Goal: Task Accomplishment & Management: Manage account settings

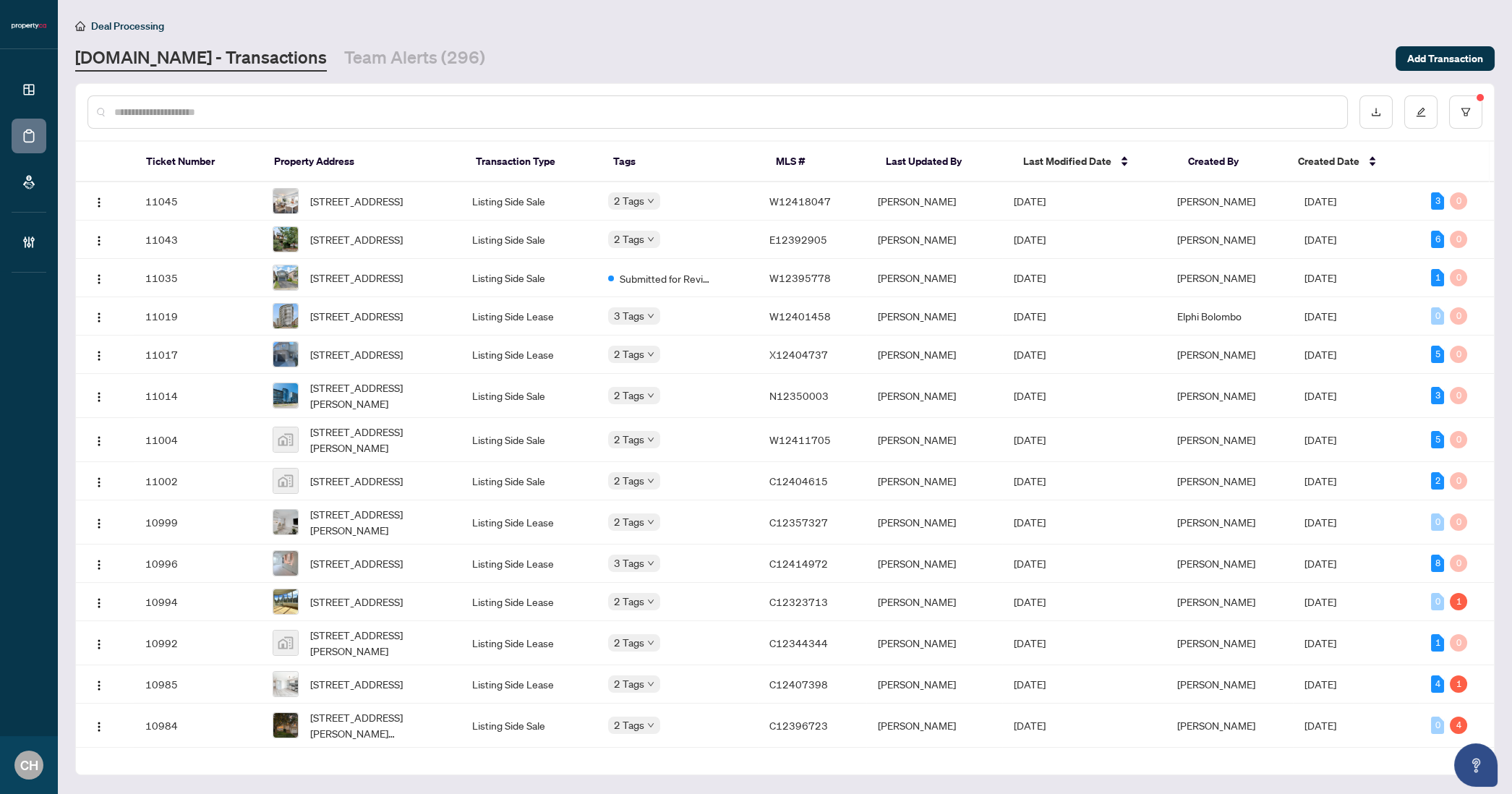
click at [176, 115] on input "text" at bounding box center [725, 112] width 1221 height 16
paste input "*********"
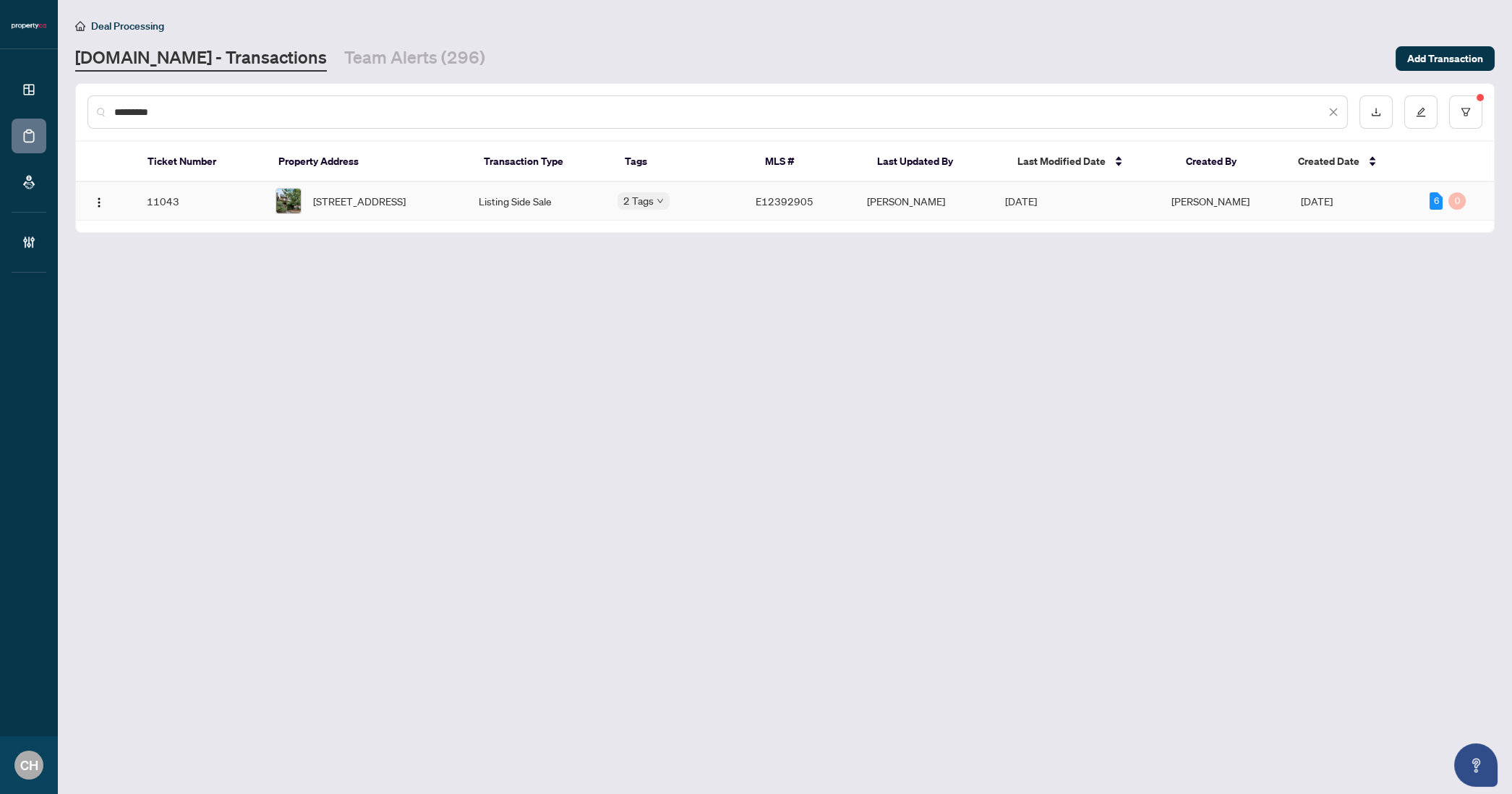
type input "*********"
click at [333, 194] on span "[STREET_ADDRESS]" at bounding box center [359, 201] width 93 height 16
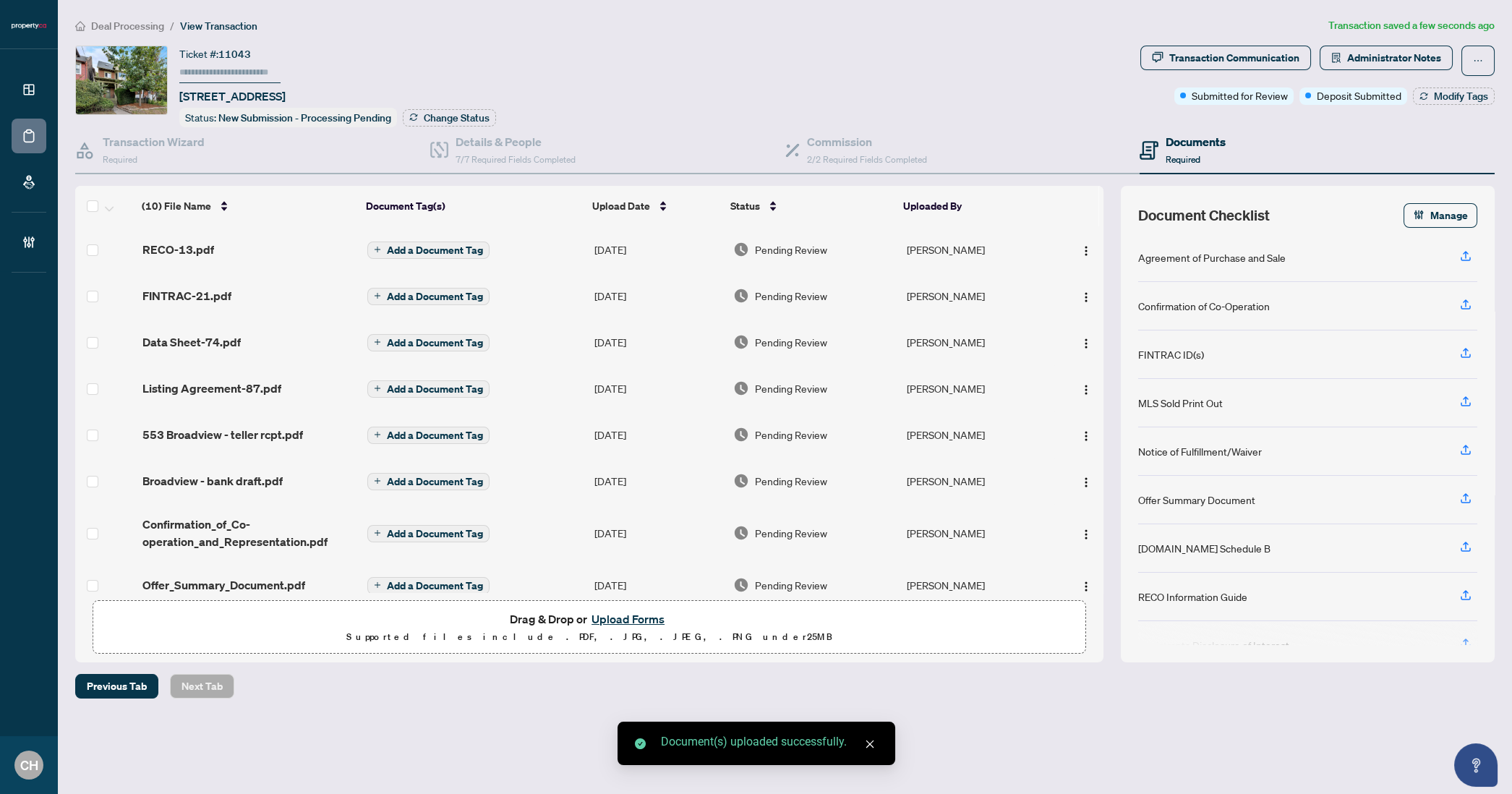
click at [378, 251] on button "Add a Document Tag" at bounding box center [428, 250] width 122 height 17
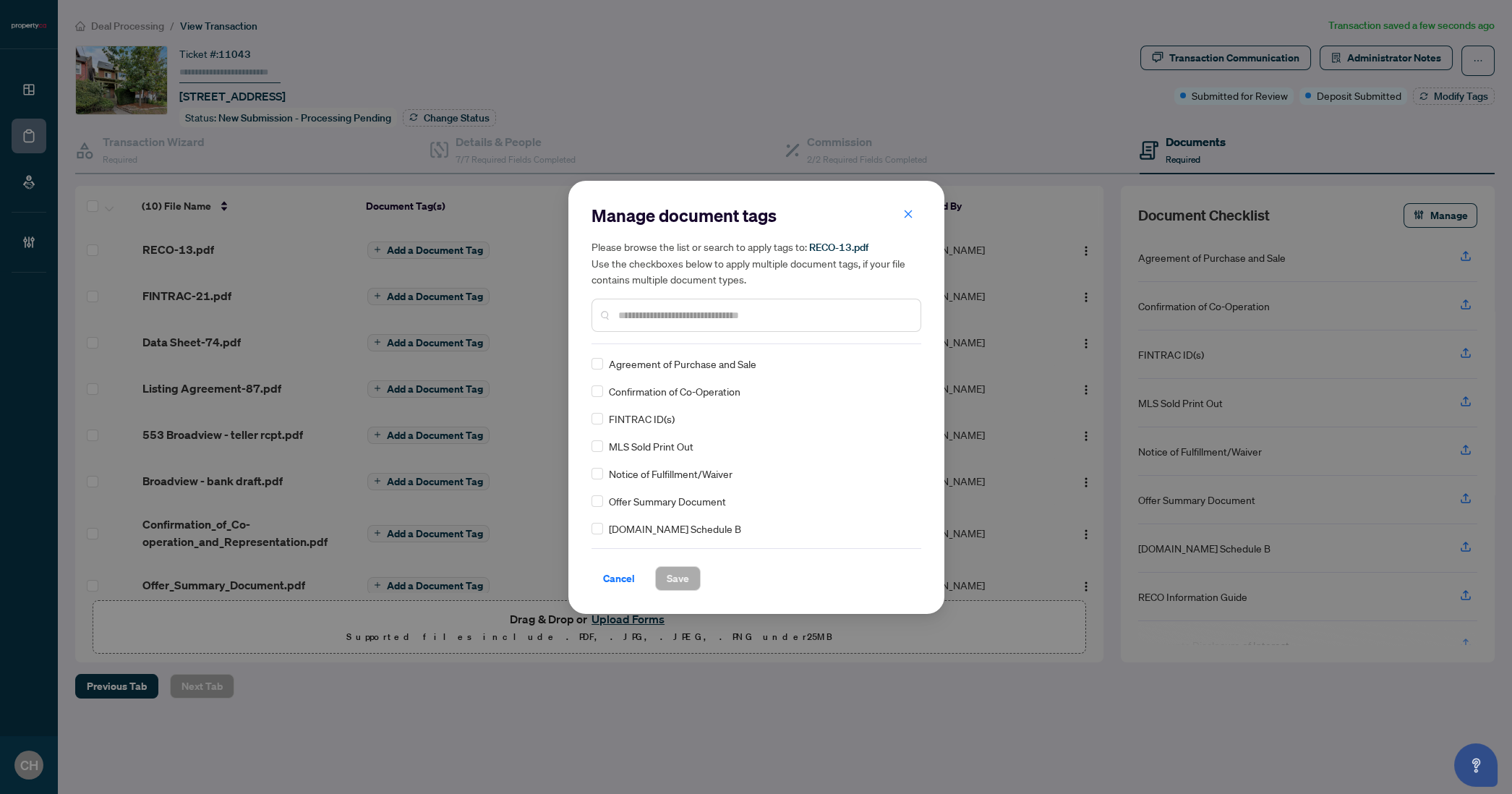
click at [728, 314] on input "text" at bounding box center [763, 315] width 291 height 16
type input "****"
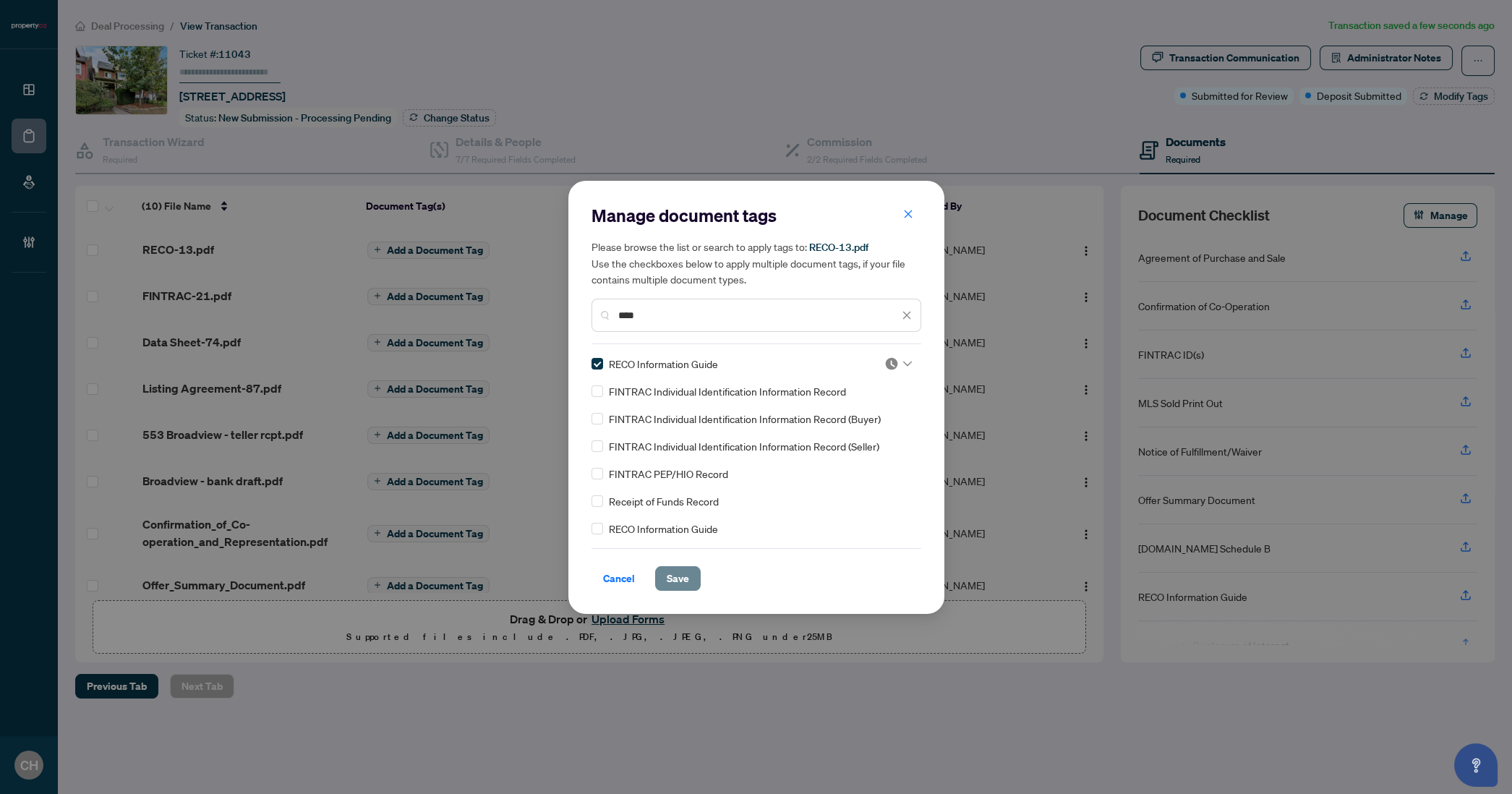
click at [669, 576] on span "Save" at bounding box center [678, 579] width 23 height 23
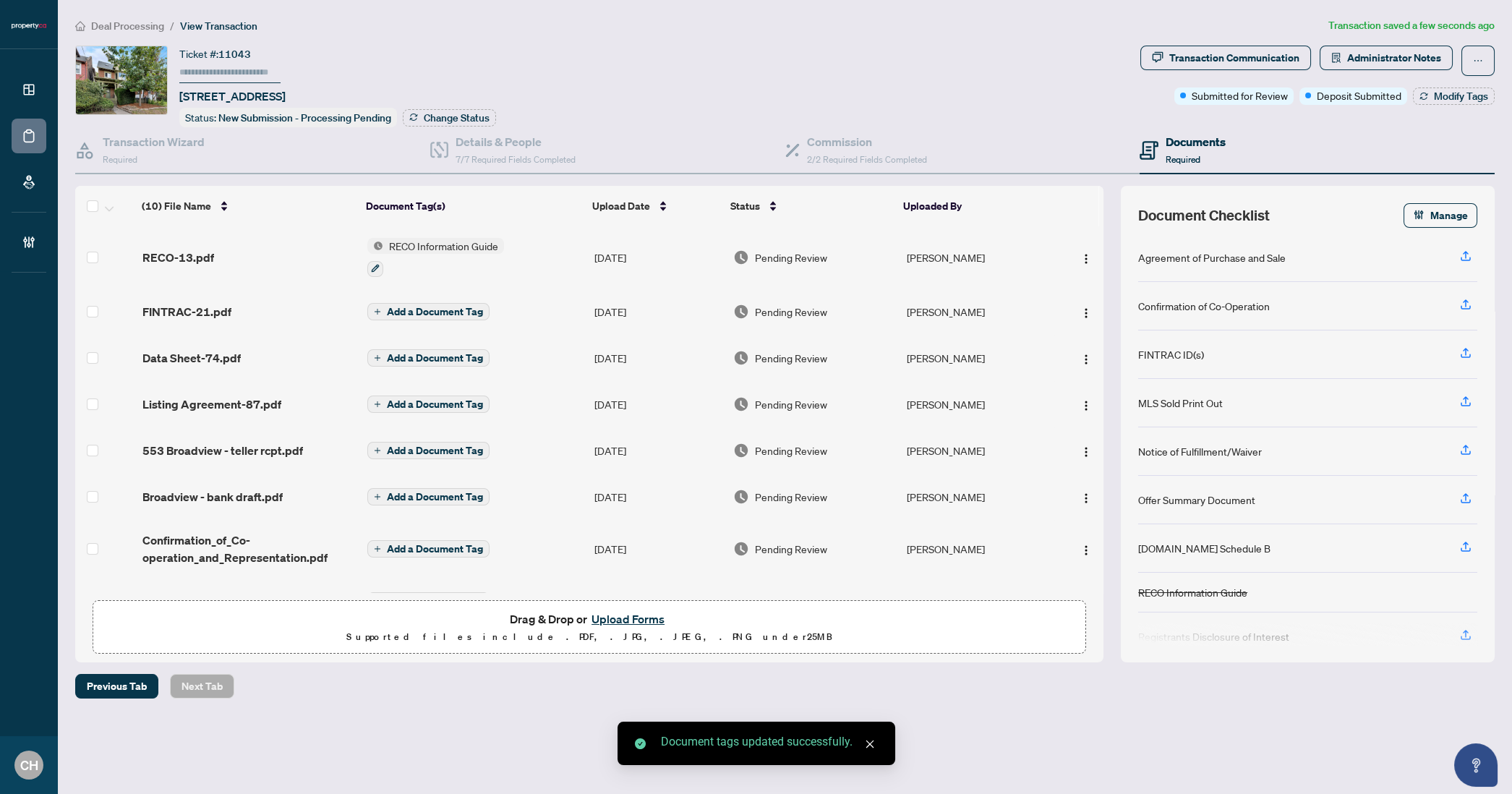
click at [404, 306] on span "Add a Document Tag" at bounding box center [435, 312] width 96 height 10
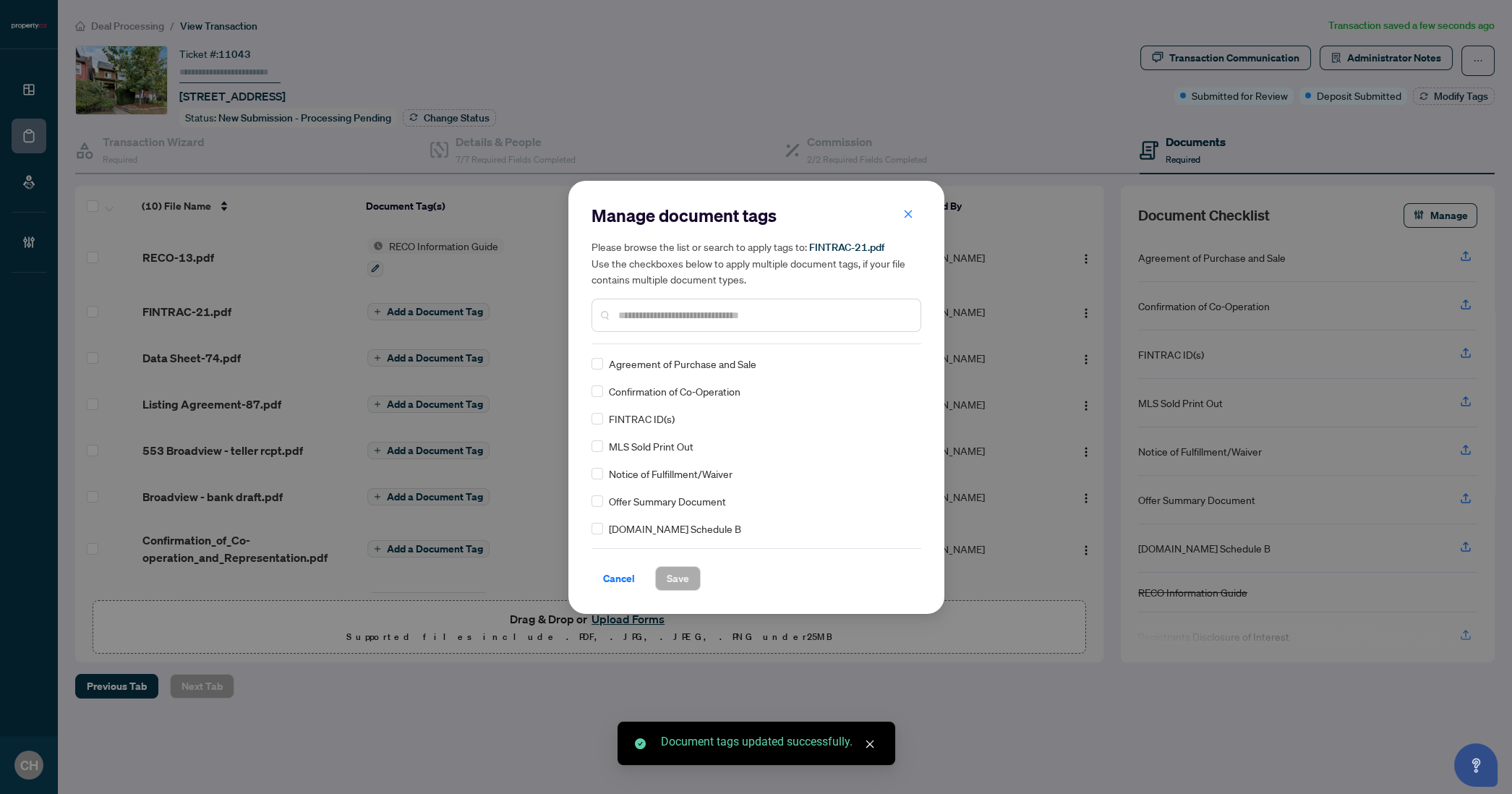
click at [664, 311] on input "text" at bounding box center [763, 315] width 291 height 16
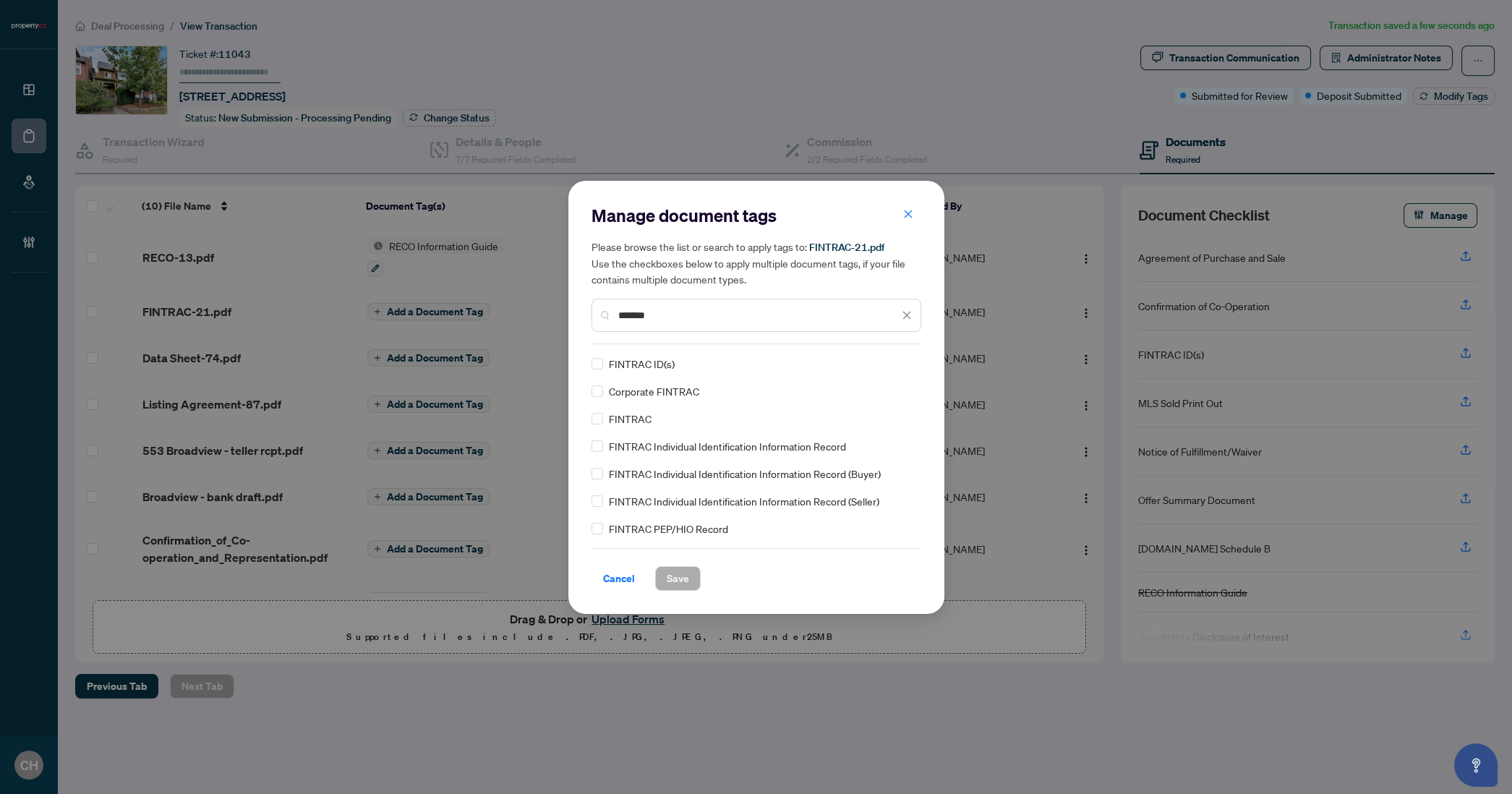
type input "*******"
click at [682, 583] on span "Save" at bounding box center [678, 579] width 23 height 23
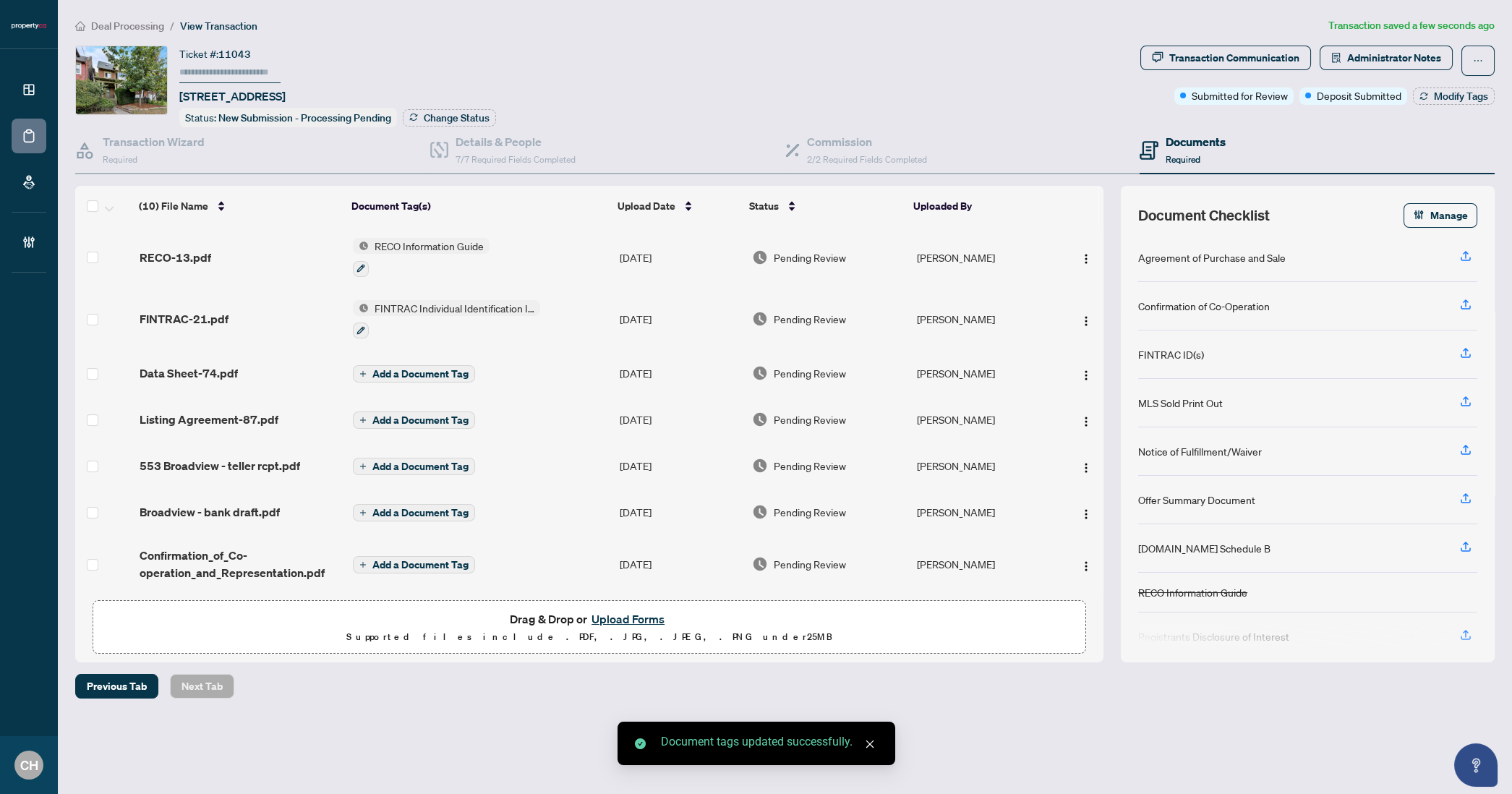
click at [421, 373] on span "Add a Document Tag" at bounding box center [420, 374] width 96 height 10
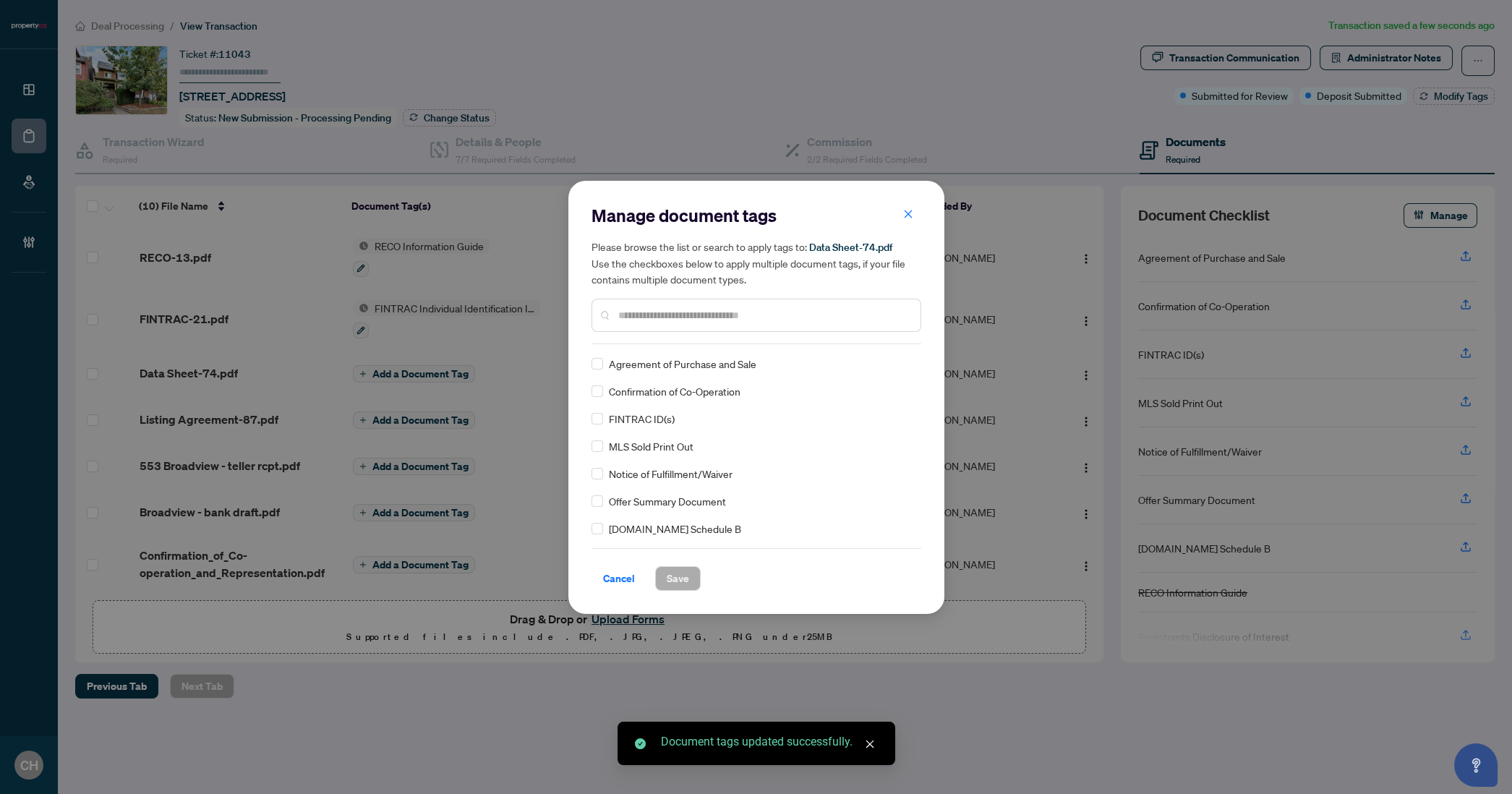
click at [726, 310] on input "text" at bounding box center [763, 315] width 291 height 16
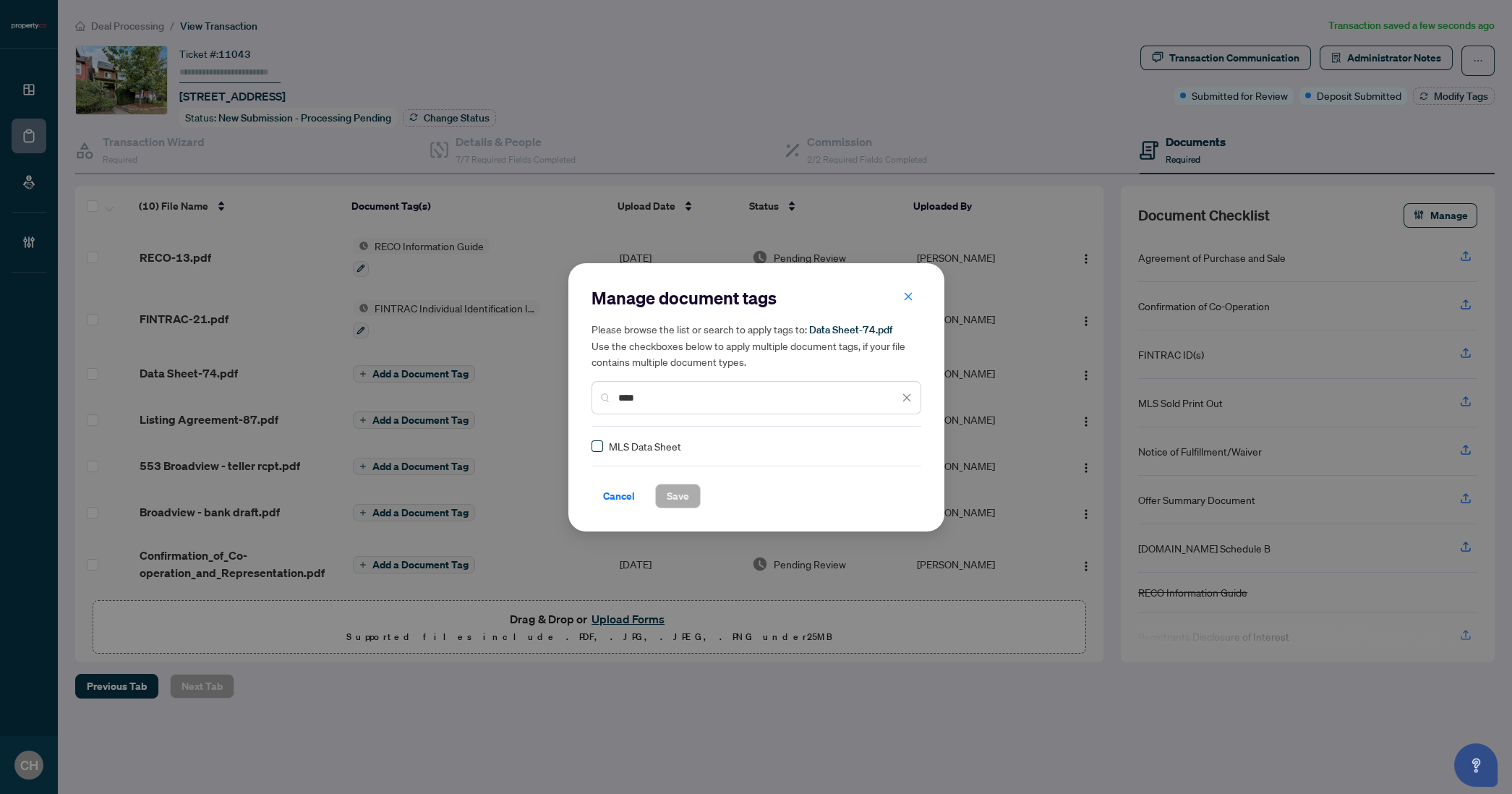
type input "****"
click at [673, 495] on span "Save" at bounding box center [678, 496] width 23 height 23
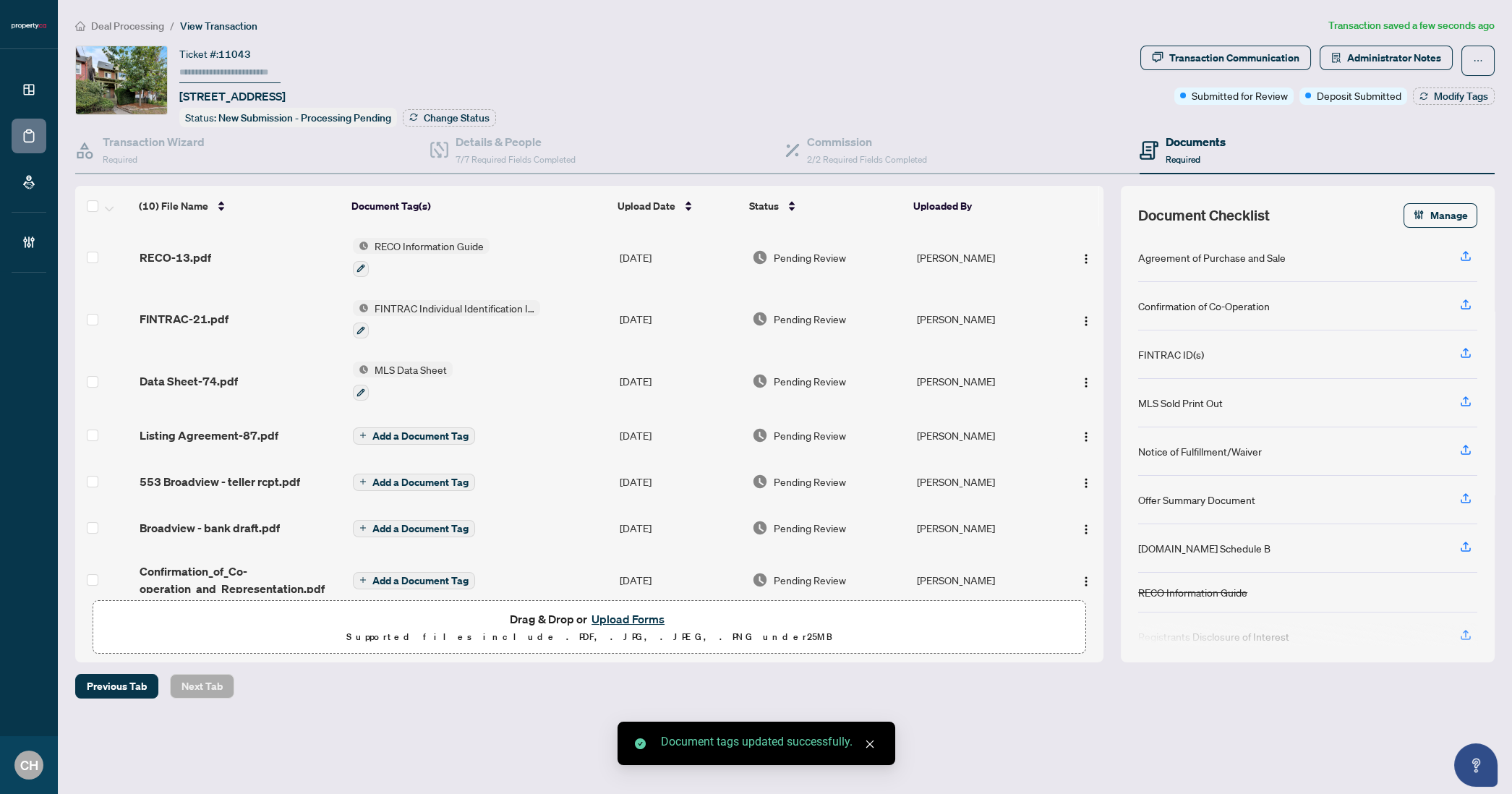
click at [541, 433] on td "Add a Document Tag" at bounding box center [481, 435] width 267 height 46
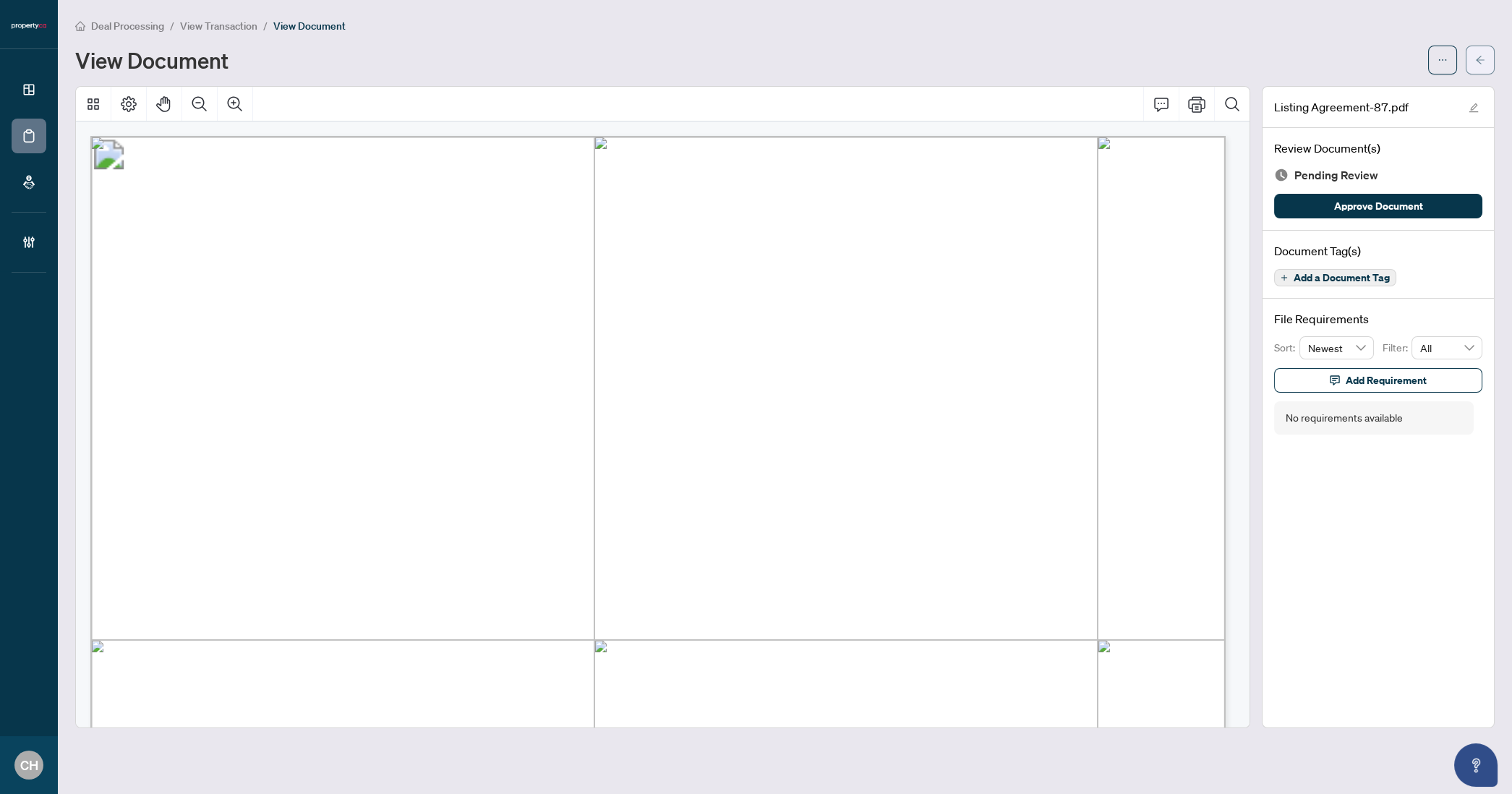
click at [1475, 56] on button "button" at bounding box center [1480, 60] width 29 height 29
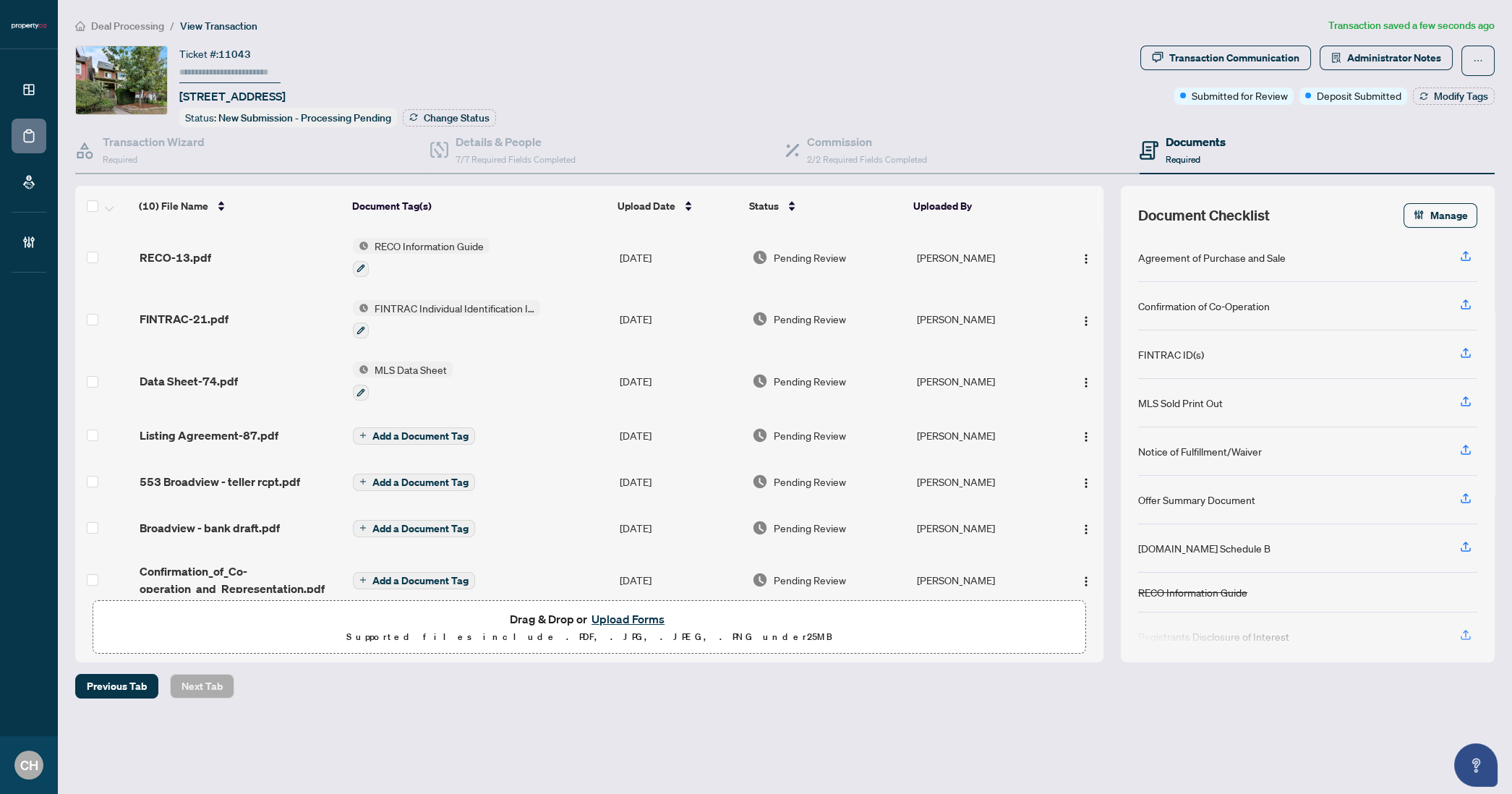
click at [410, 431] on span "Add a Document Tag" at bounding box center [420, 436] width 96 height 10
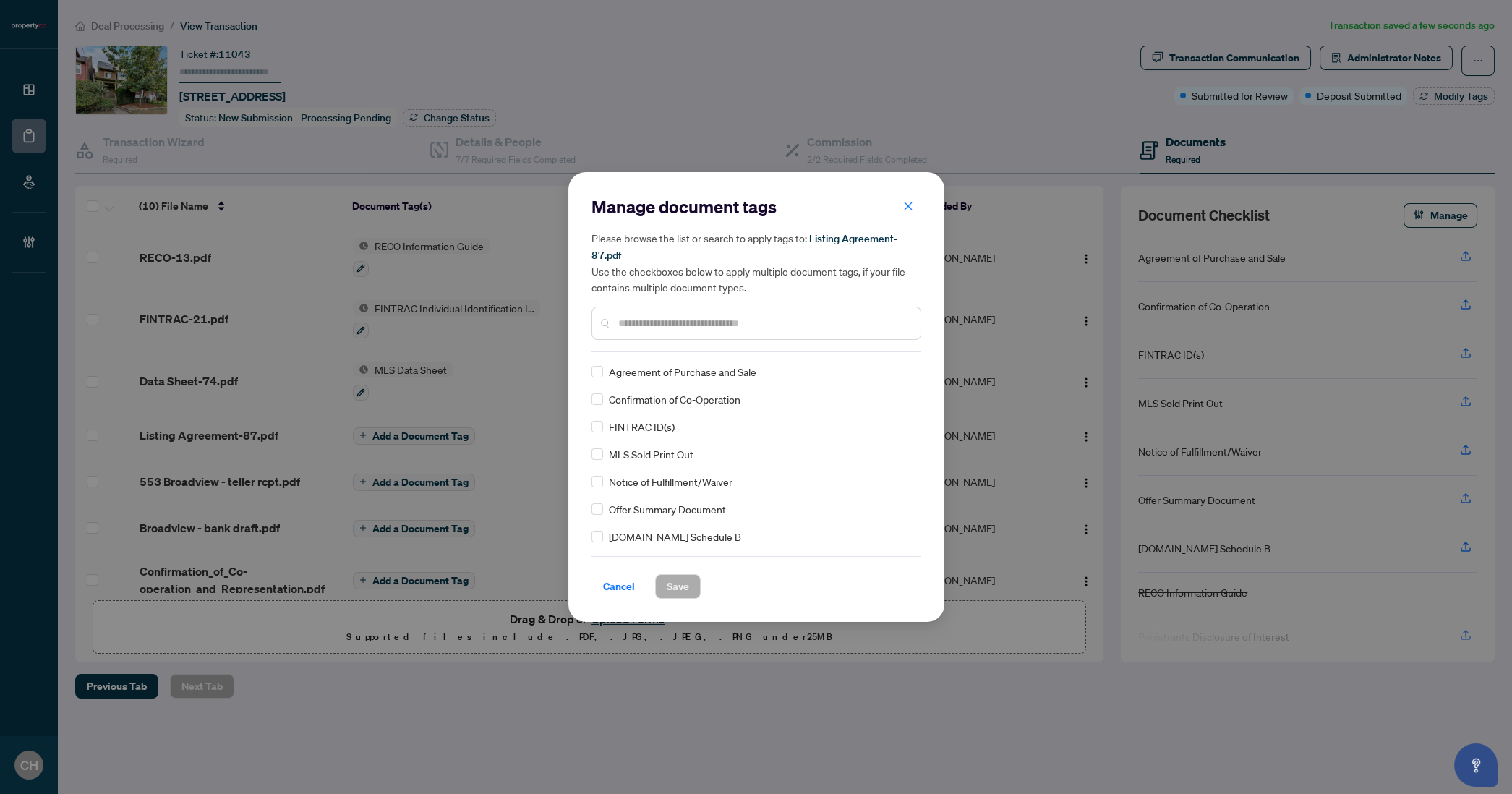
click at [716, 313] on div at bounding box center [756, 323] width 330 height 33
click at [713, 325] on input "text" at bounding box center [763, 323] width 291 height 16
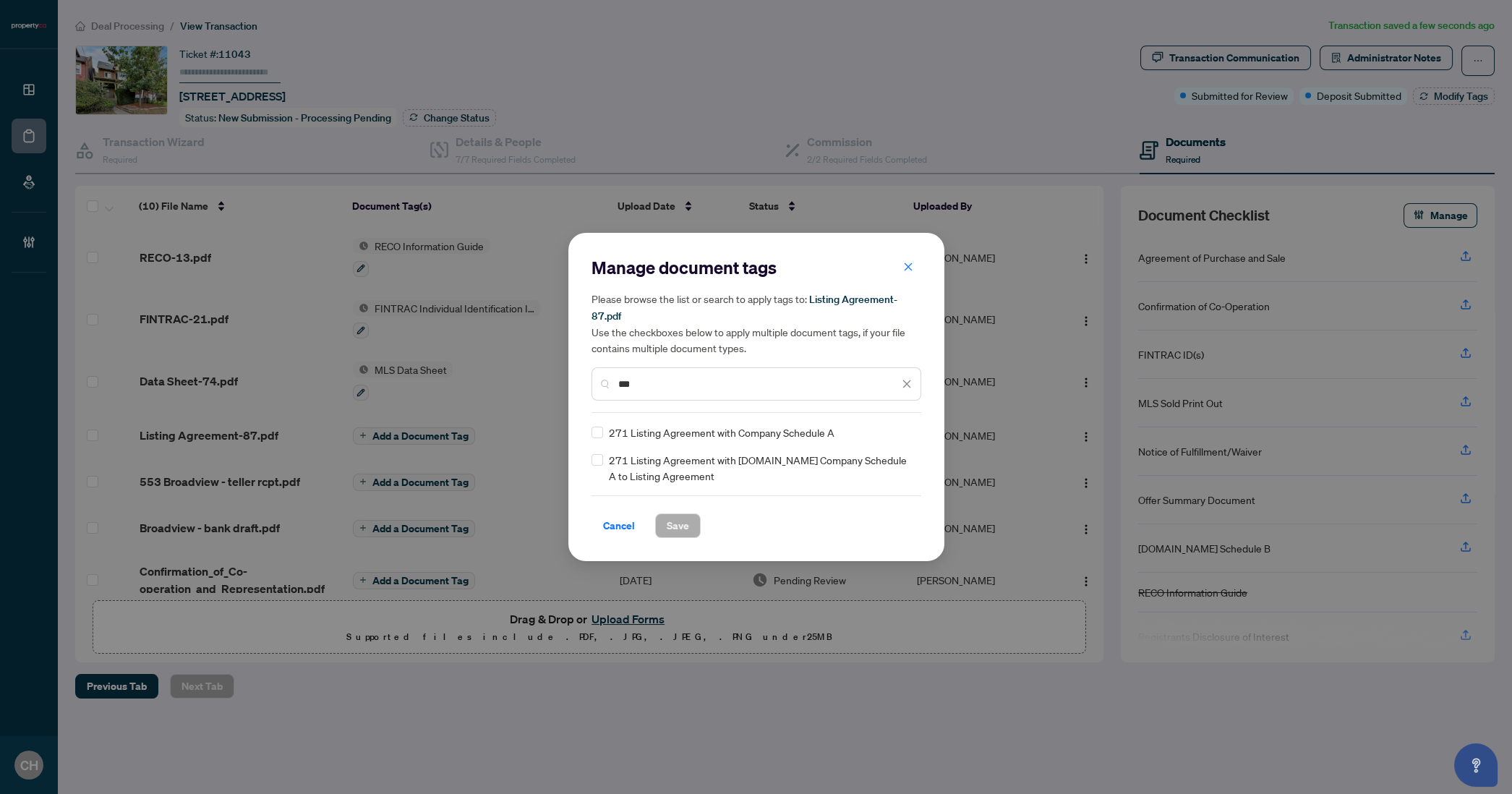
type input "***"
click at [660, 515] on button "Save" at bounding box center [677, 526] width 46 height 24
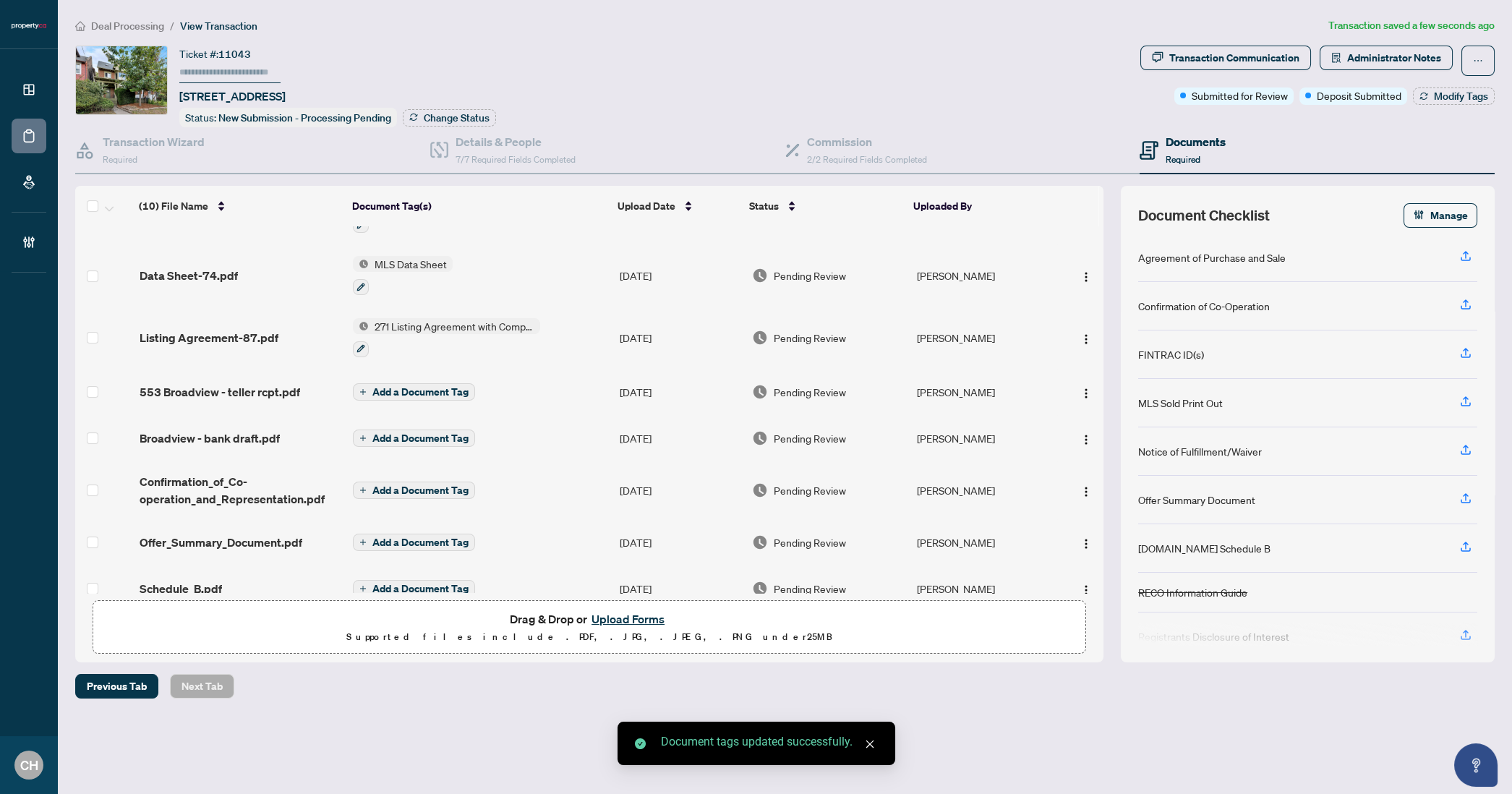
scroll to position [184, 0]
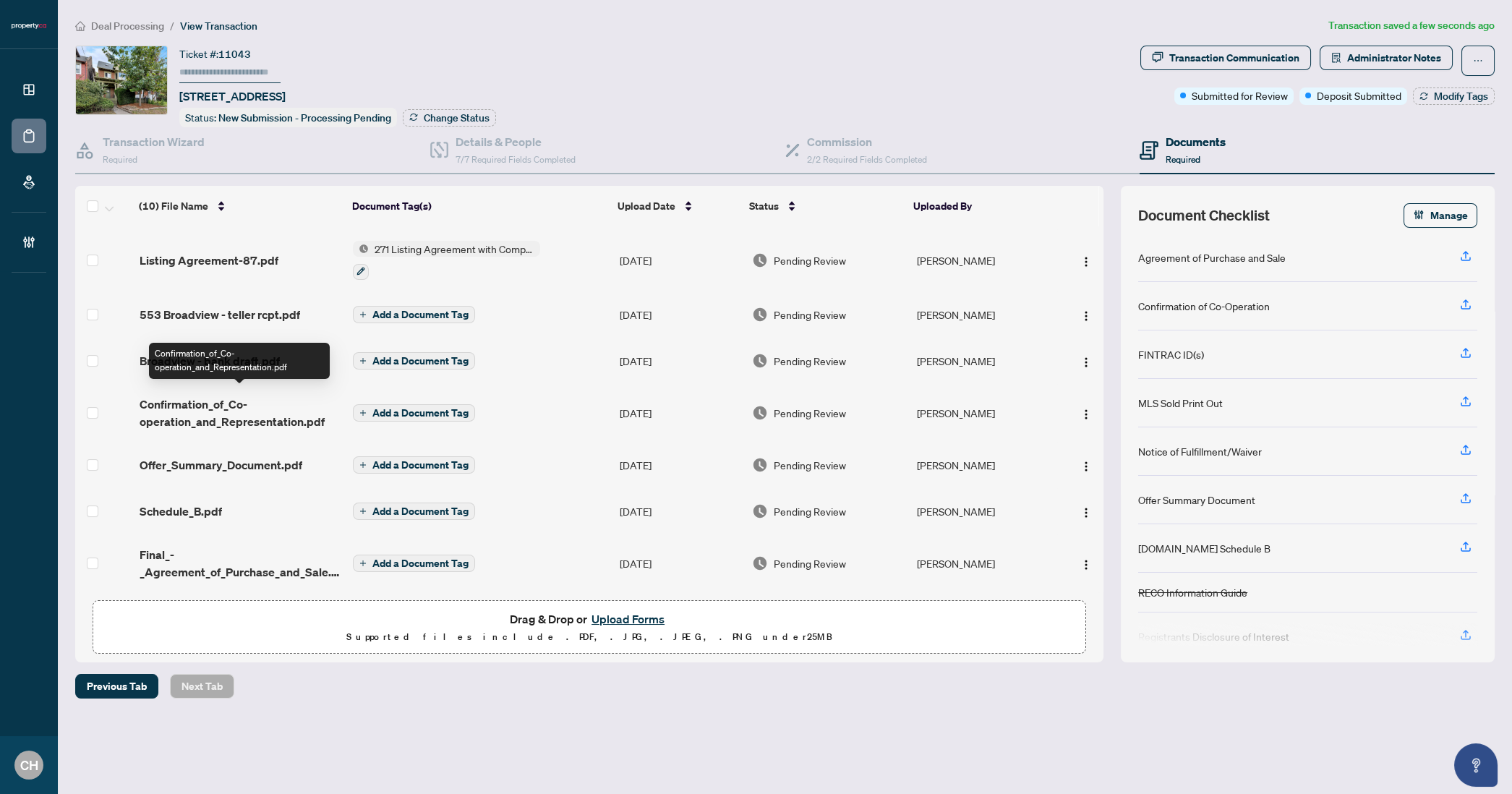
click at [227, 402] on span "Confirmation_of_Co-operation_and_Representation.pdf" at bounding box center [240, 413] width 202 height 35
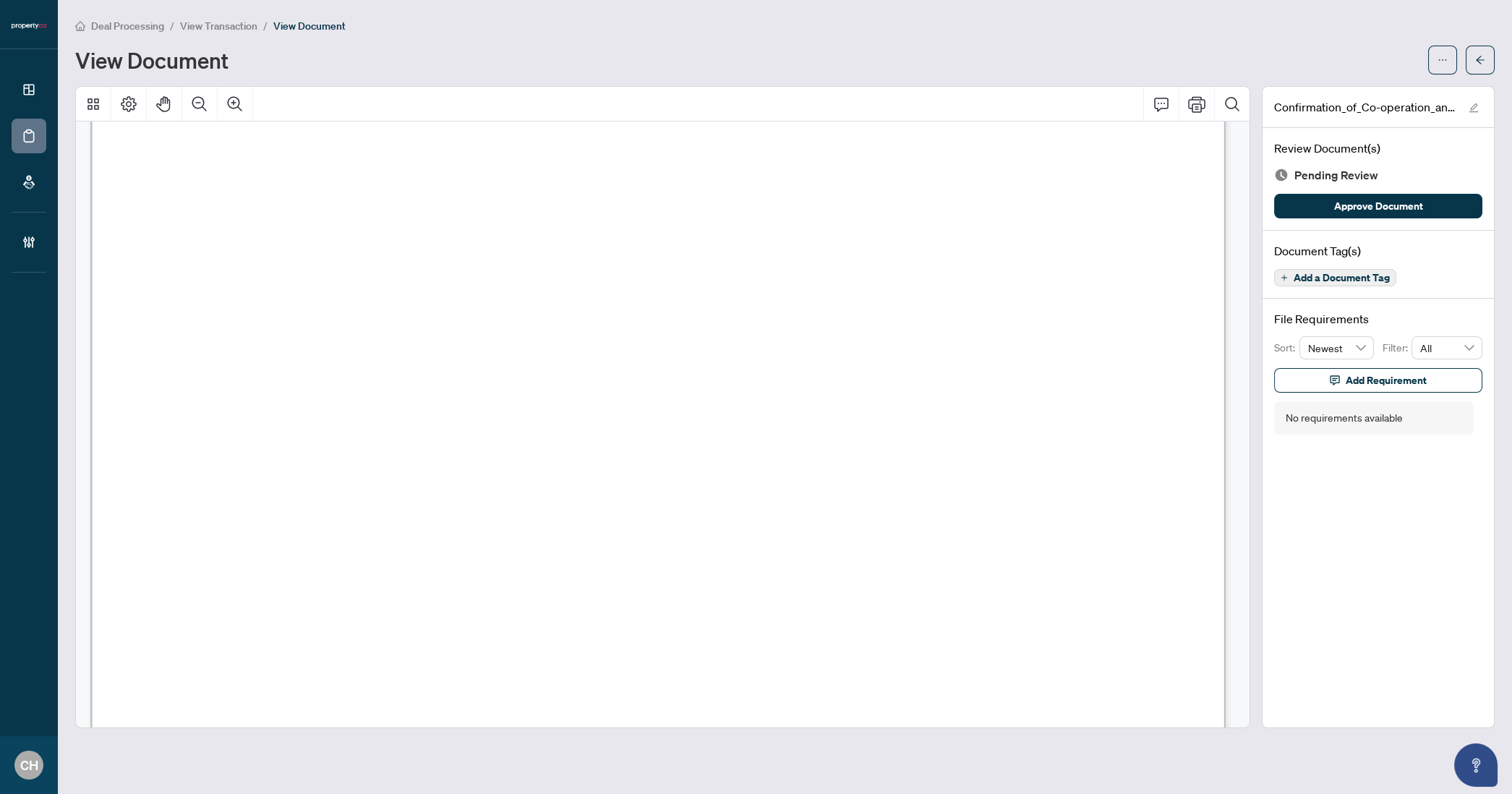
scroll to position [2215, 0]
click at [1315, 274] on span "Add a Document Tag" at bounding box center [1341, 278] width 96 height 10
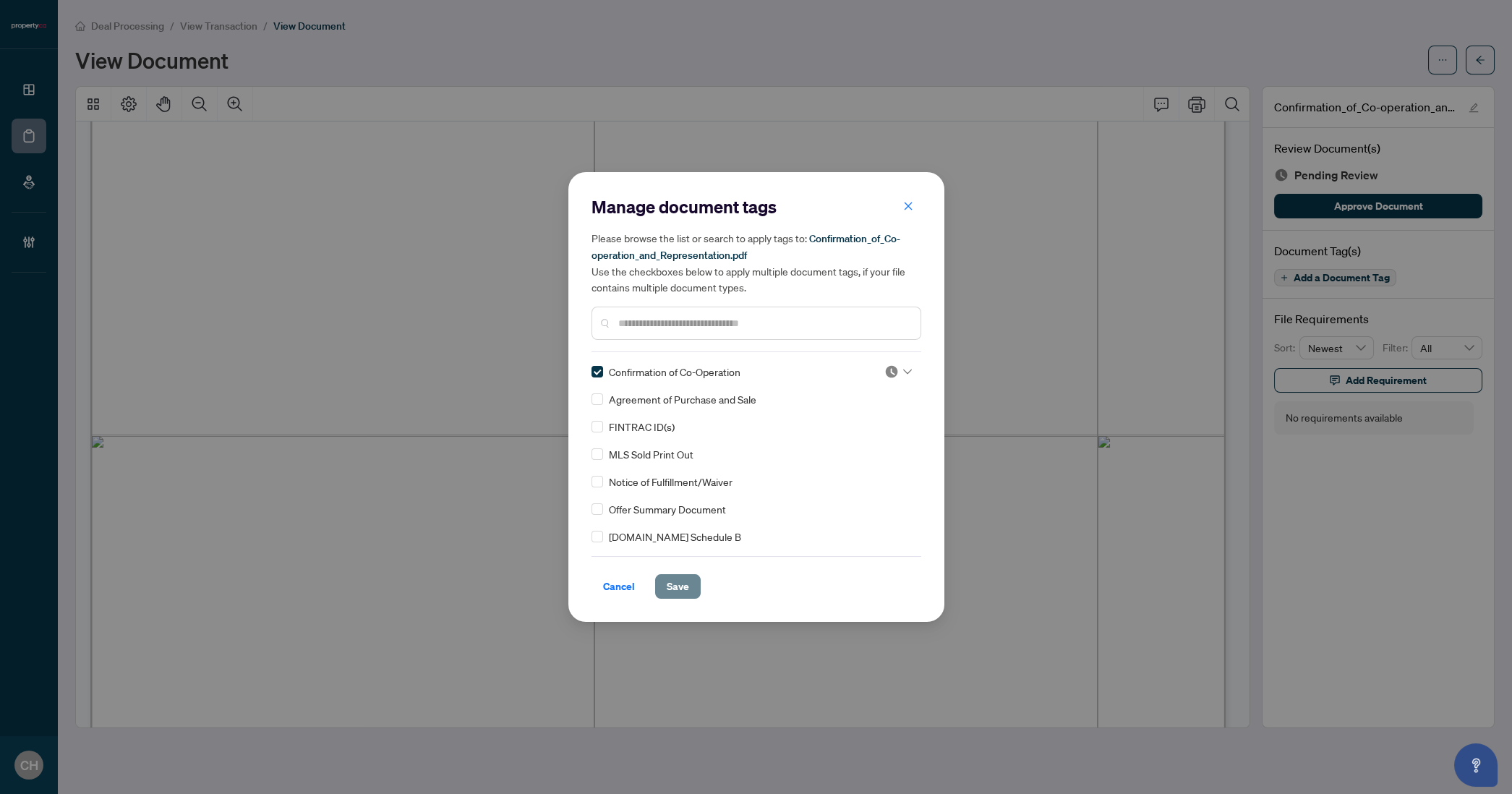
drag, startPoint x: 675, startPoint y: 584, endPoint x: 691, endPoint y: 581, distance: 16.3
click at [676, 583] on span "Save" at bounding box center [678, 587] width 23 height 23
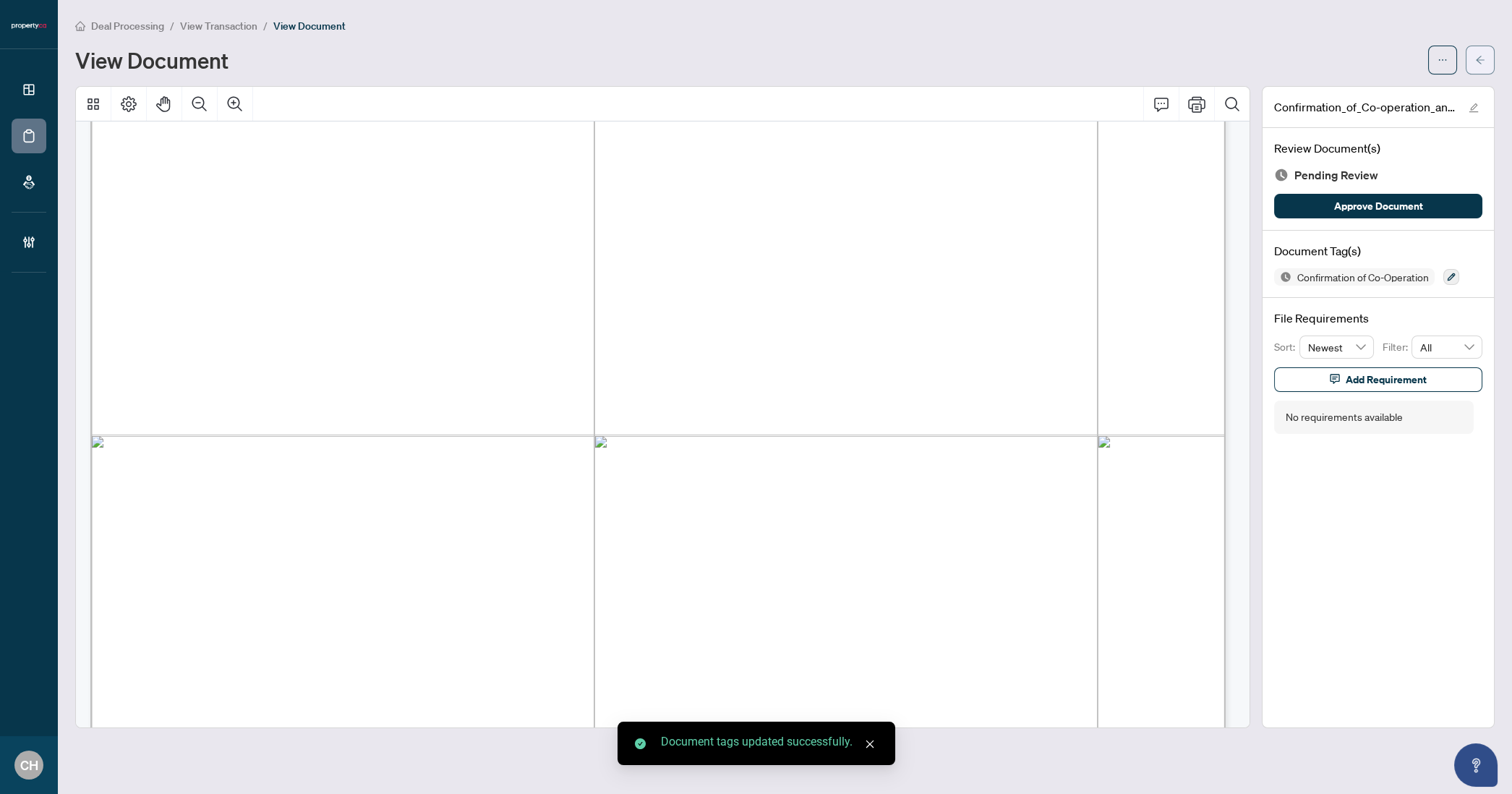
click at [1476, 60] on icon "arrow-left" at bounding box center [1480, 59] width 9 height 8
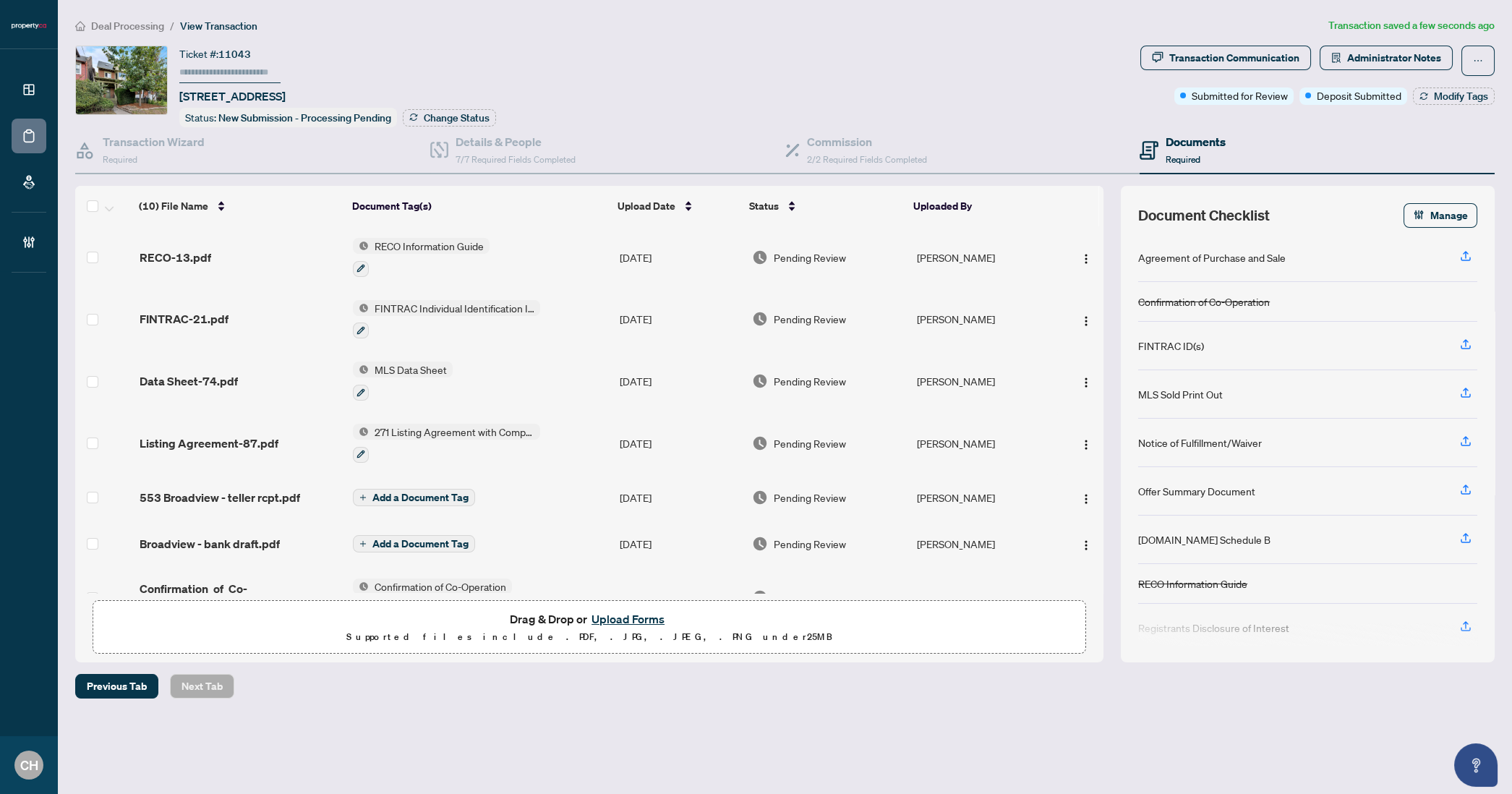
scroll to position [187, 0]
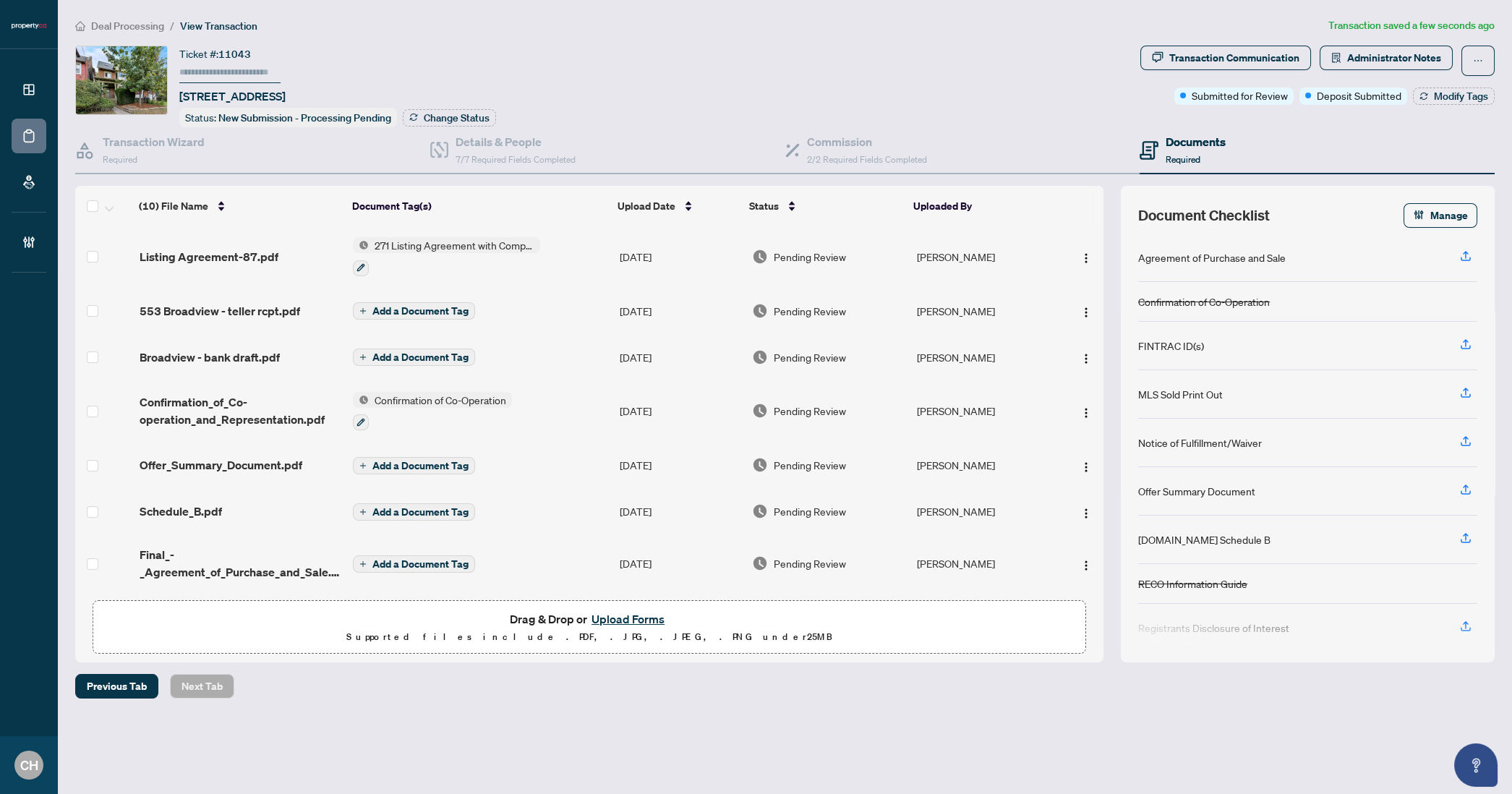
click at [362, 463] on icon "plus" at bounding box center [363, 466] width 7 height 7
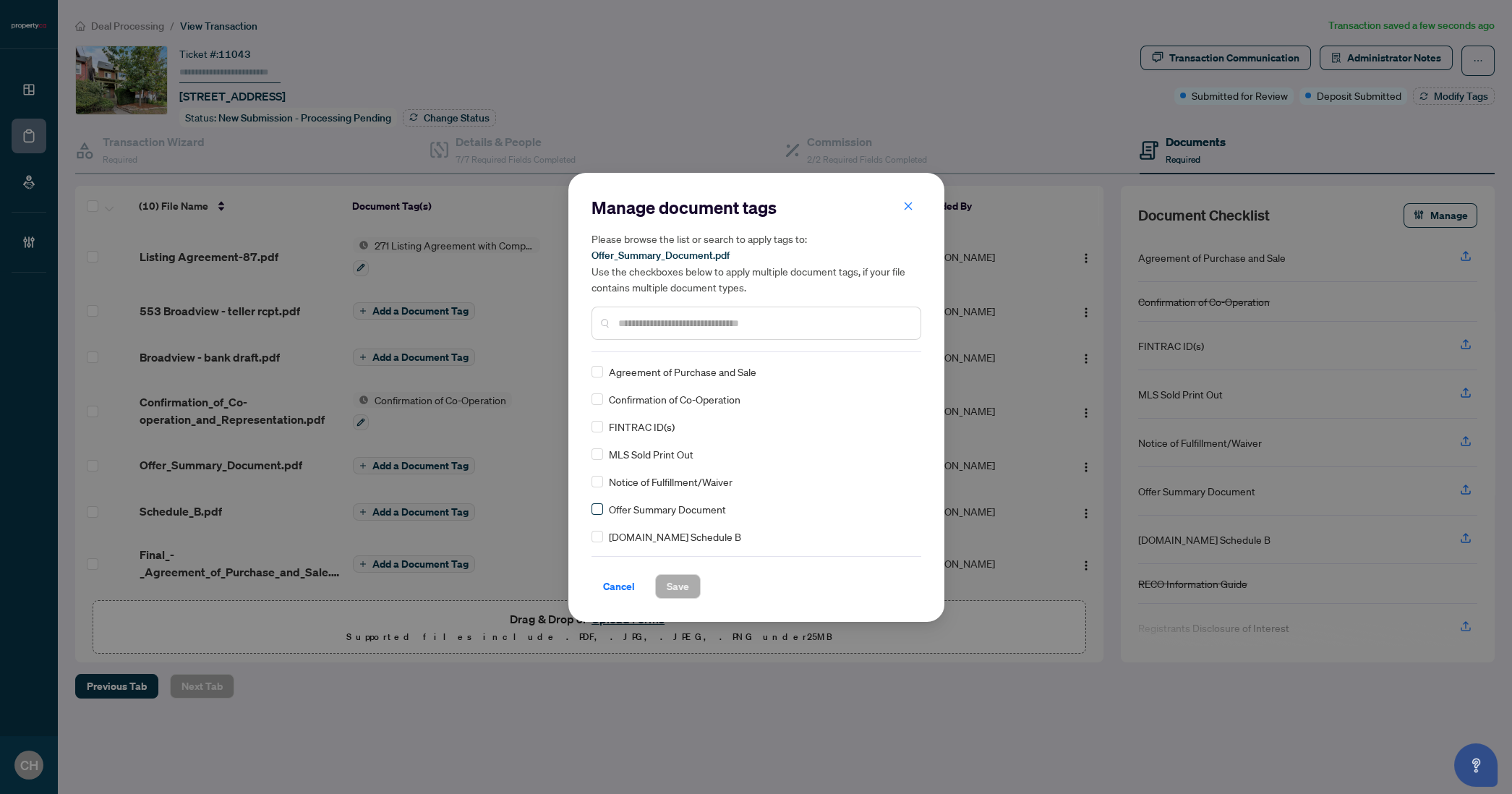
click at [605, 515] on div "Offer Summary Document" at bounding box center [752, 509] width 321 height 16
click at [667, 587] on span "Save" at bounding box center [678, 587] width 23 height 23
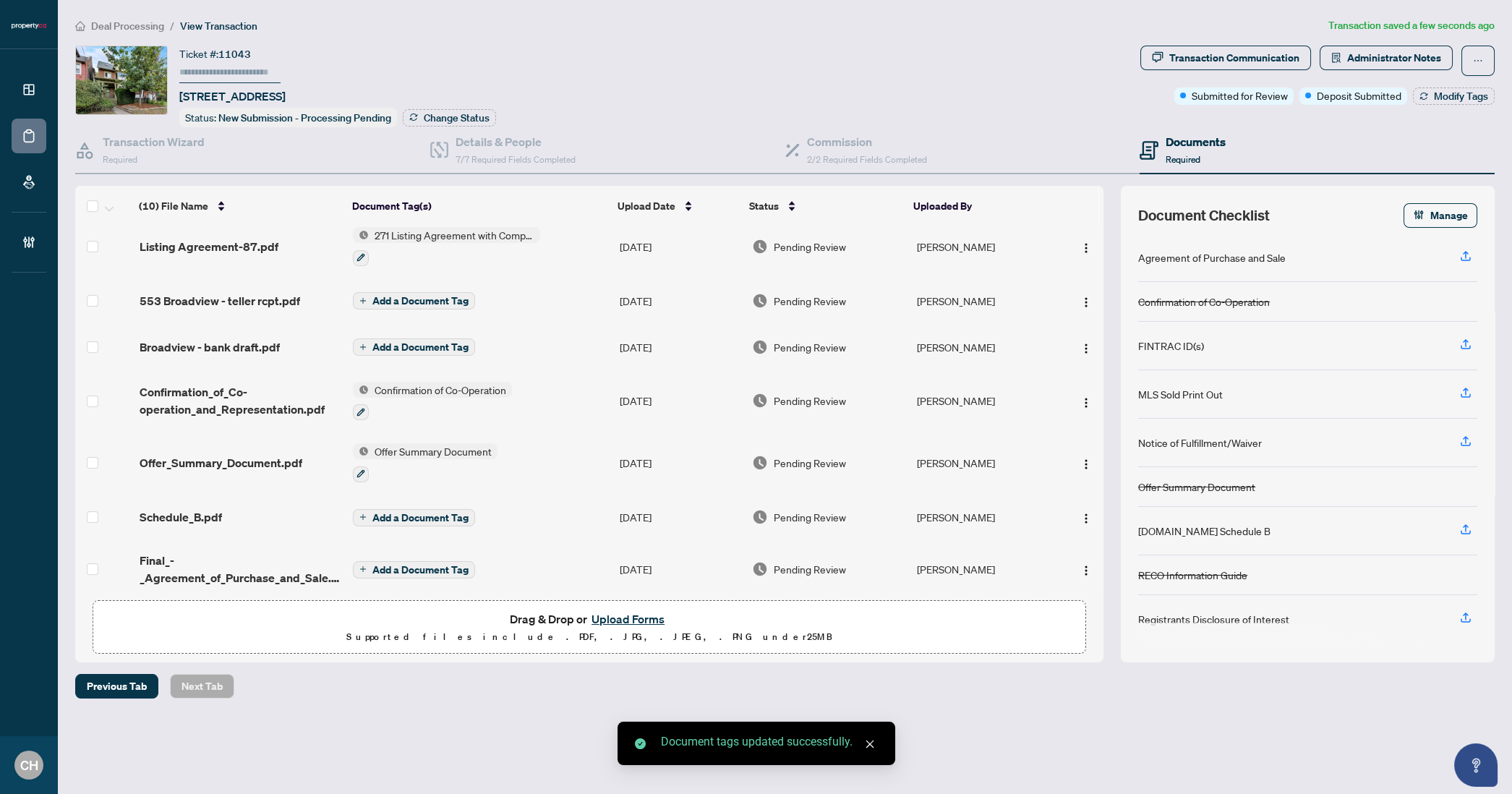
scroll to position [202, 0]
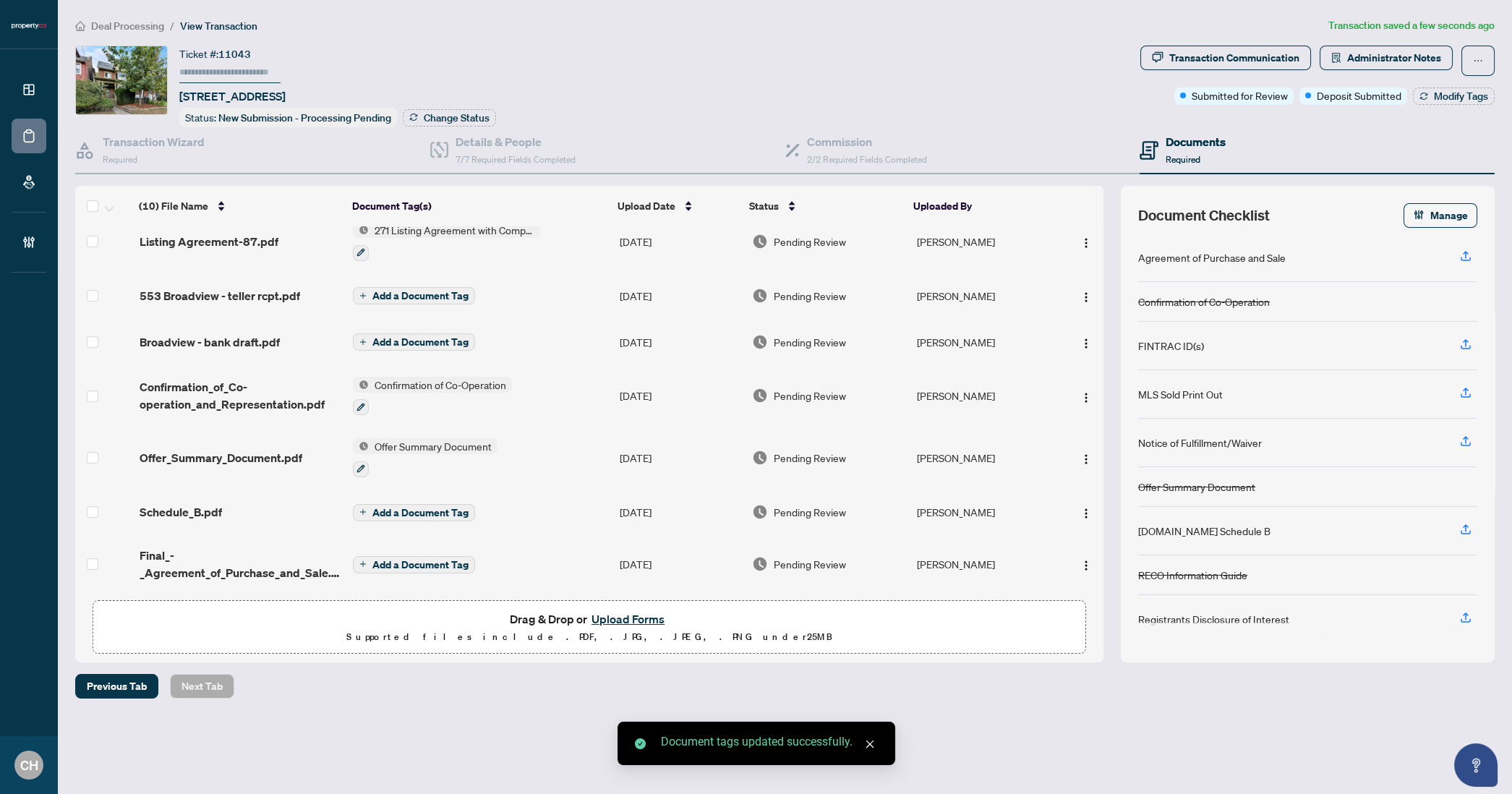
click at [446, 509] on span "Add a Document Tag" at bounding box center [420, 513] width 96 height 10
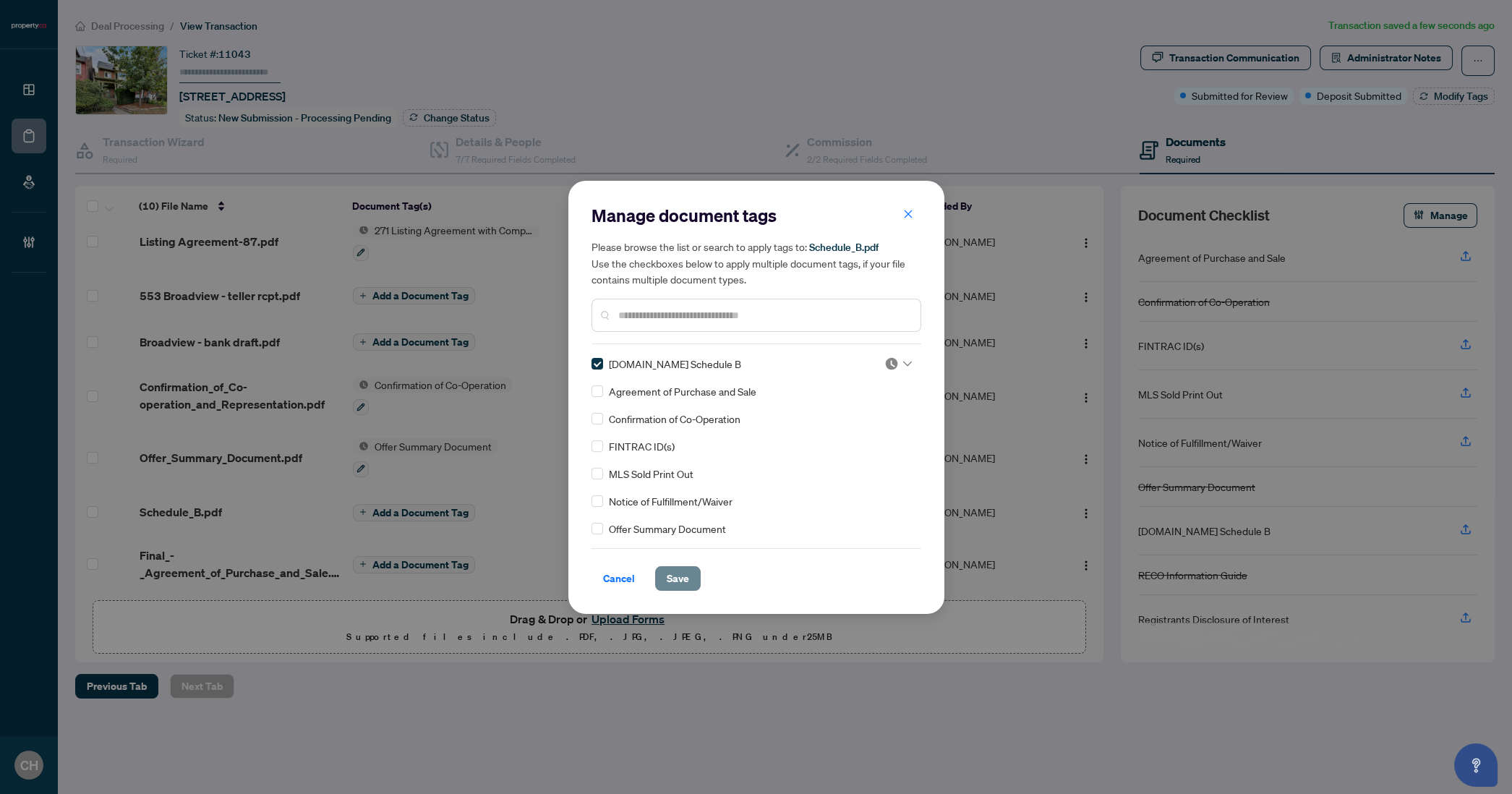
click at [662, 582] on button "Save" at bounding box center [677, 579] width 46 height 24
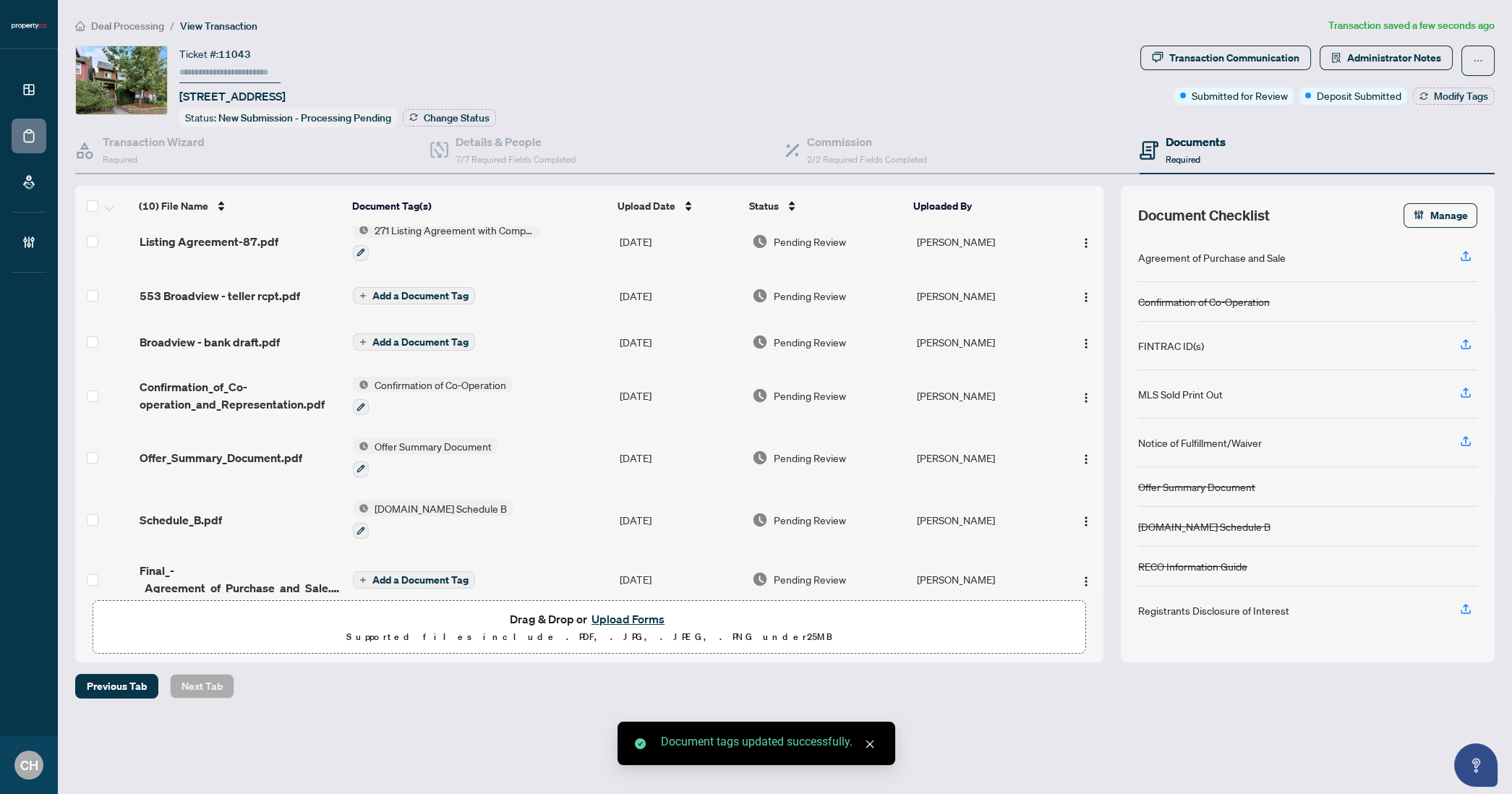
click at [439, 575] on span "Add a Document Tag" at bounding box center [420, 581] width 96 height 10
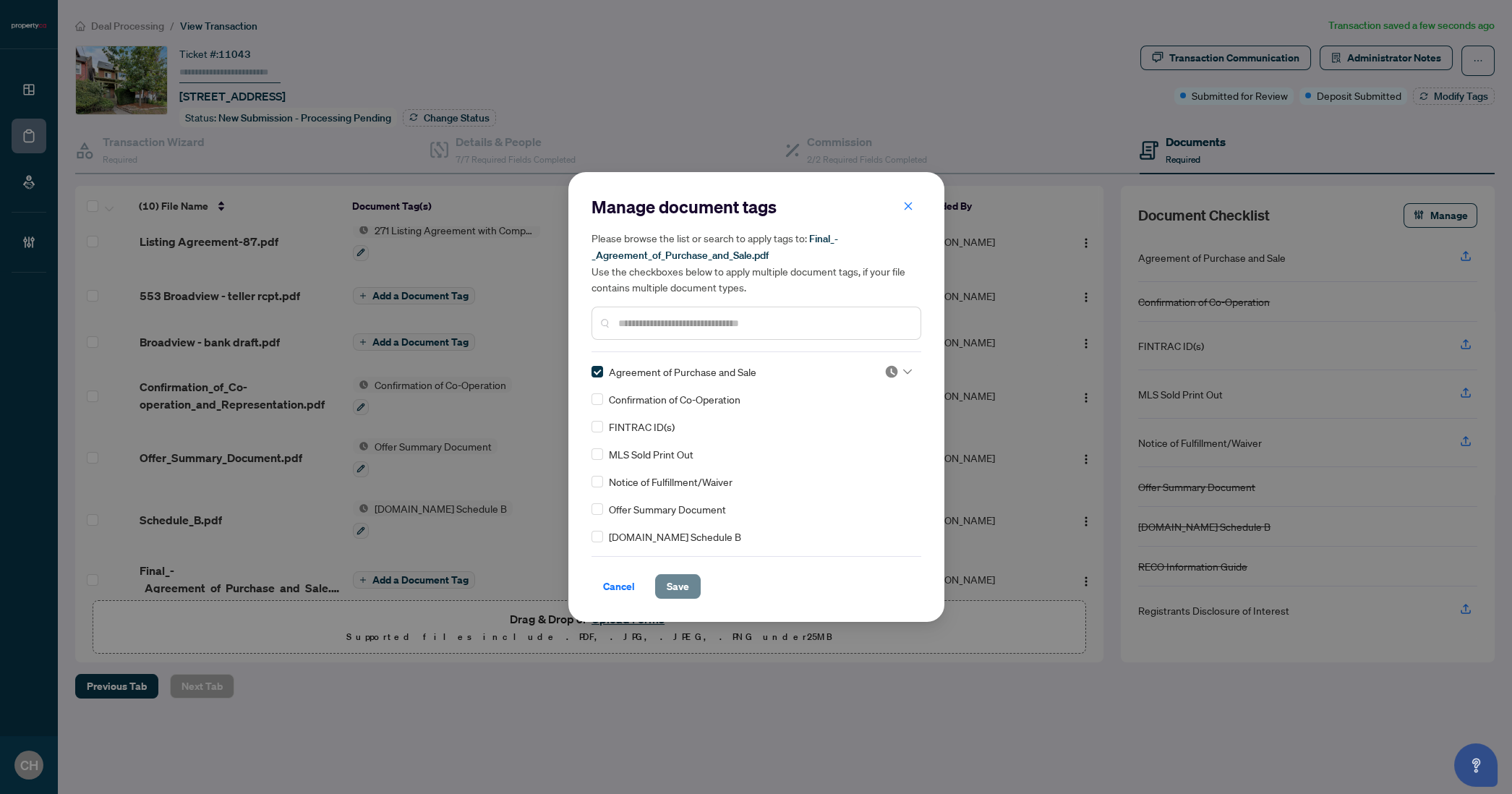
click at [684, 590] on span "Save" at bounding box center [678, 587] width 23 height 23
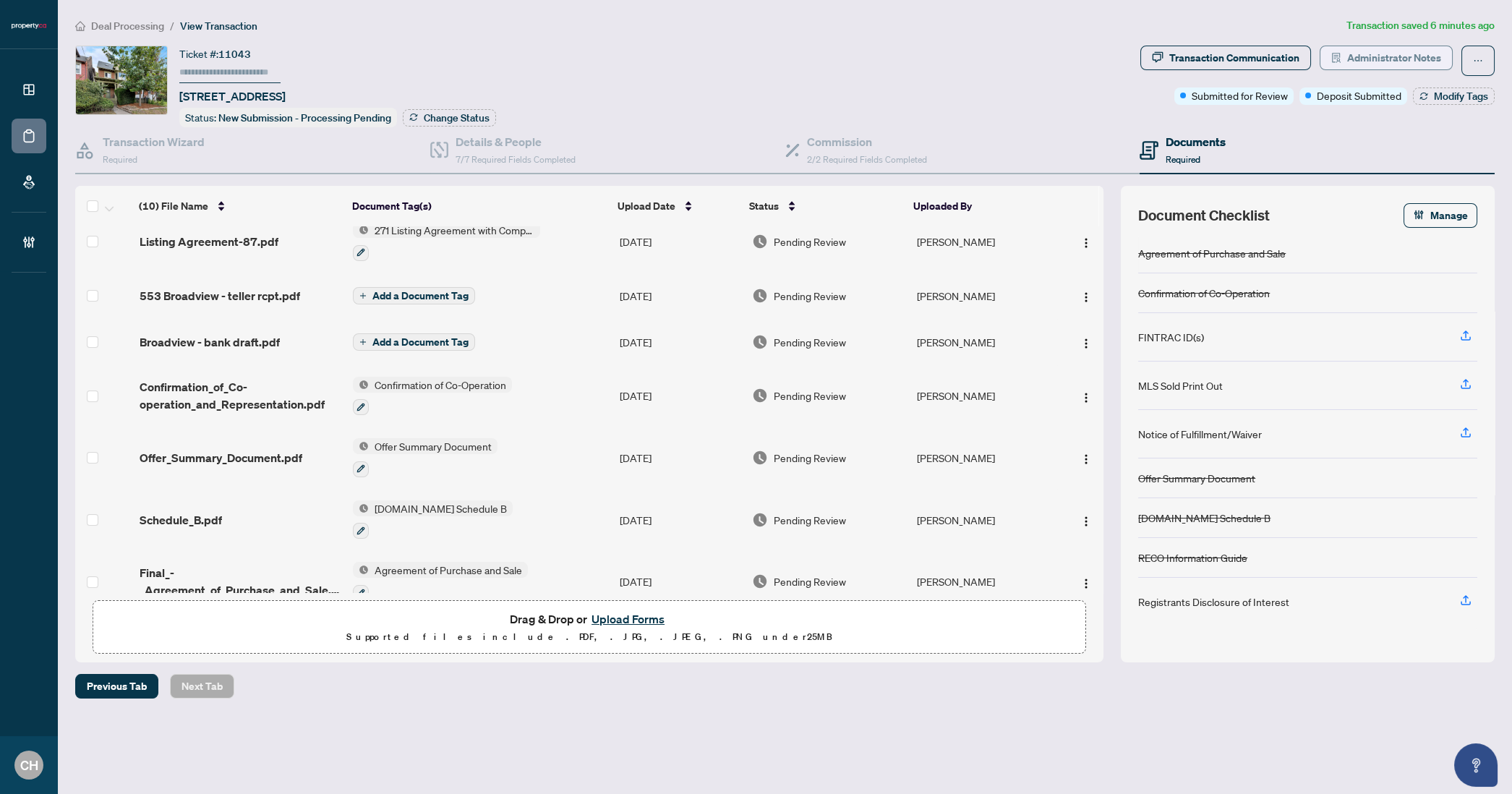
click at [1384, 55] on span "Administrator Notes" at bounding box center [1394, 57] width 94 height 23
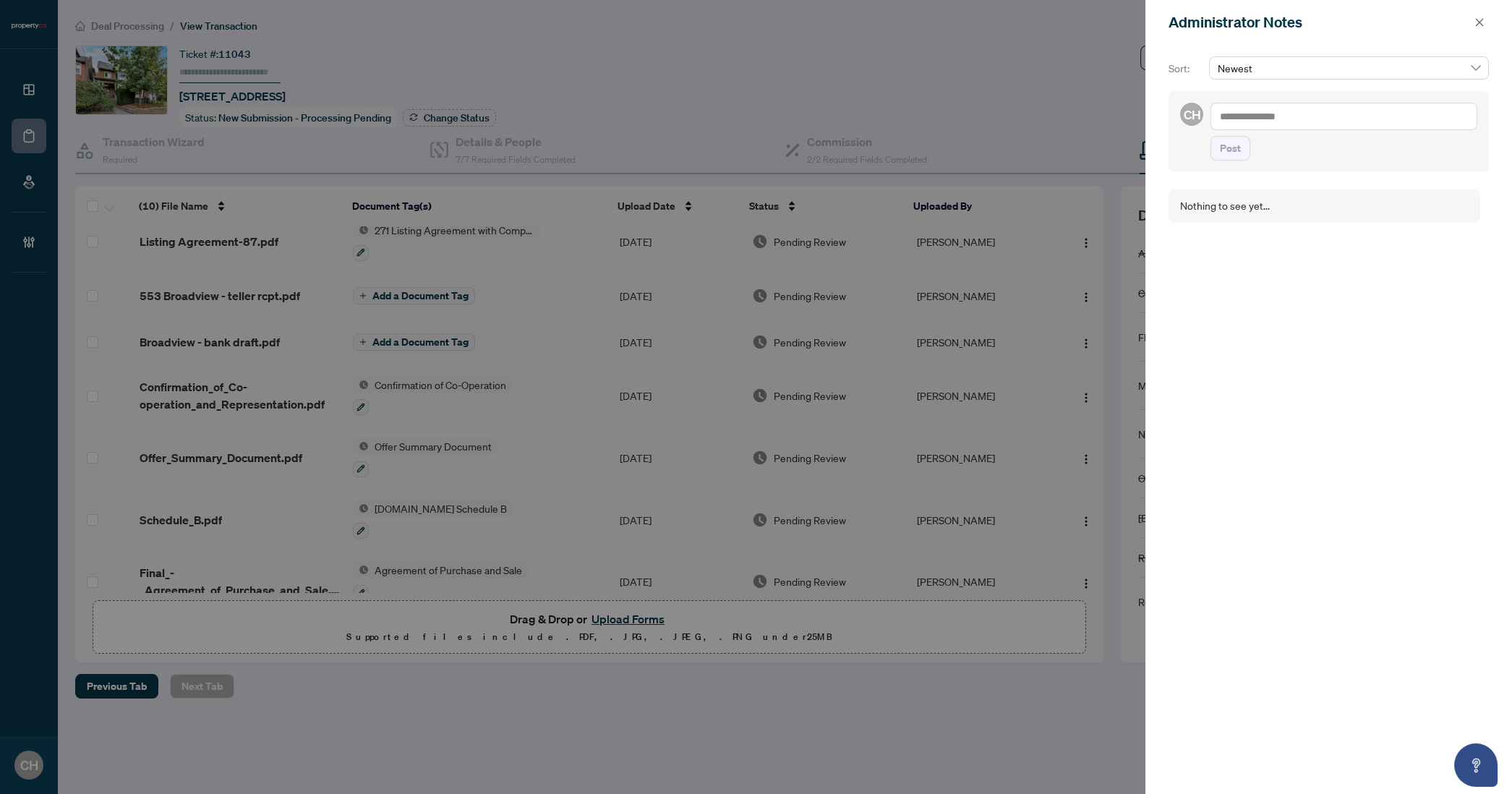
click at [1256, 109] on textarea at bounding box center [1344, 116] width 267 height 28
type textarea "*"
type textarea "**********"
click at [1210, 136] on button "Post" at bounding box center [1230, 148] width 40 height 24
click at [1475, 19] on icon "close" at bounding box center [1480, 23] width 10 height 10
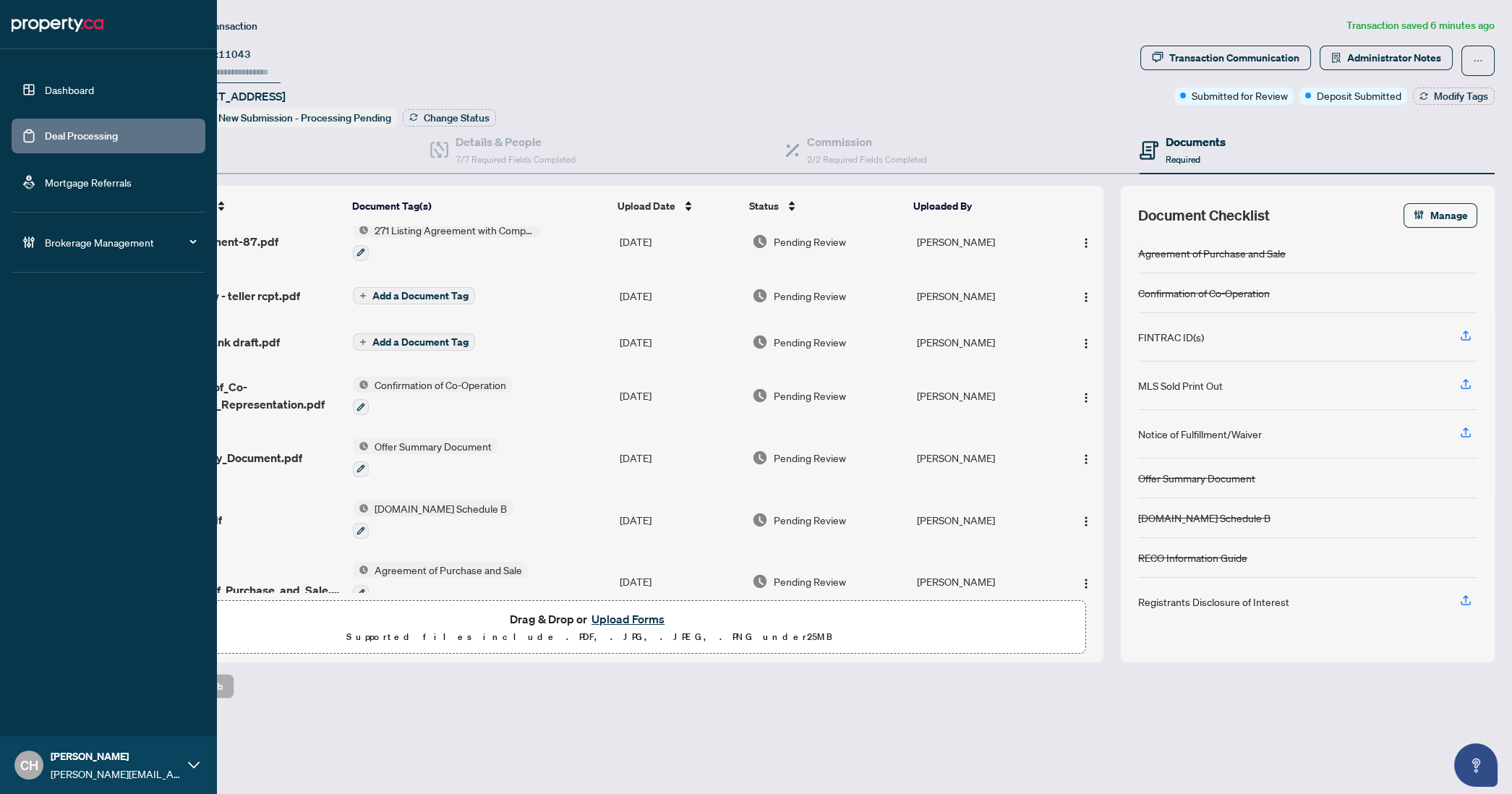
click at [47, 142] on link "Deal Processing" at bounding box center [82, 135] width 73 height 13
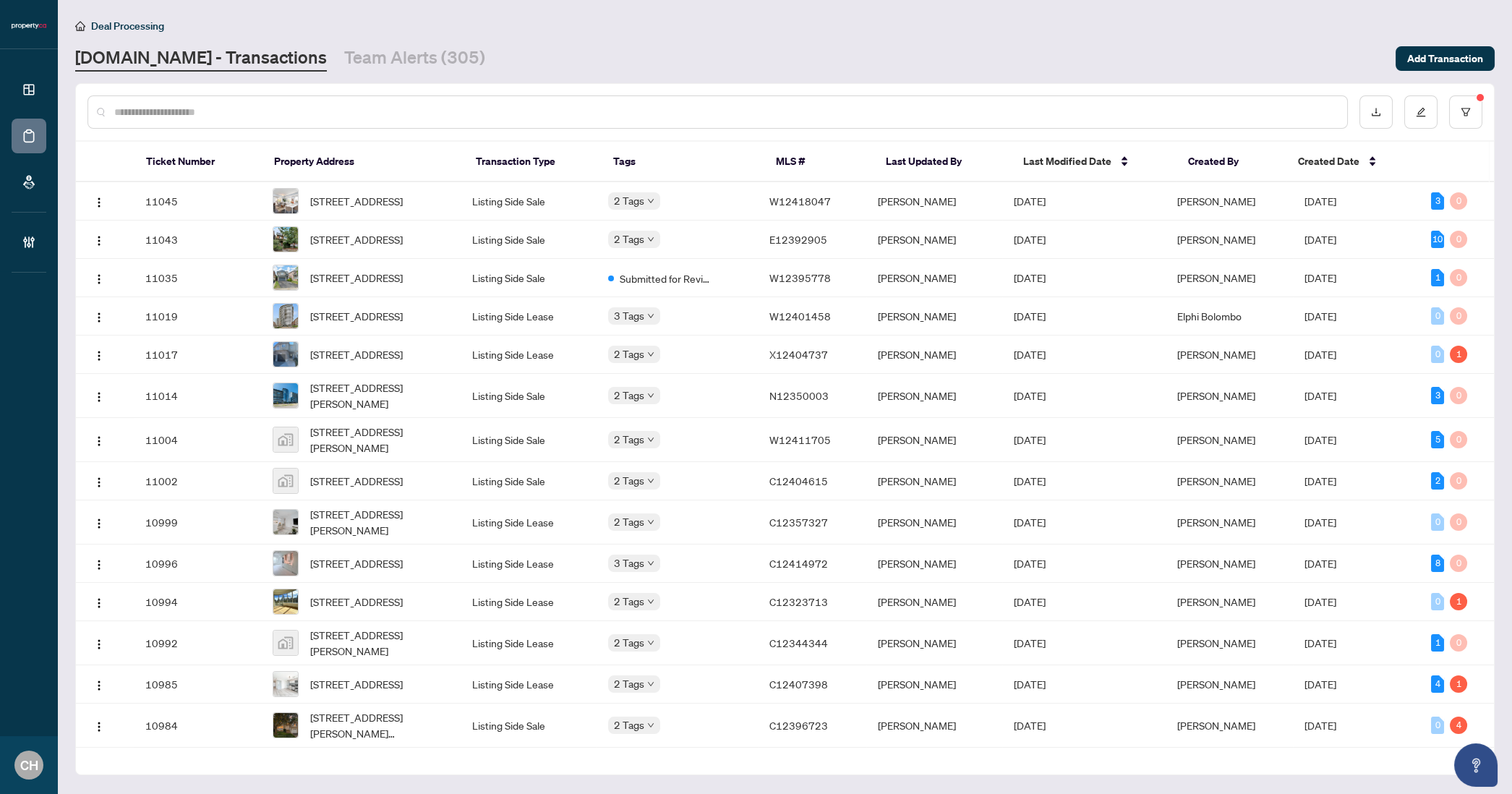
click at [211, 108] on input "text" at bounding box center [725, 112] width 1221 height 16
paste input "*********"
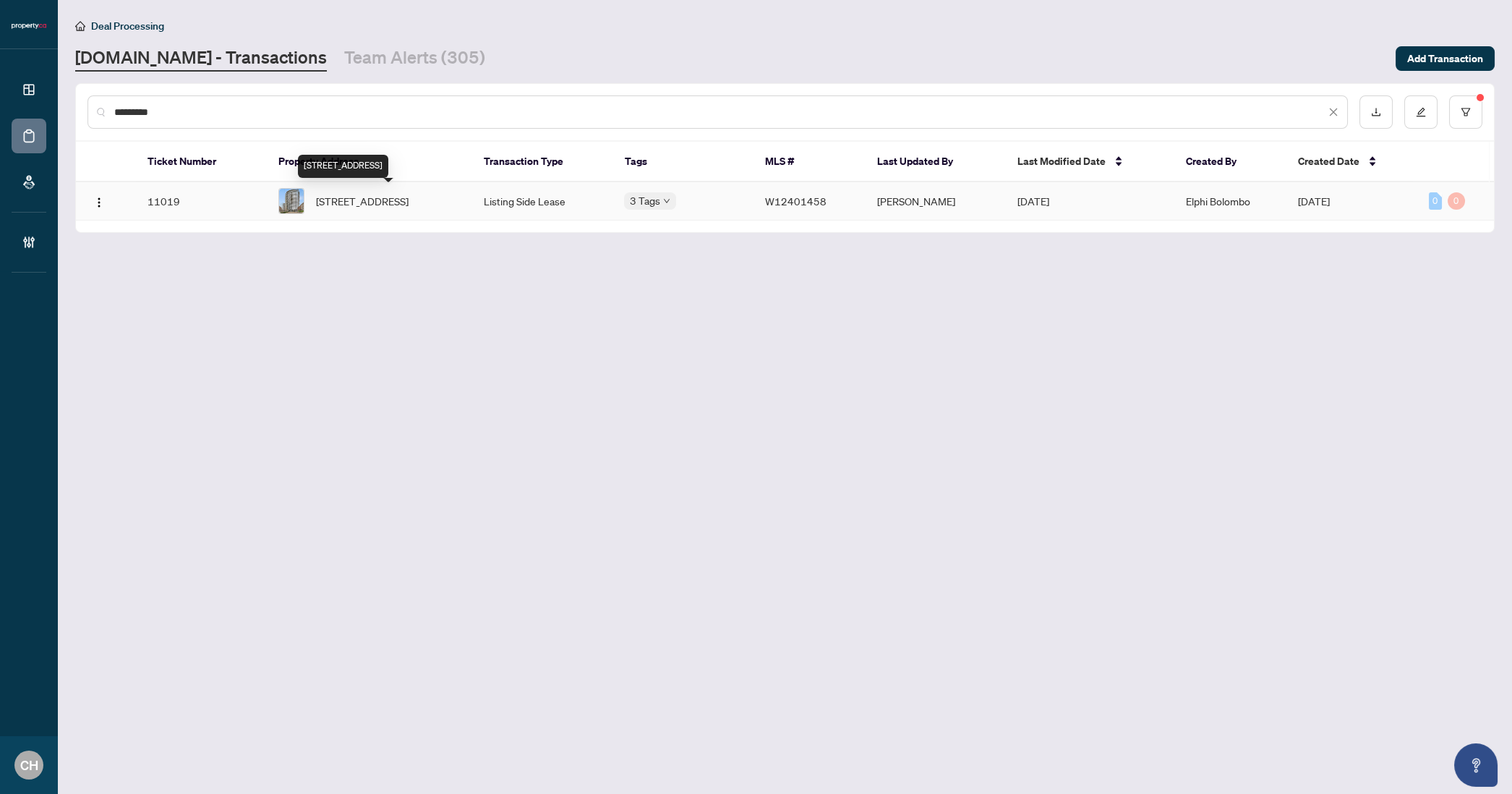
type input "*********"
click at [350, 197] on span "[STREET_ADDRESS]" at bounding box center [362, 201] width 93 height 16
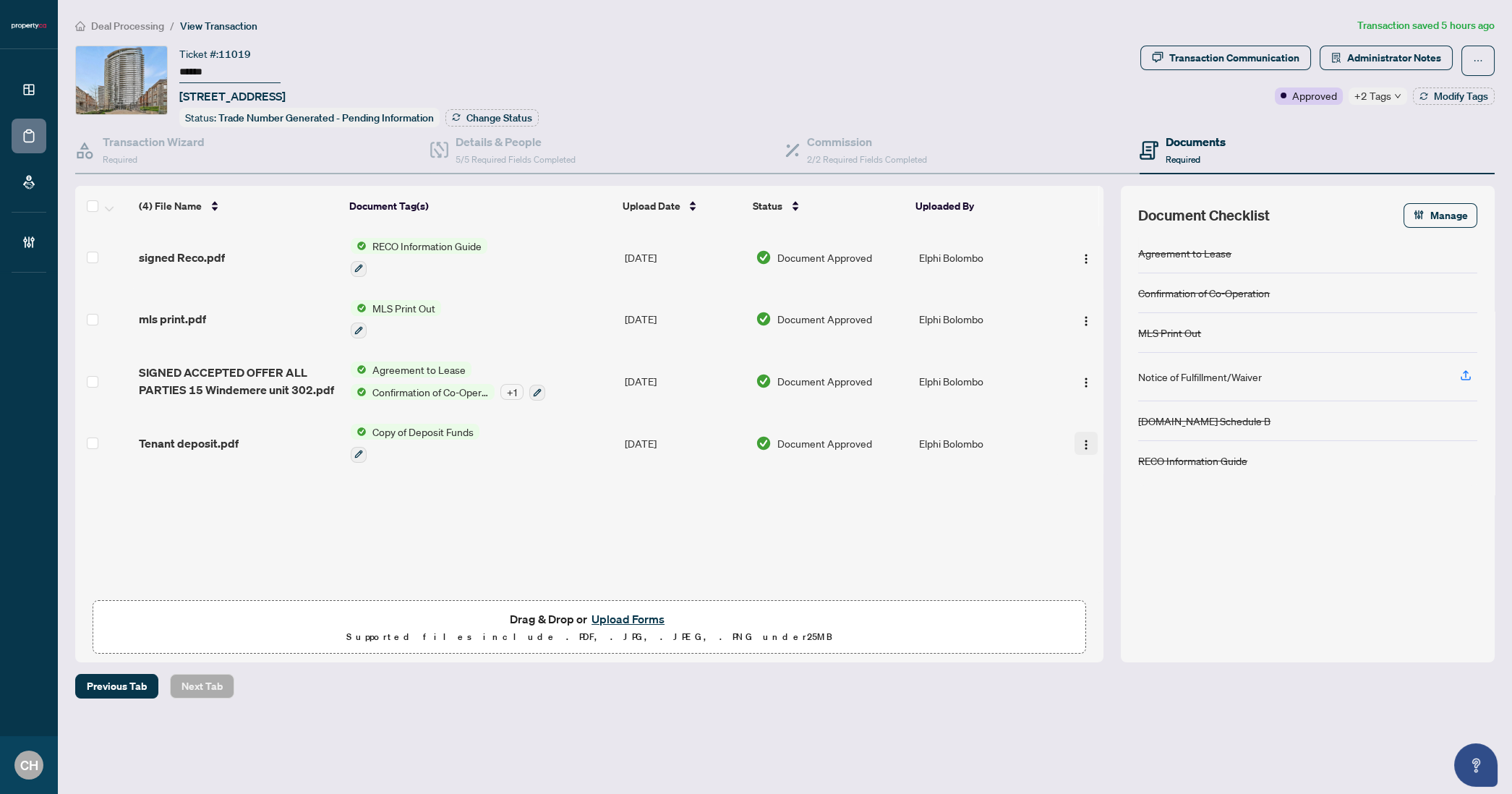
click at [1085, 439] on img "button" at bounding box center [1085, 444] width 11 height 11
click at [1152, 520] on span "Download" at bounding box center [1150, 513] width 138 height 16
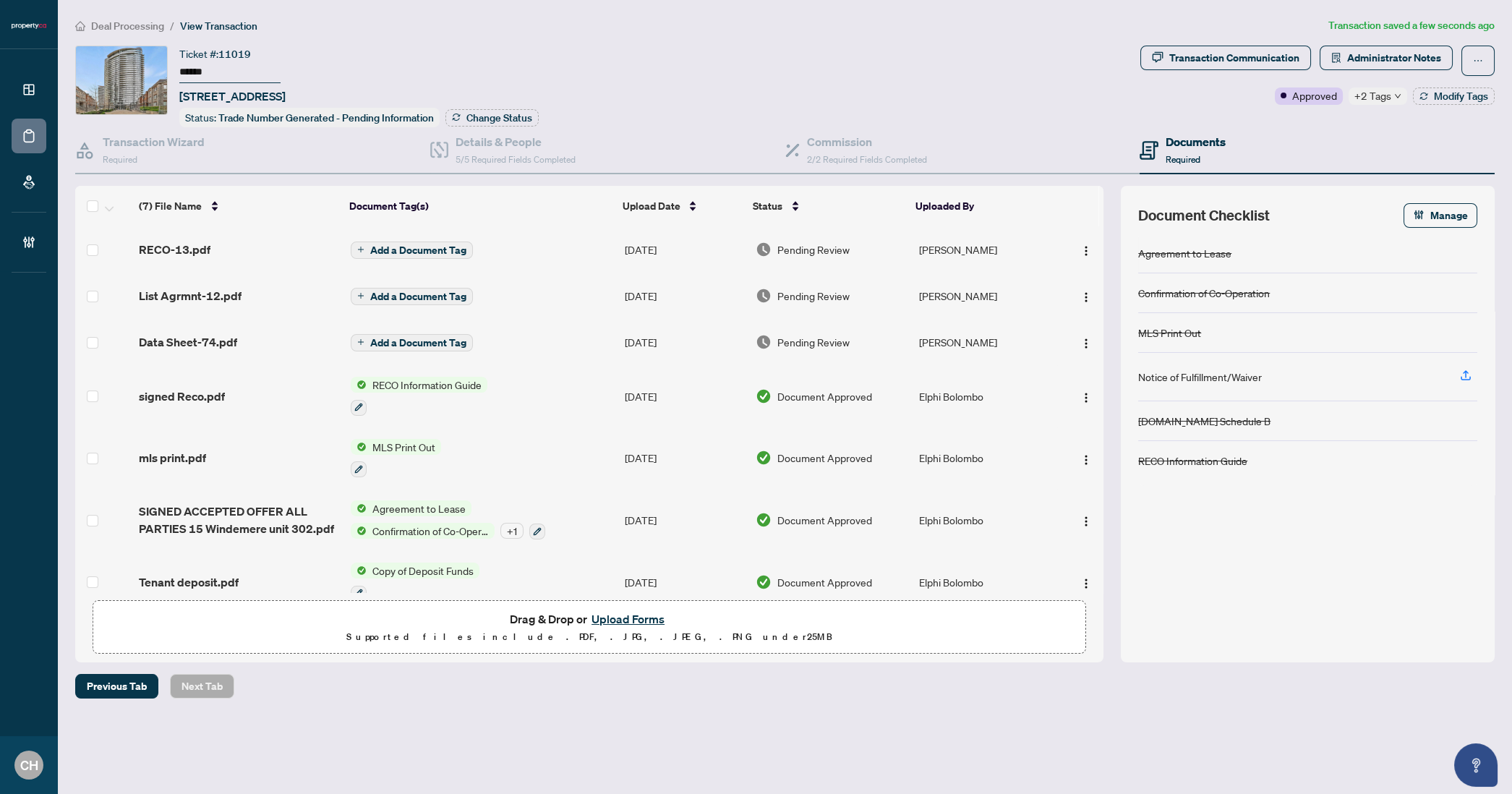
click at [373, 246] on span "Add a Document Tag" at bounding box center [418, 251] width 96 height 10
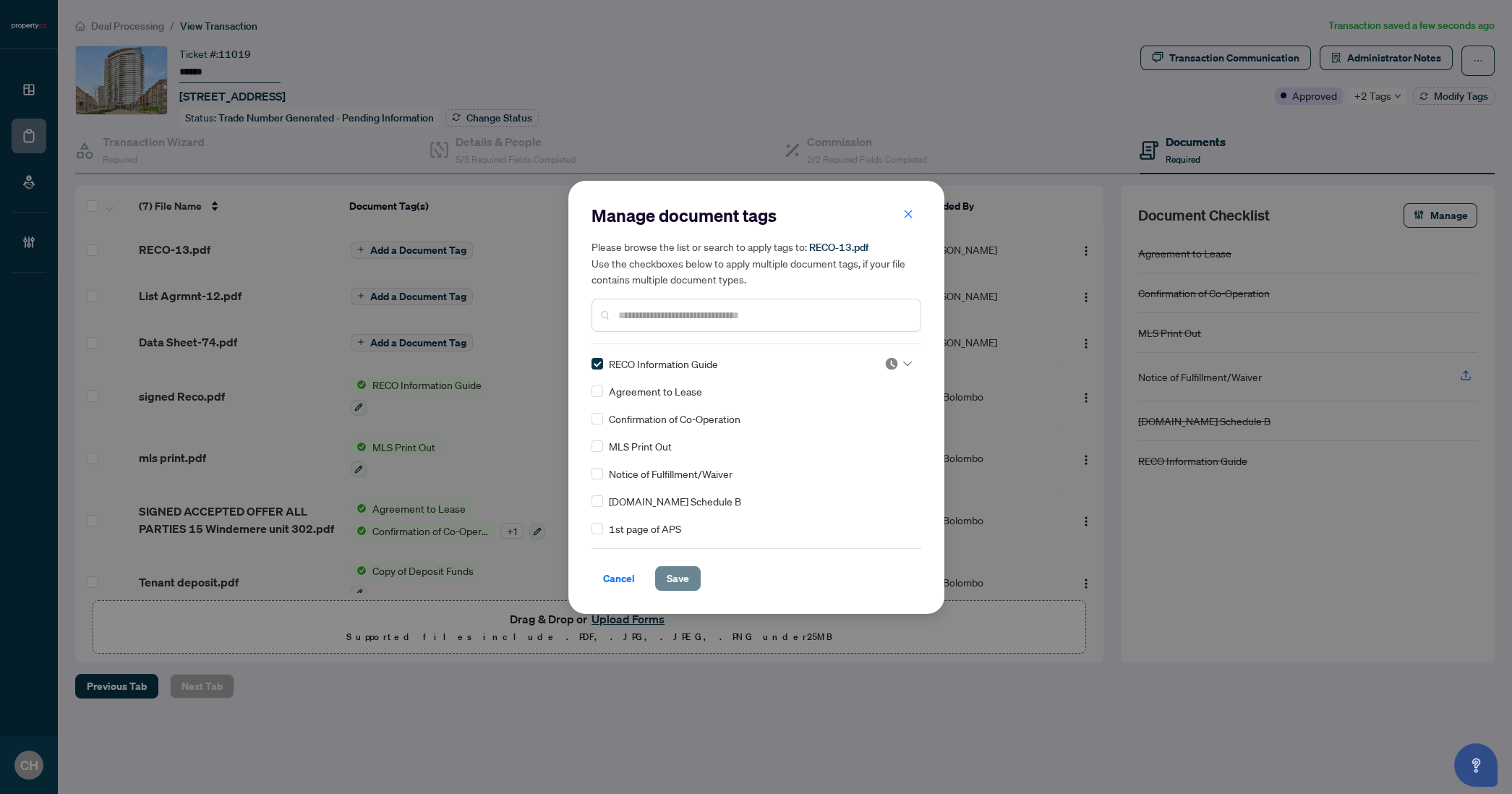
click at [667, 568] on span "Save" at bounding box center [678, 579] width 23 height 23
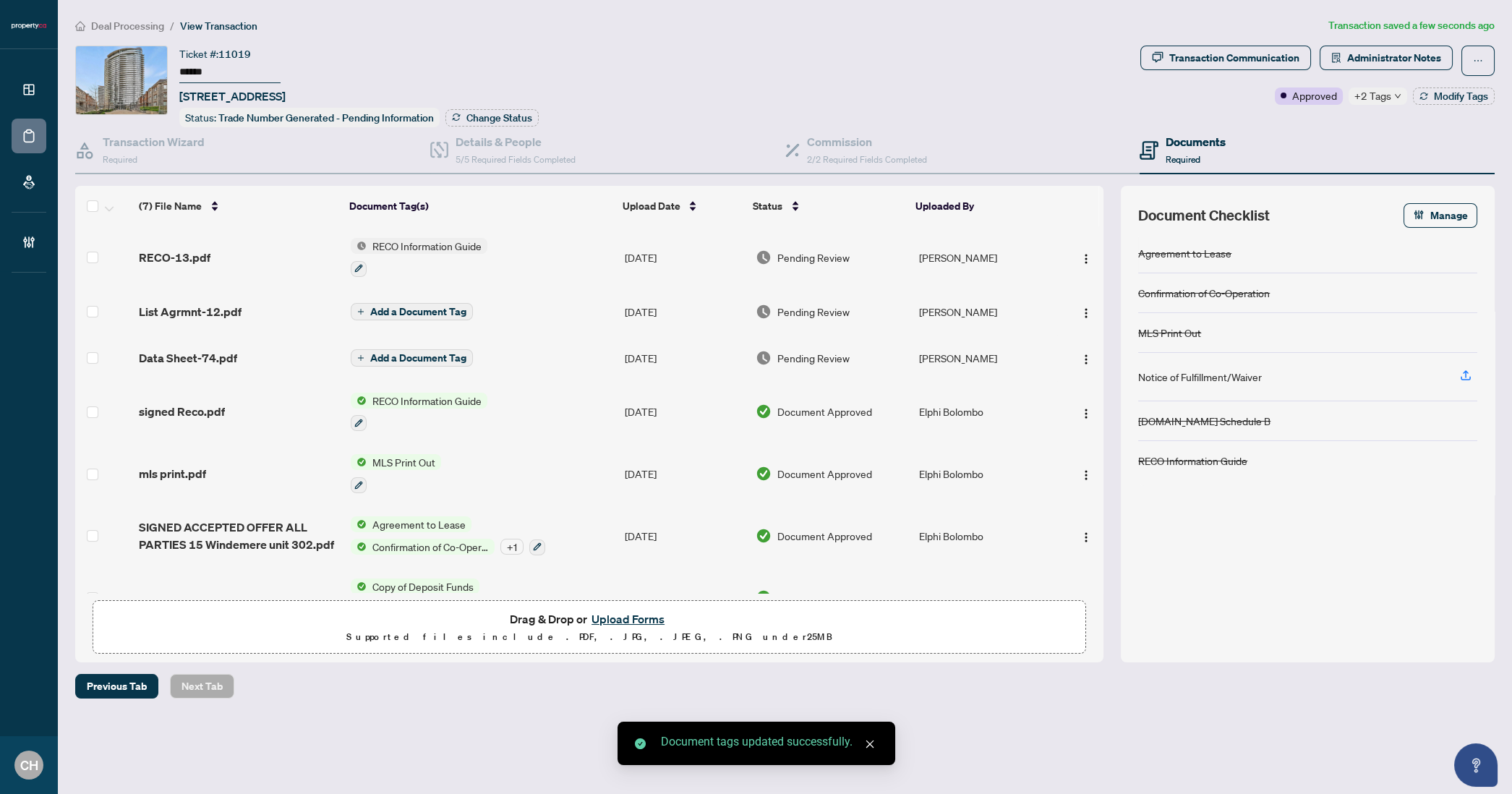
click at [429, 306] on span "Add a Document Tag" at bounding box center [418, 312] width 96 height 10
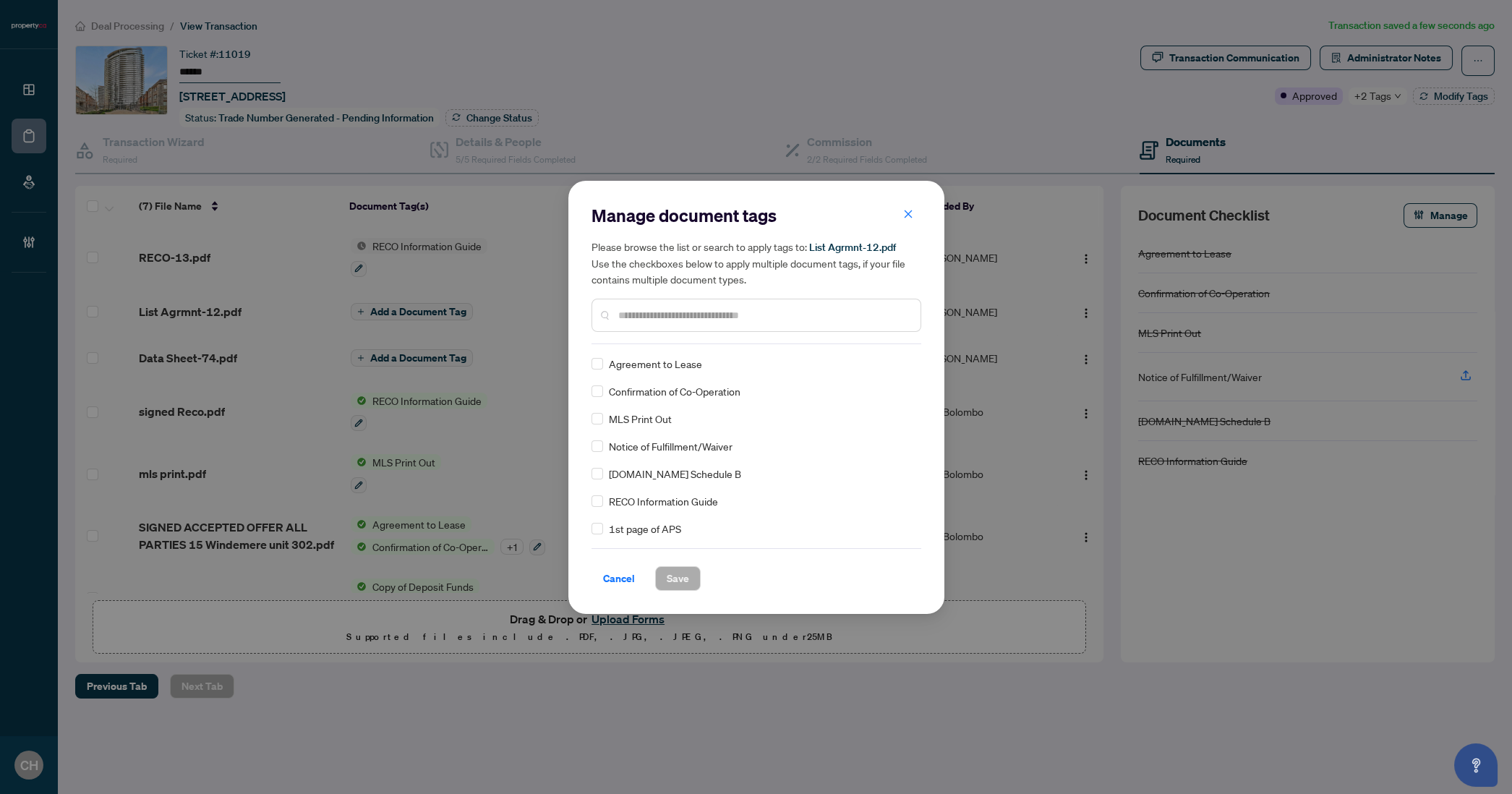
click at [654, 315] on input "text" at bounding box center [763, 315] width 291 height 16
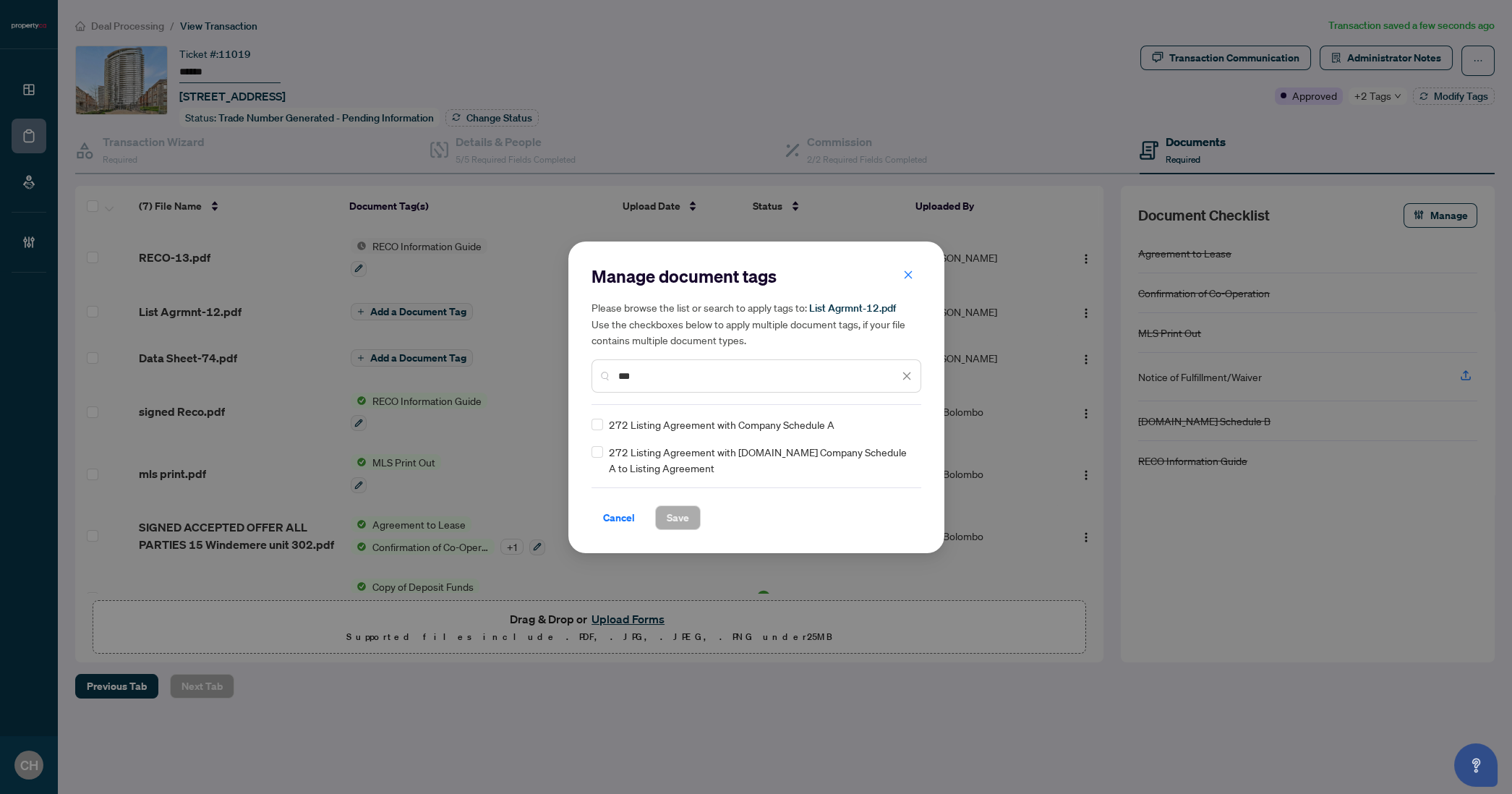
type input "***"
click at [687, 515] on span "Save" at bounding box center [678, 518] width 23 height 23
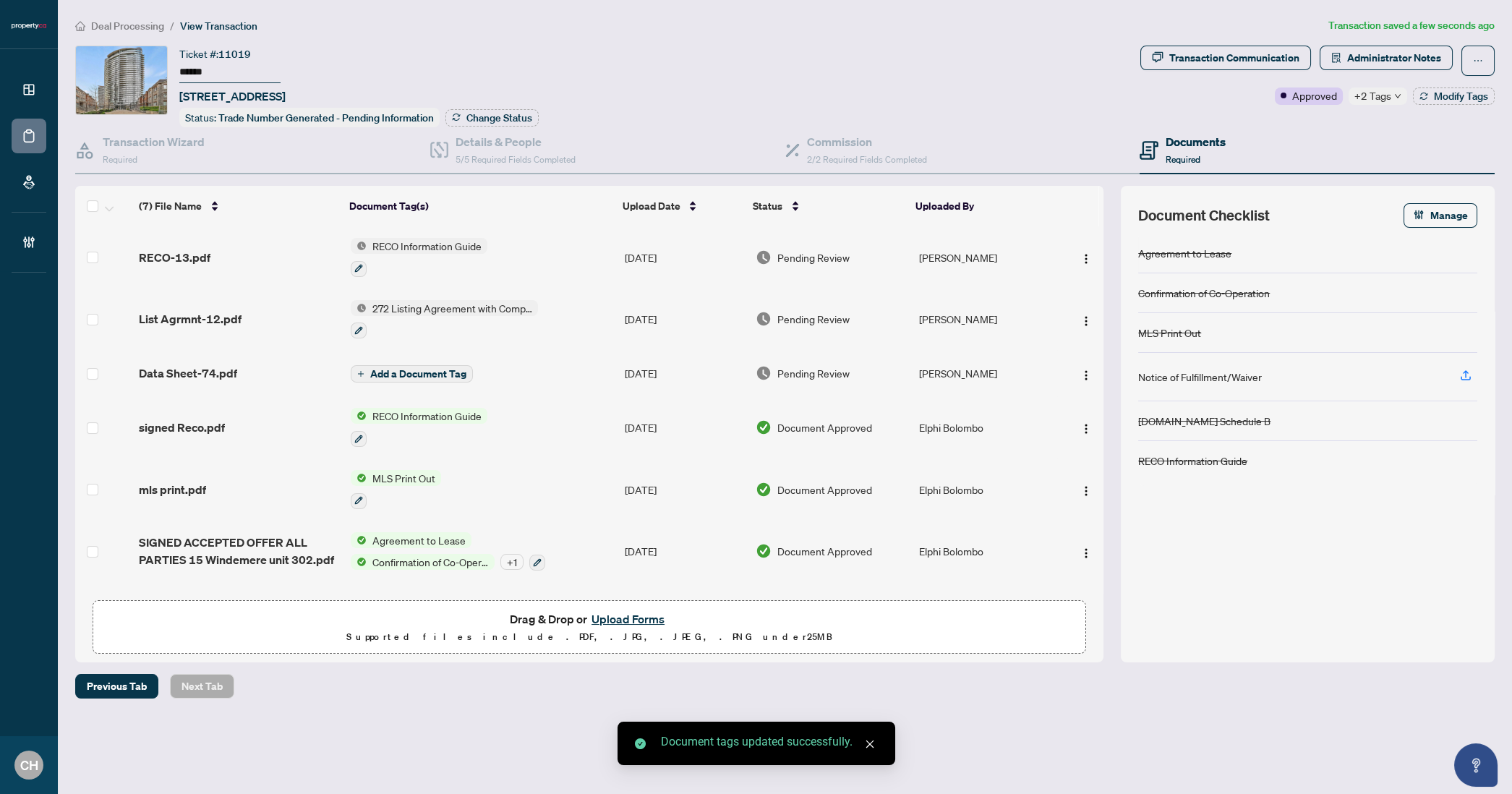
click at [376, 370] on span "Add a Document Tag" at bounding box center [418, 374] width 96 height 10
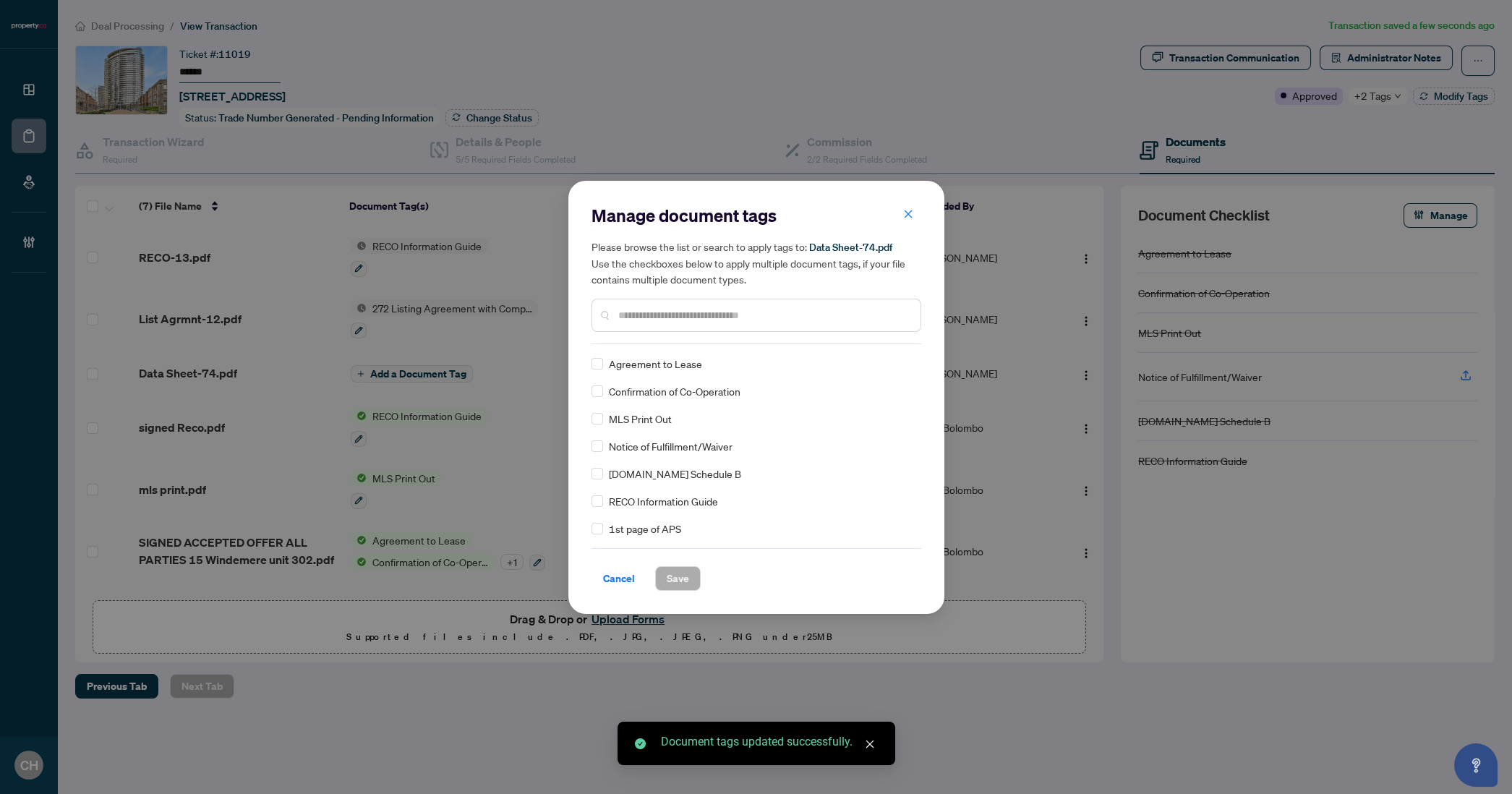
click at [649, 315] on input "text" at bounding box center [763, 315] width 291 height 16
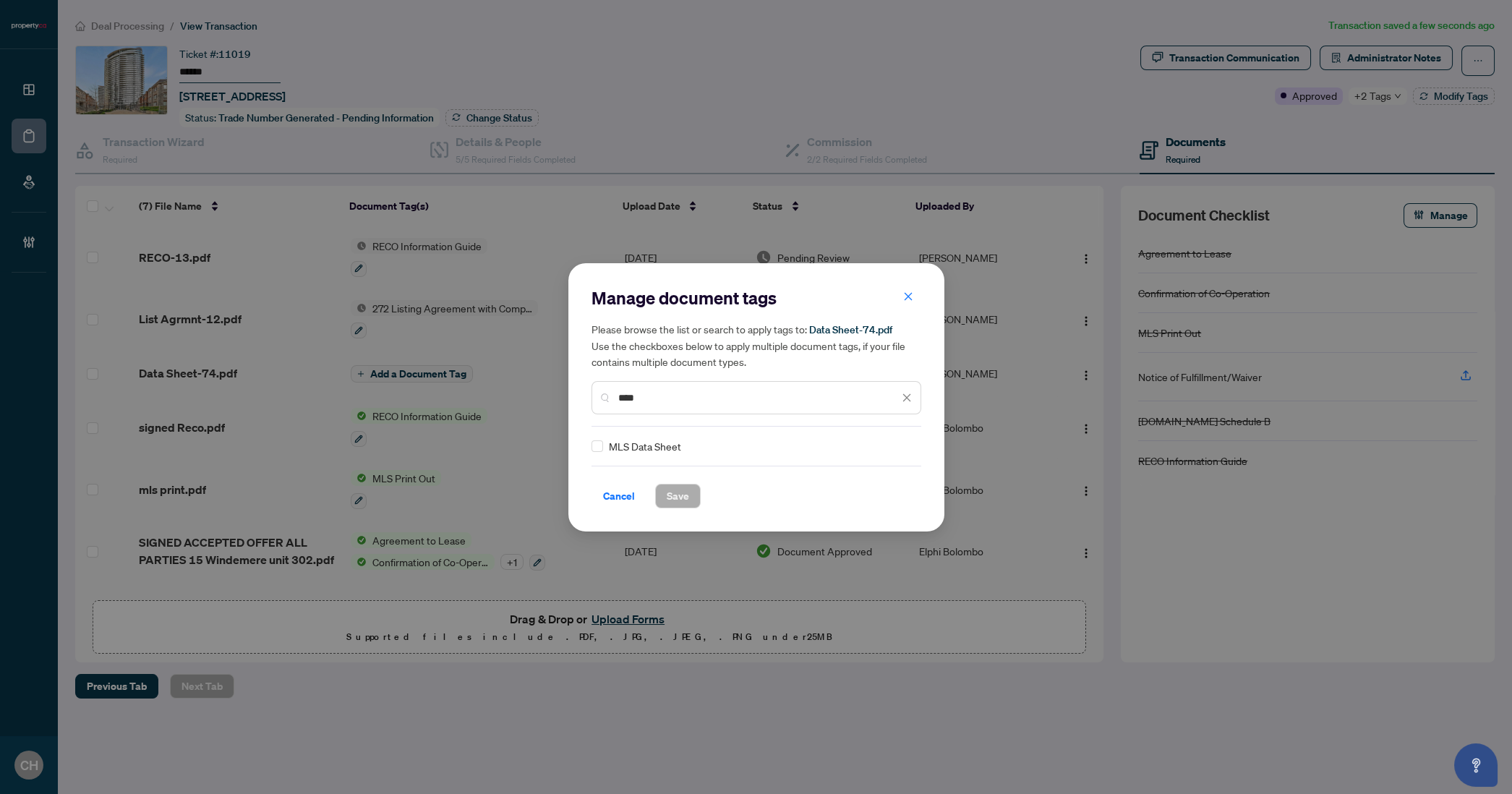
type input "****"
click at [684, 507] on span "Save" at bounding box center [678, 496] width 23 height 23
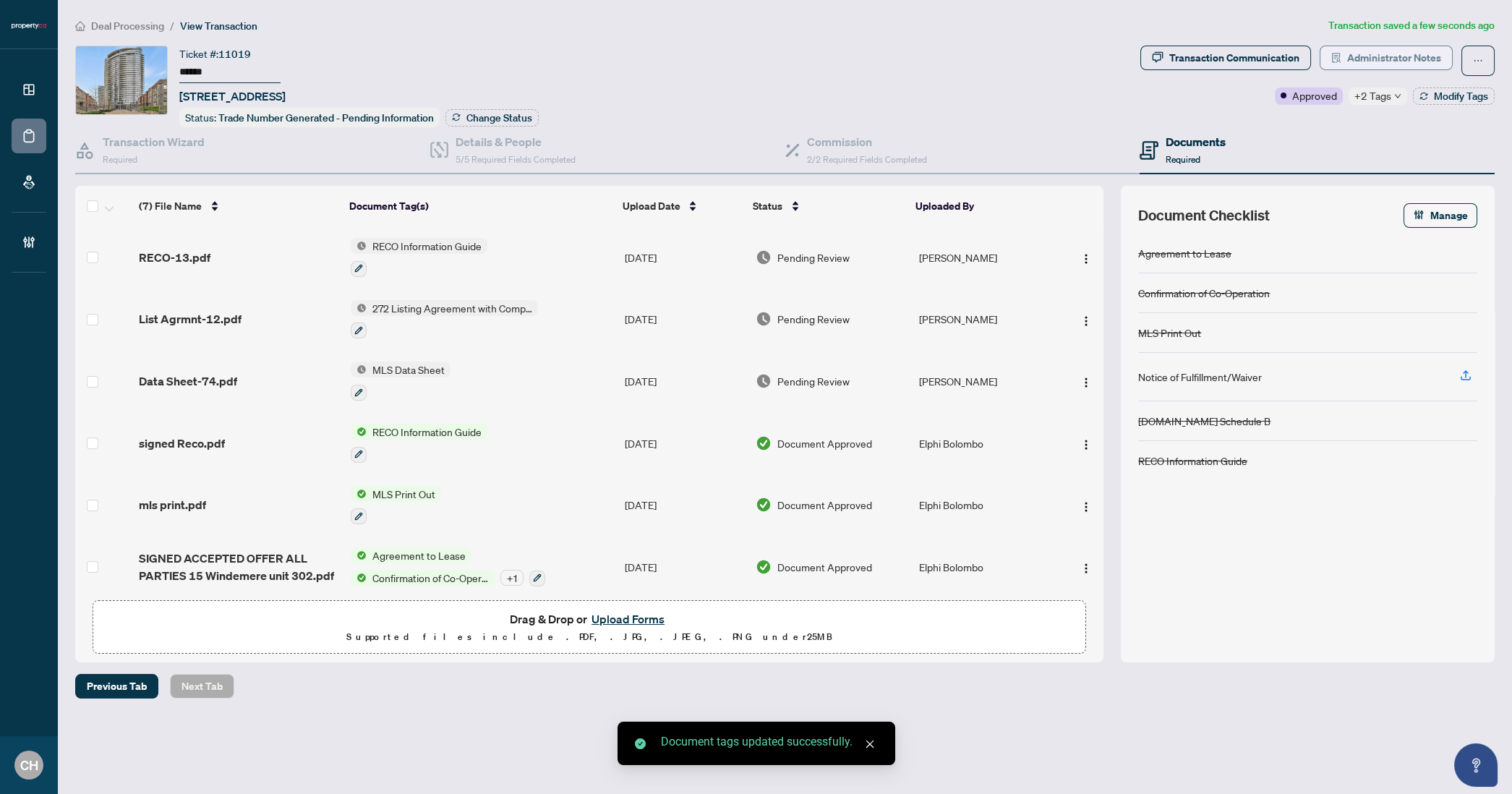
click at [1373, 61] on span "Administrator Notes" at bounding box center [1394, 57] width 94 height 23
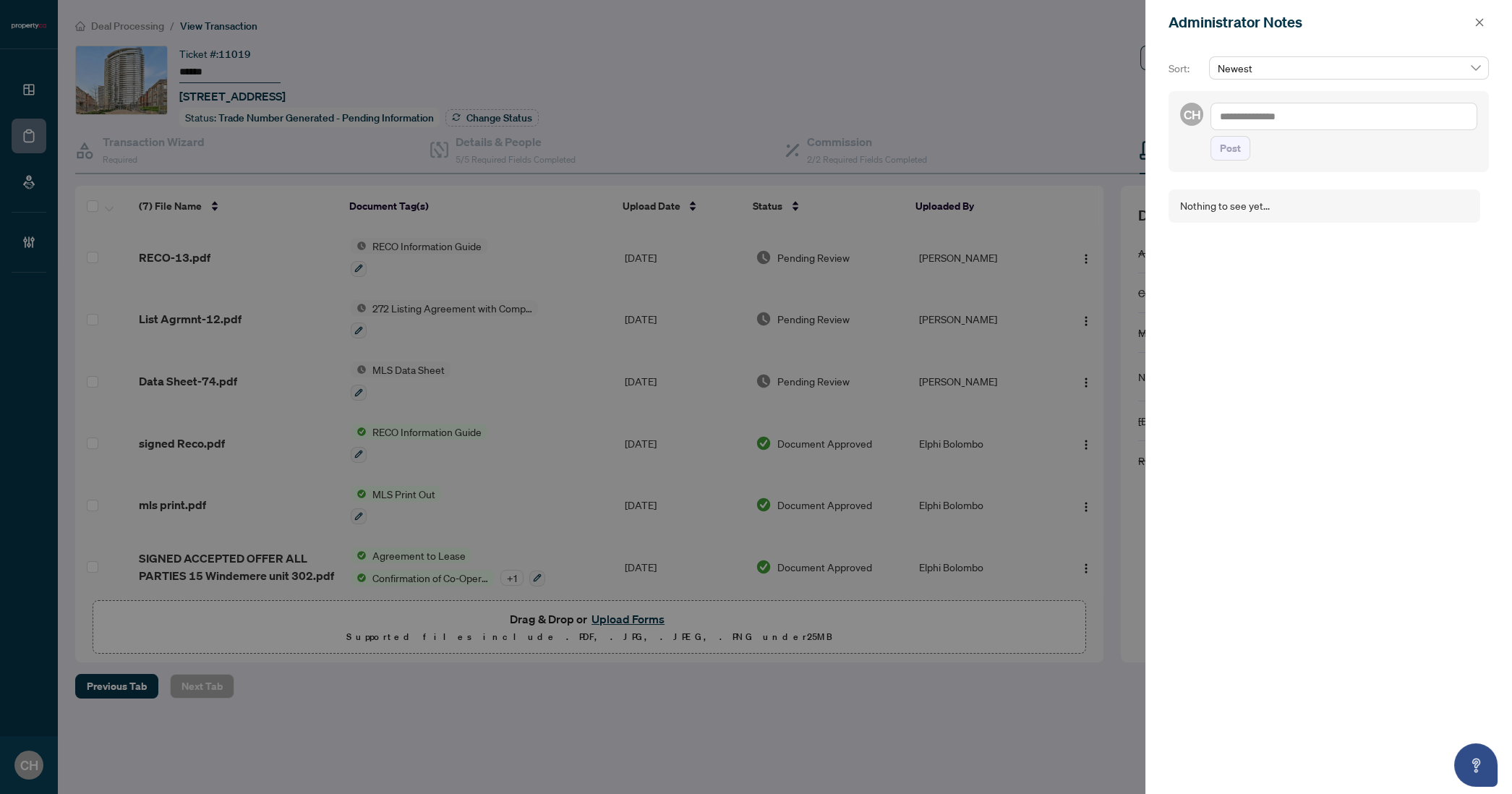
click at [1286, 103] on textarea at bounding box center [1344, 116] width 267 height 28
click at [1288, 112] on textarea at bounding box center [1344, 116] width 267 height 28
type textarea "**********"
click at [1240, 167] on button "Post" at bounding box center [1230, 162] width 40 height 24
click at [1483, 21] on icon "close" at bounding box center [1480, 23] width 10 height 10
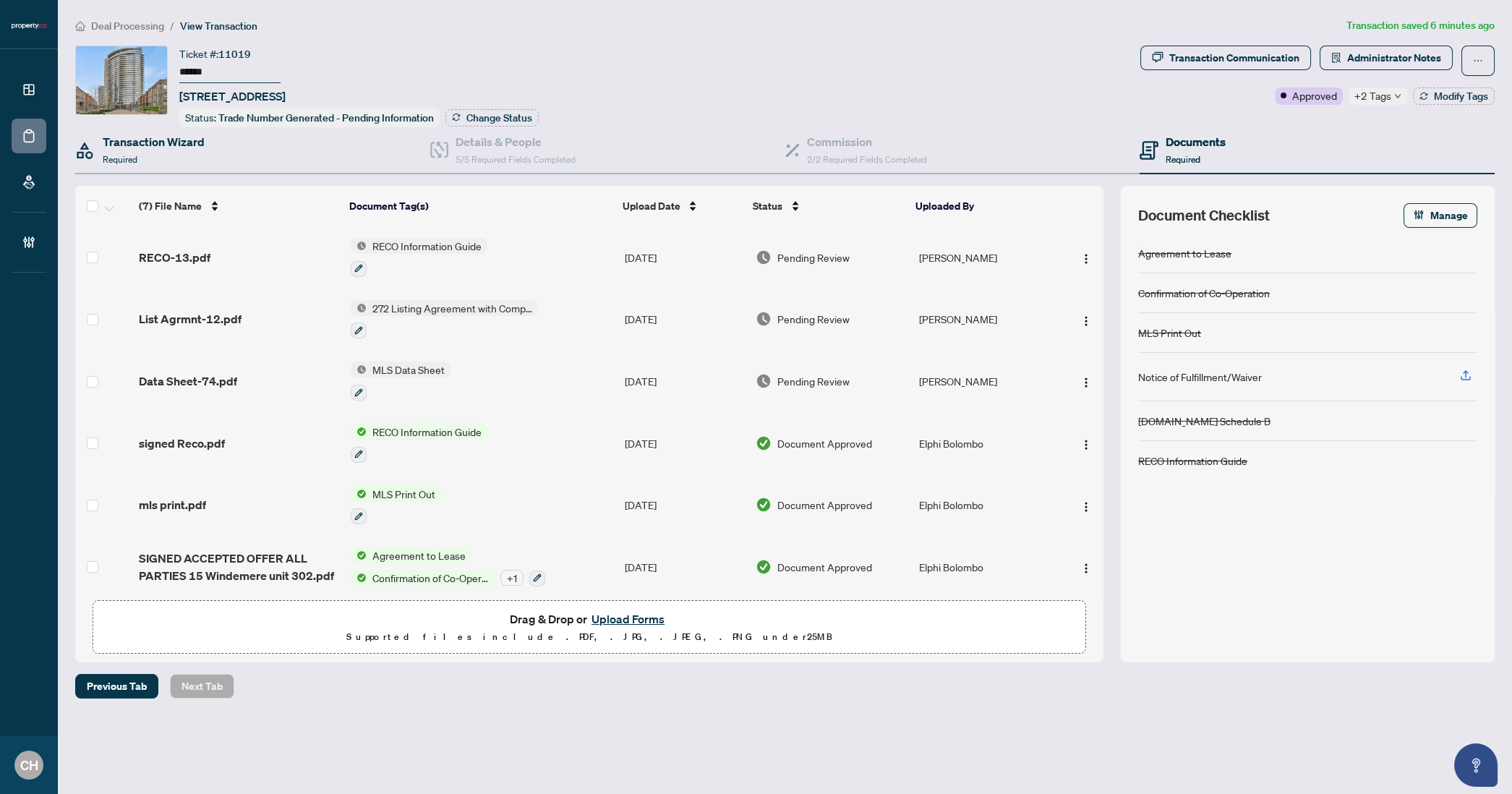
click at [205, 149] on div "Transaction Wizard Required" at bounding box center [252, 151] width 355 height 47
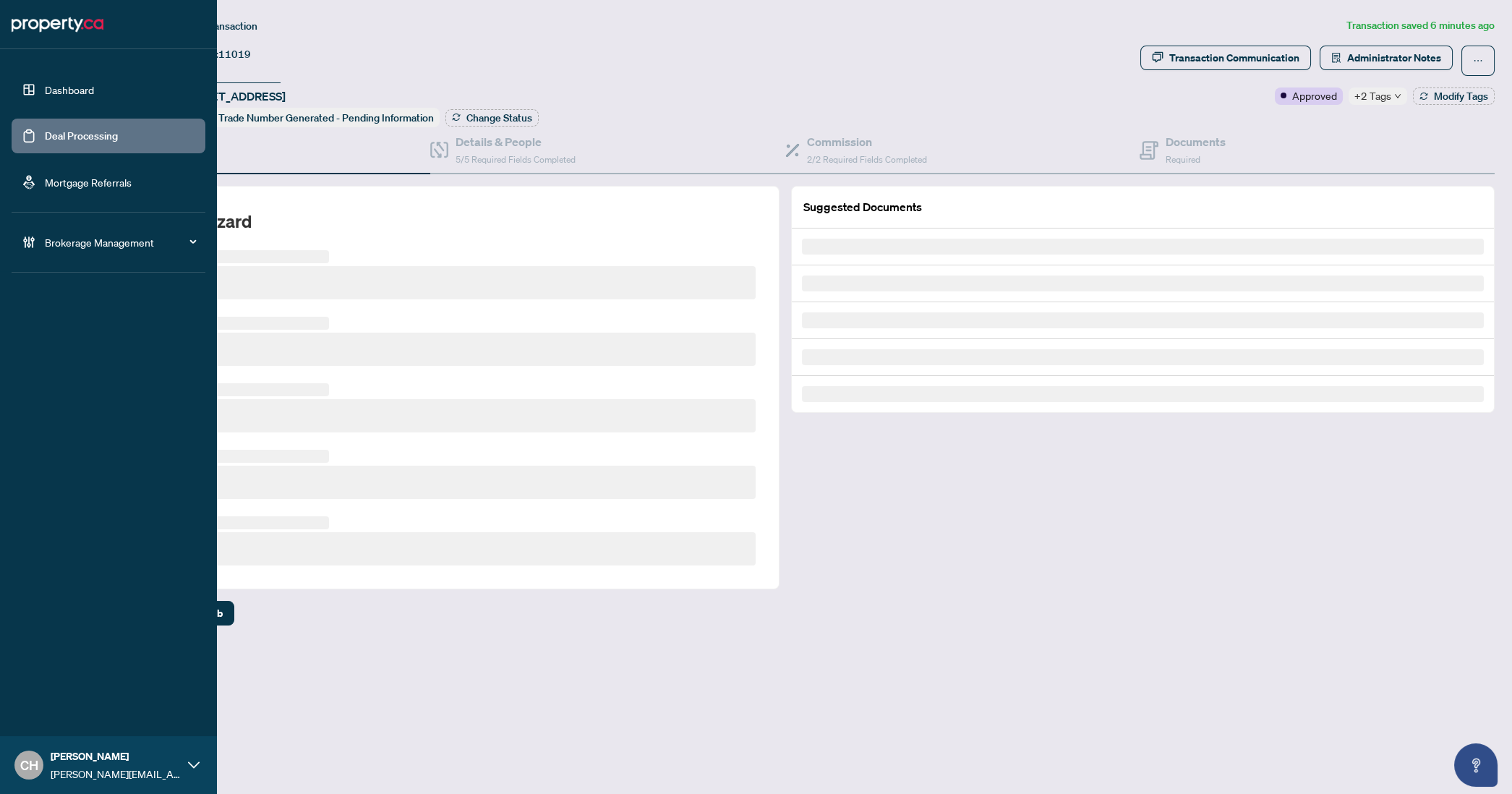
click at [45, 142] on link "Deal Processing" at bounding box center [82, 135] width 73 height 13
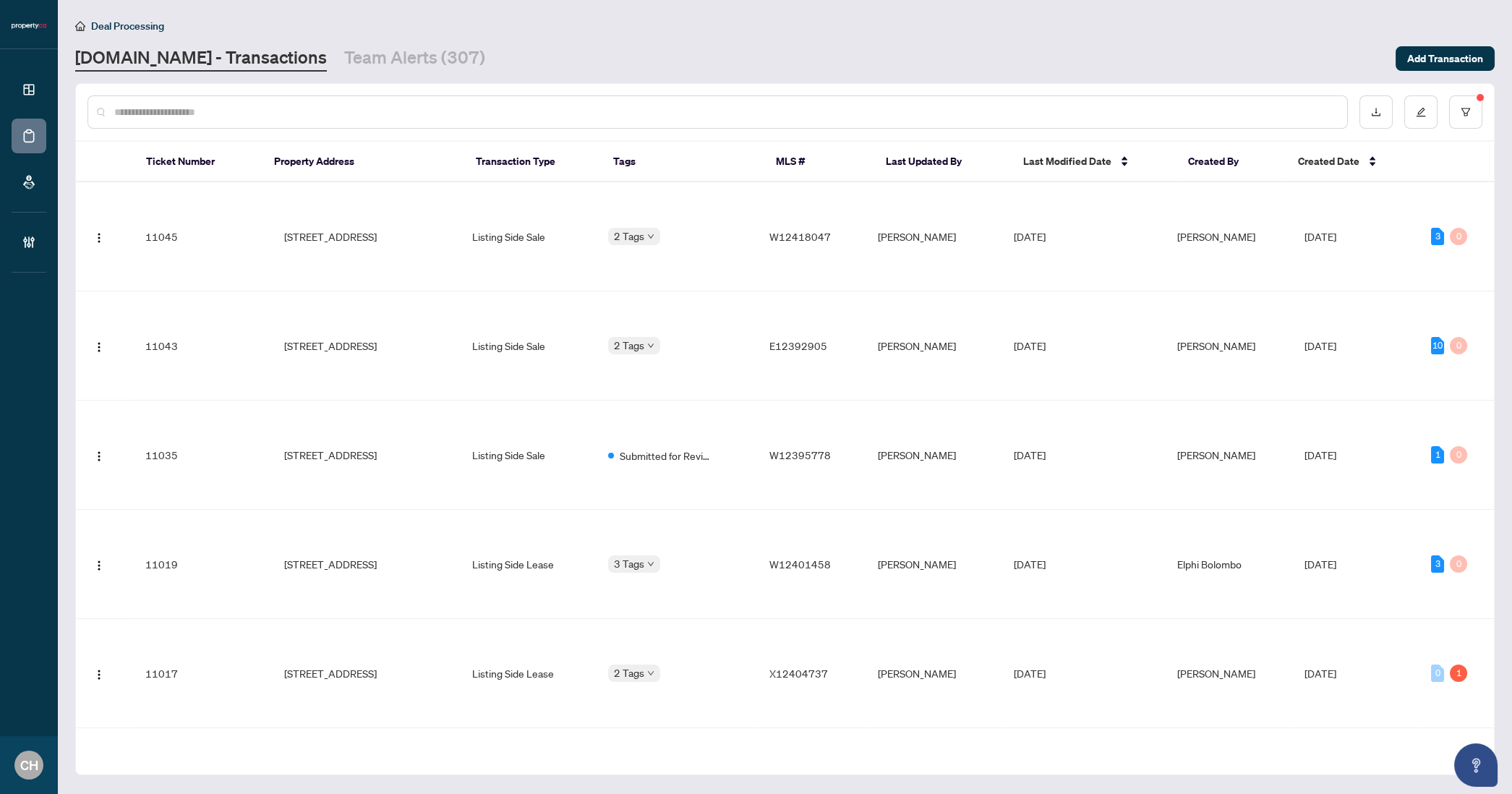
click at [271, 114] on input "text" at bounding box center [725, 112] width 1221 height 16
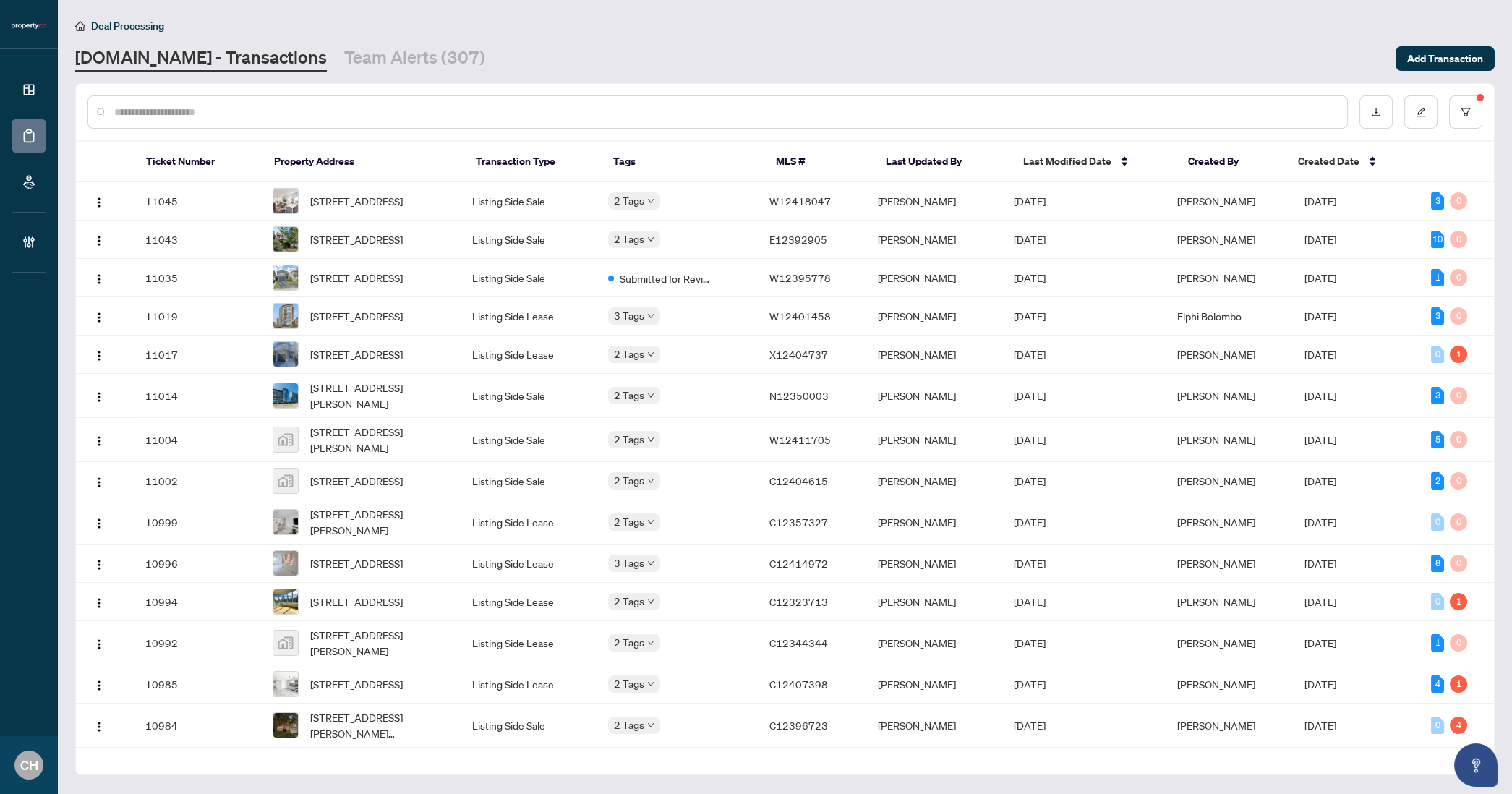
paste input "*********"
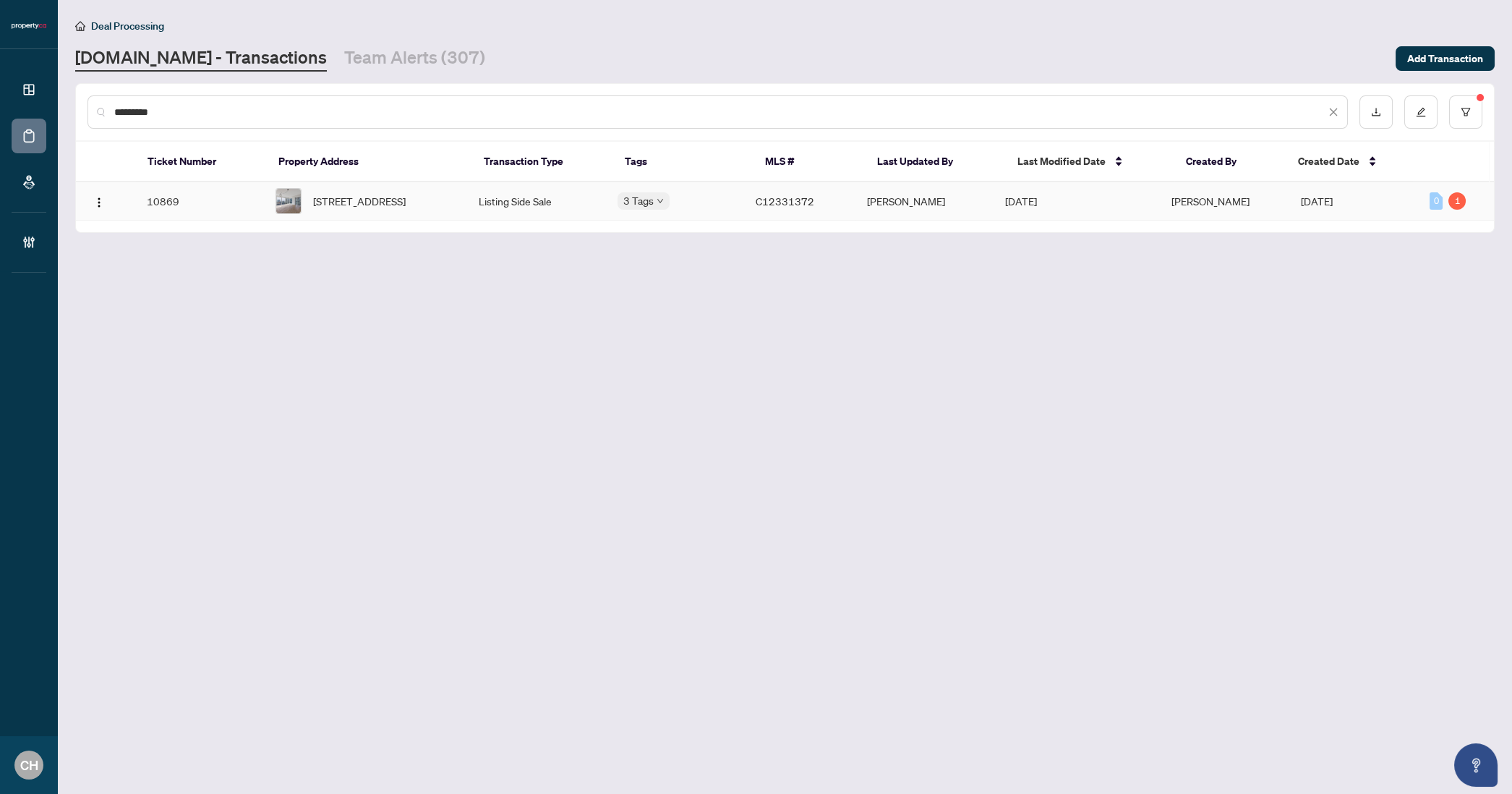
type input "*********"
click at [363, 182] on td "[STREET_ADDRESS]" at bounding box center [365, 201] width 203 height 38
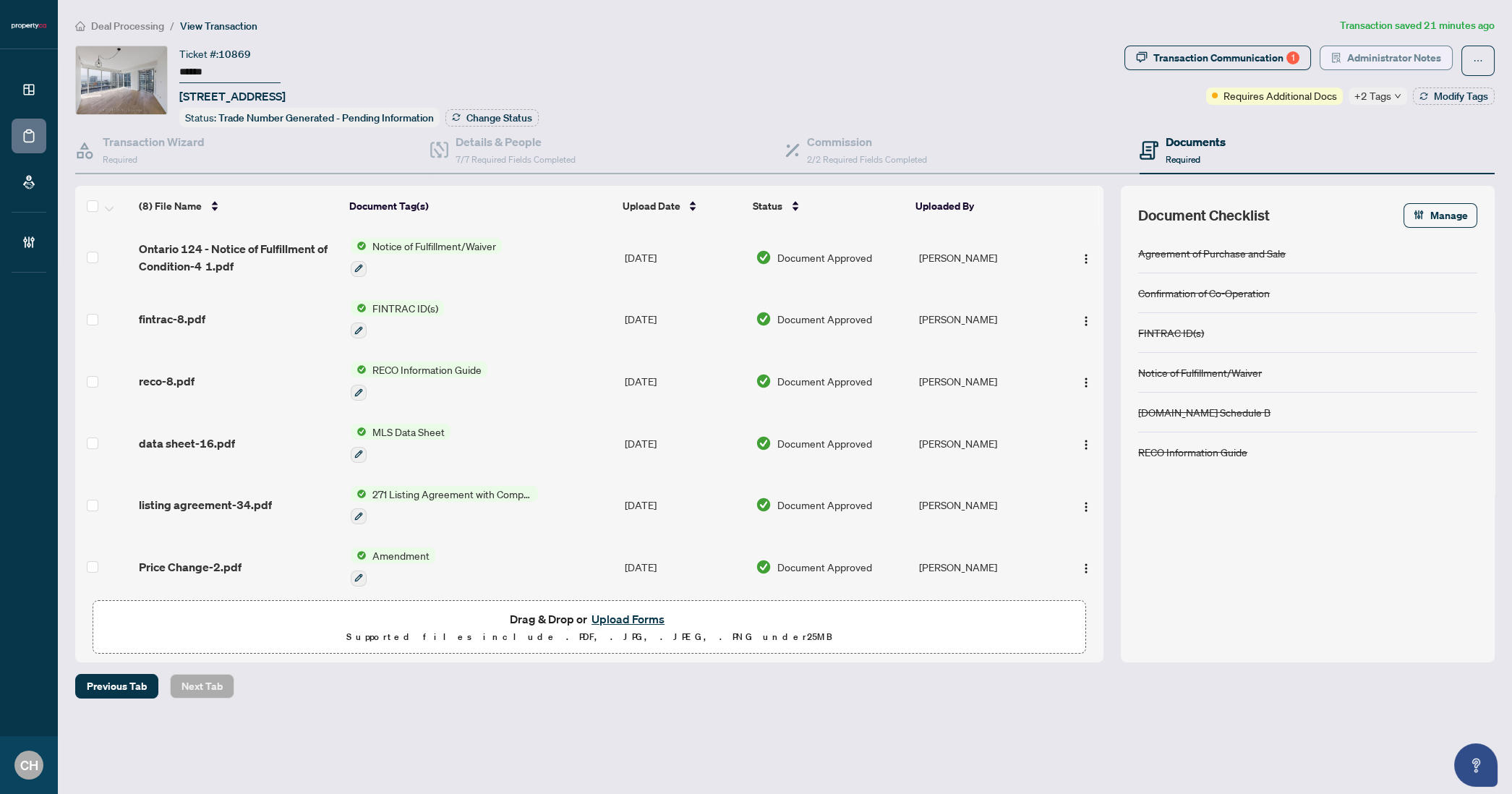
click at [1382, 46] on span "Administrator Notes" at bounding box center [1394, 57] width 94 height 23
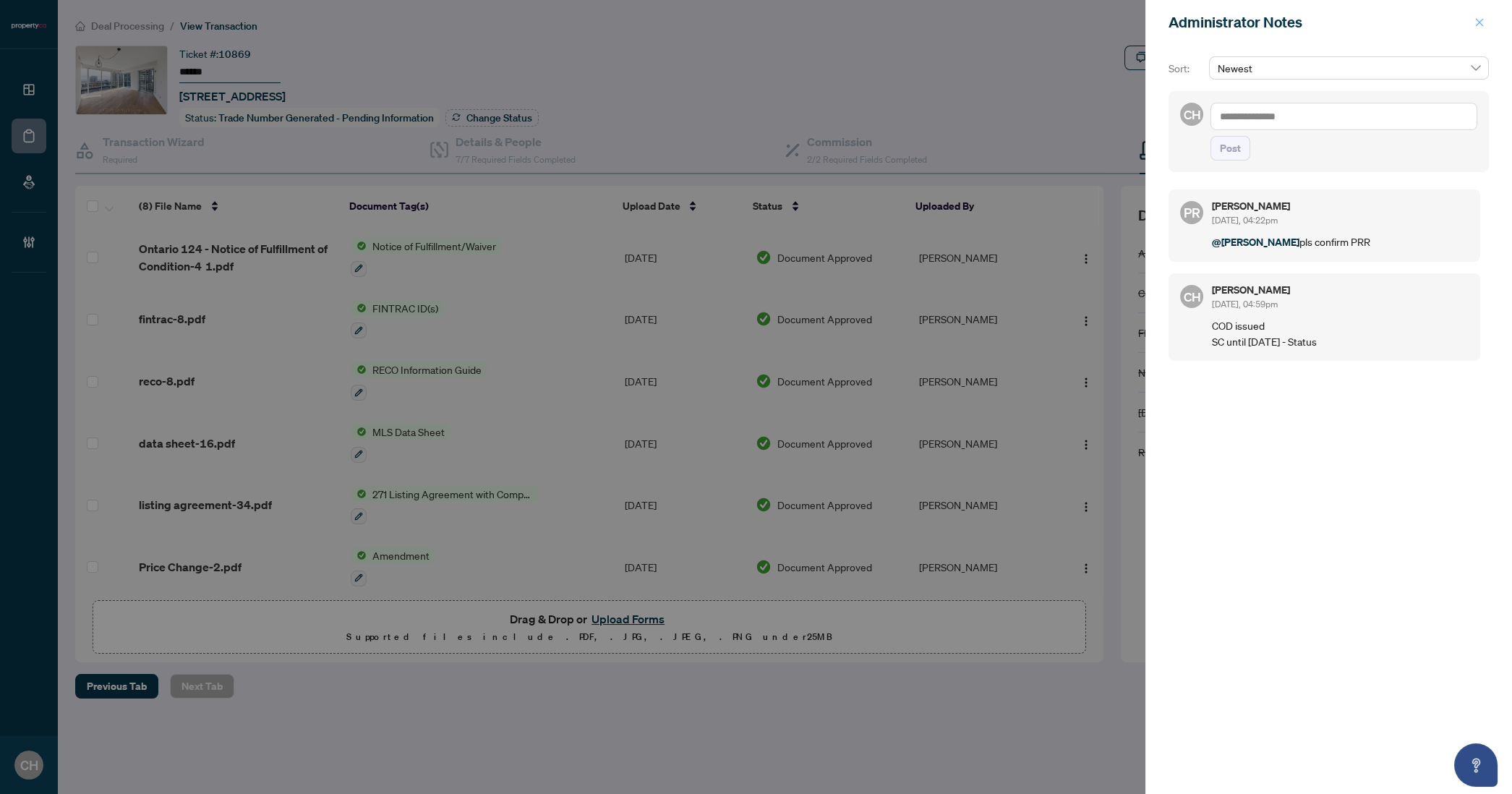
click at [1476, 26] on icon "close" at bounding box center [1480, 23] width 10 height 10
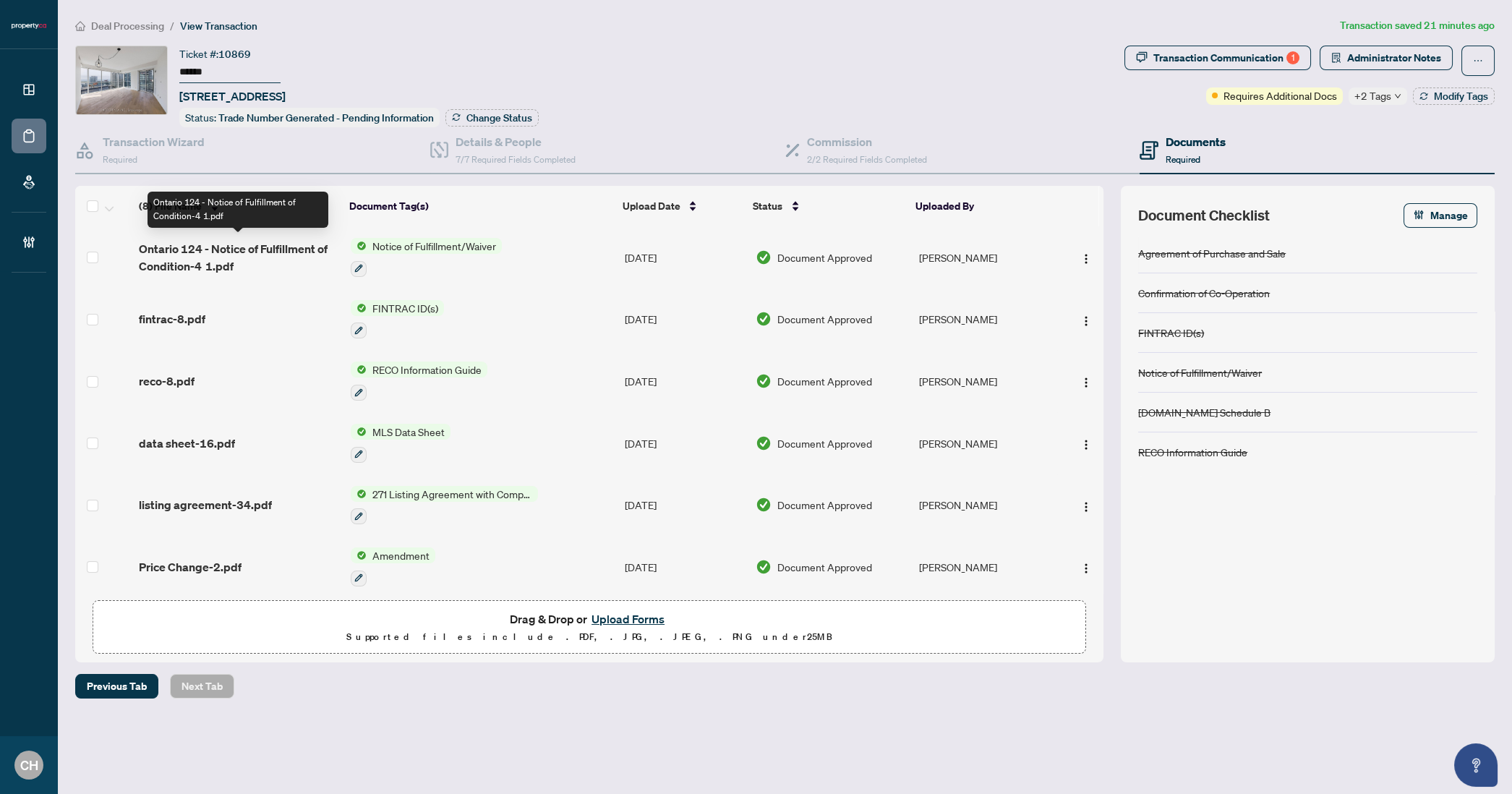
click at [250, 261] on span "Ontario 124 - Notice of Fulfillment of Condition-4 1.pdf" at bounding box center [239, 258] width 200 height 35
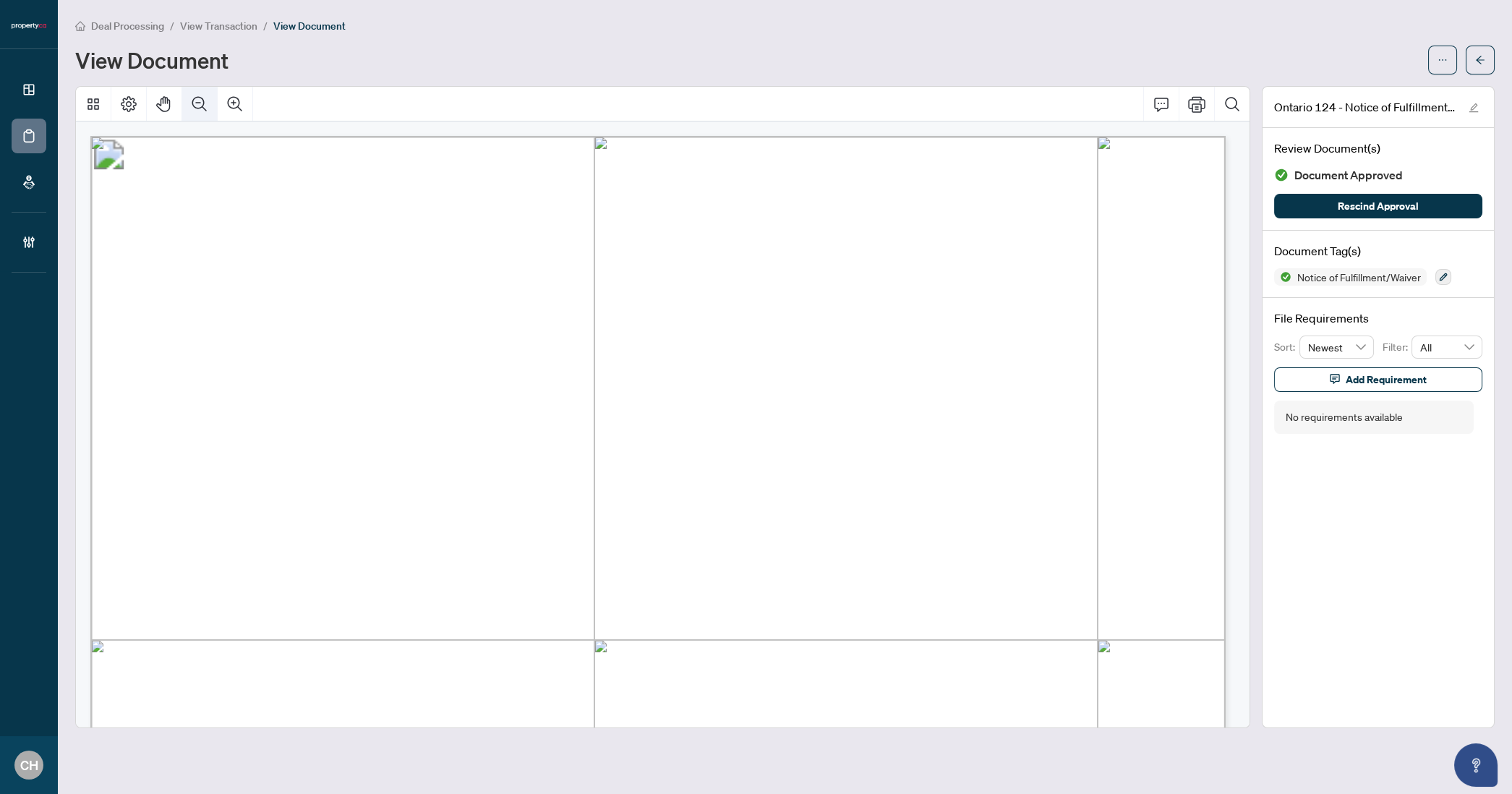
click at [198, 111] on icon "Zoom Out" at bounding box center [200, 104] width 17 height 17
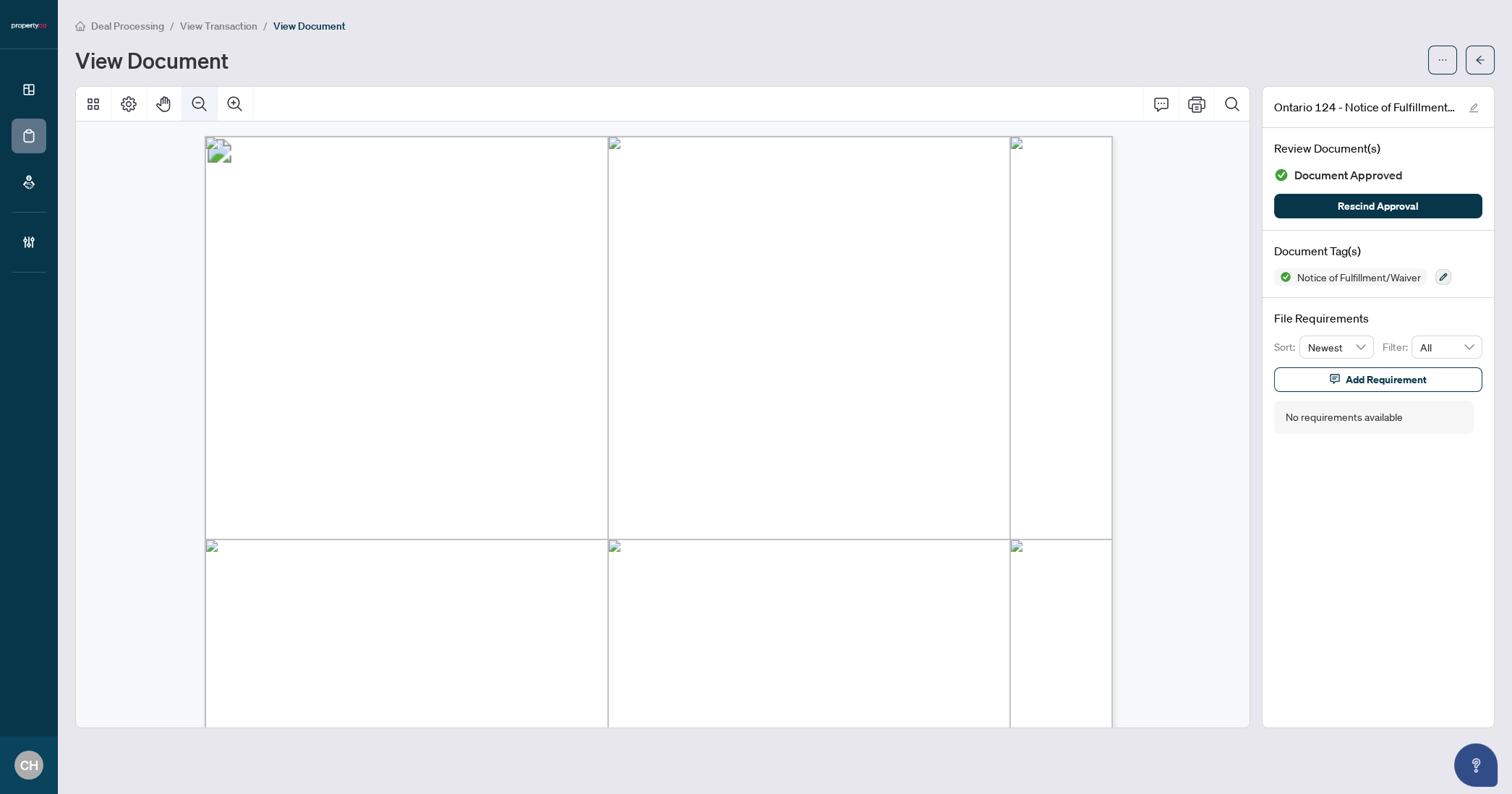
click at [198, 111] on icon "Zoom Out" at bounding box center [200, 104] width 17 height 17
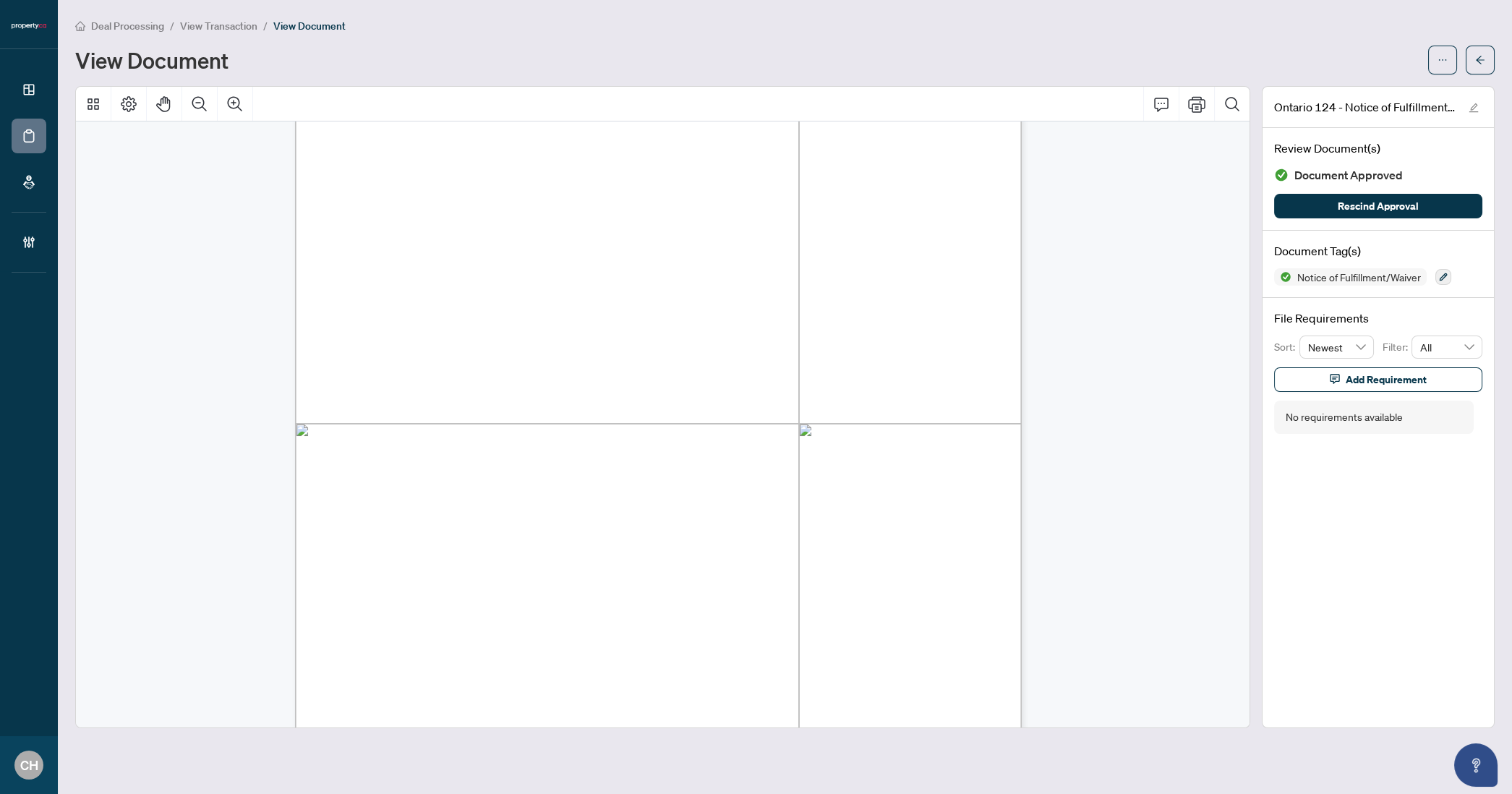
scroll to position [363, 0]
click at [1476, 55] on icon "arrow-left" at bounding box center [1481, 60] width 10 height 10
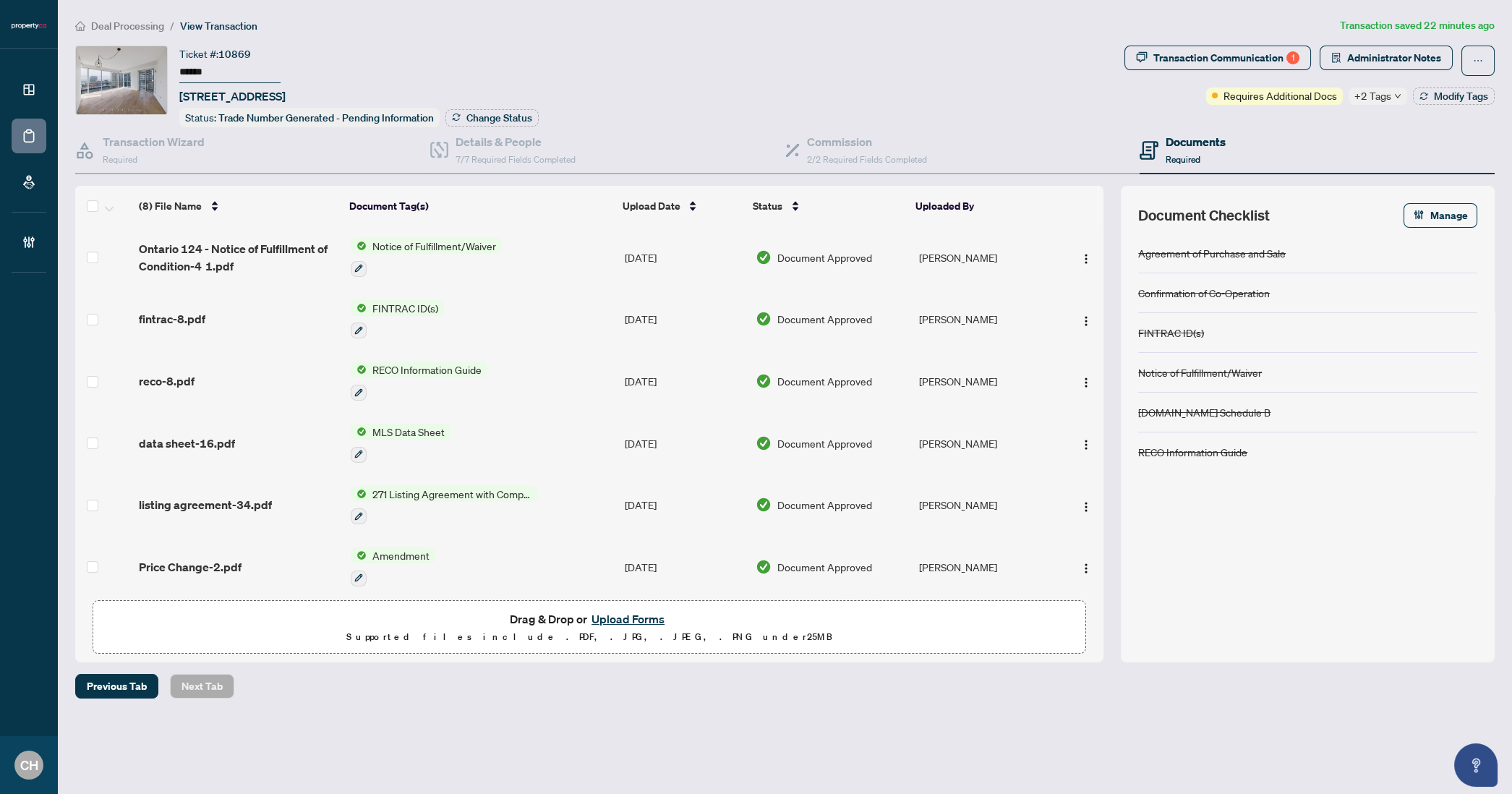
click at [471, 238] on span "Notice of Fulfillment/Waiver" at bounding box center [435, 246] width 135 height 16
click at [481, 263] on div at bounding box center [426, 268] width 151 height 17
click at [589, 262] on td "Notice of Fulfillment/Waiver" at bounding box center [482, 258] width 274 height 62
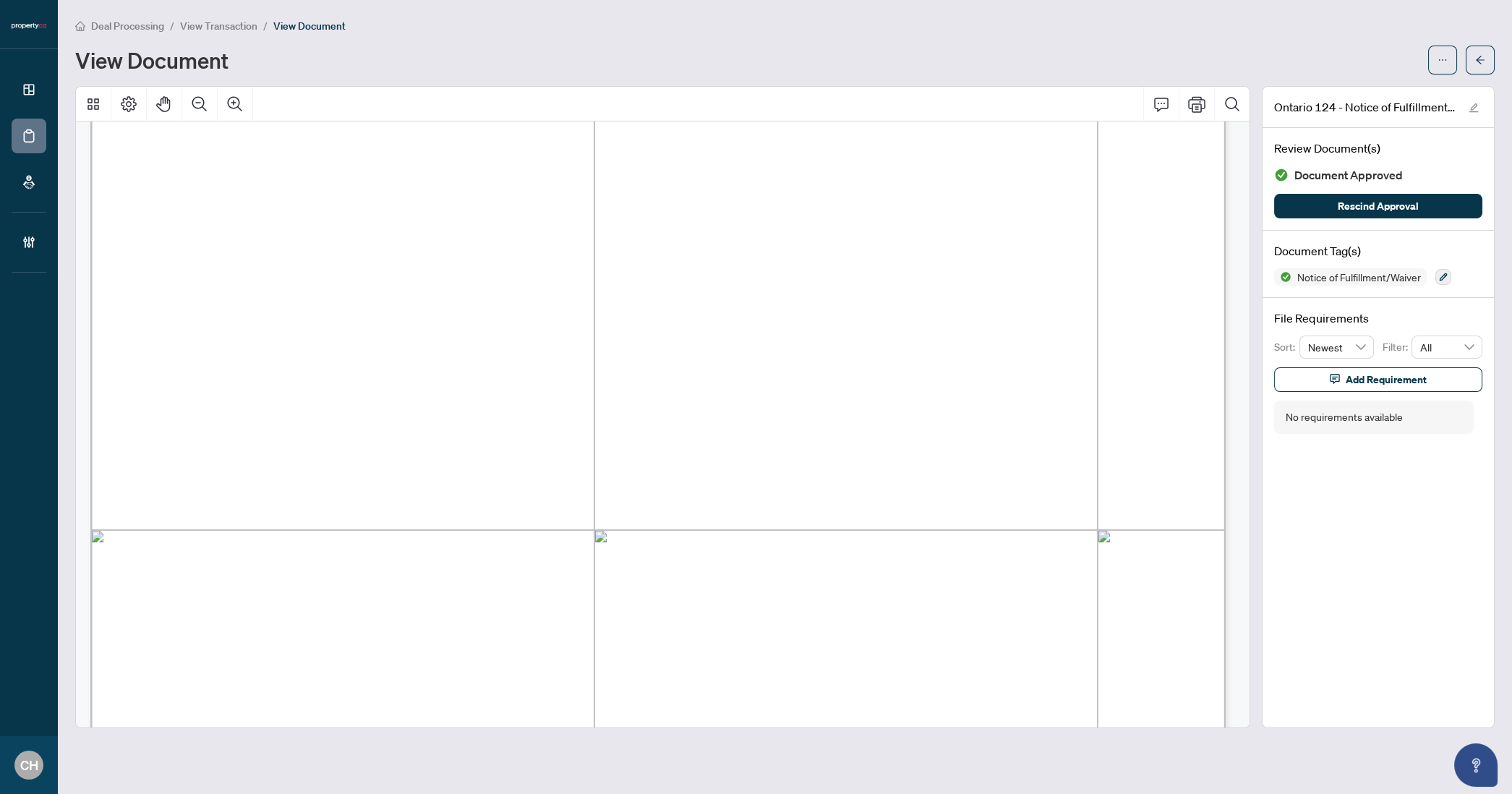
scroll to position [159, 0]
click at [1471, 73] on button "button" at bounding box center [1480, 60] width 29 height 29
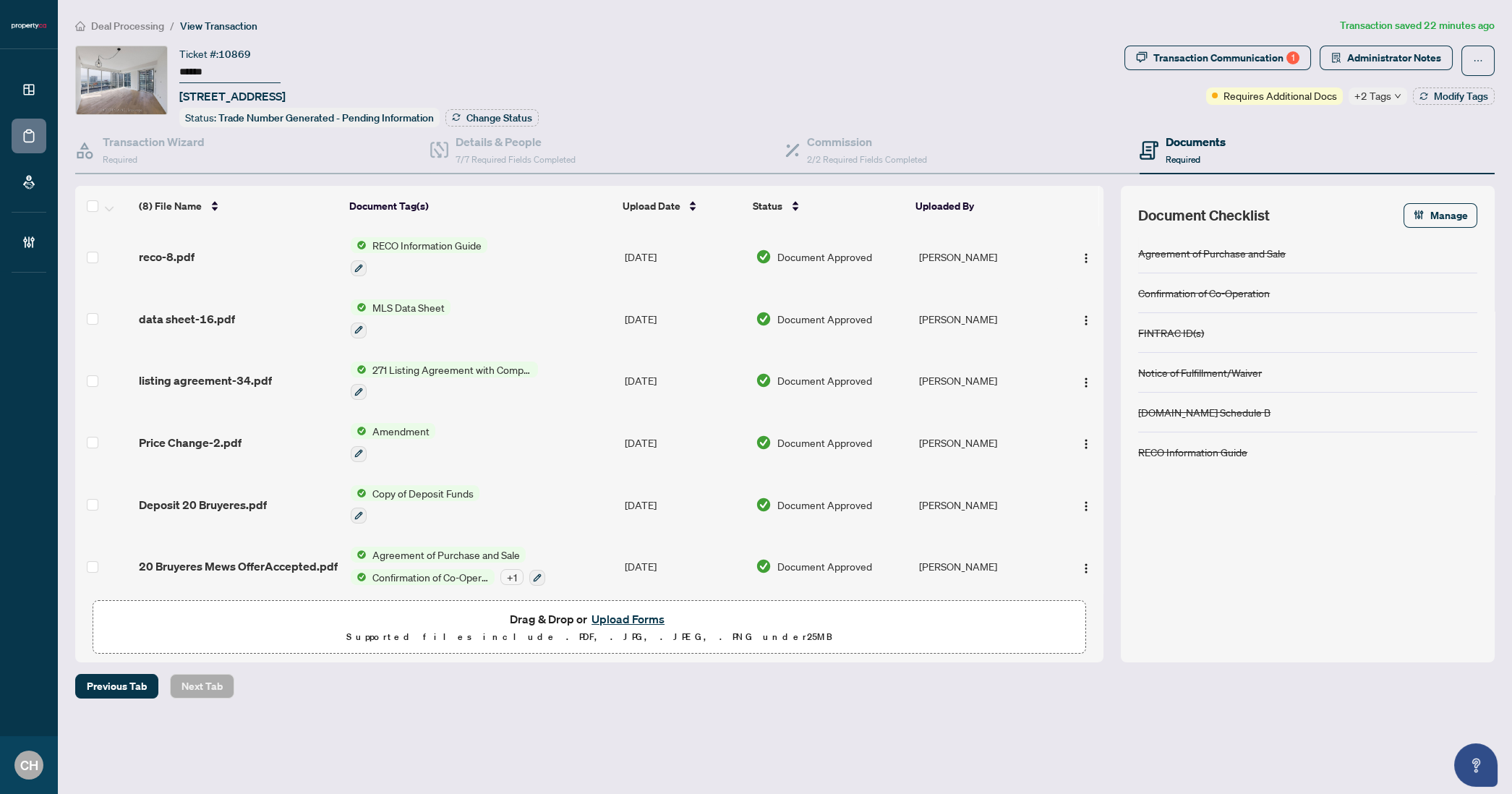
scroll to position [128, 0]
click at [310, 561] on span "20 Bruyeres Mews OfferAccepted.pdf" at bounding box center [238, 563] width 199 height 17
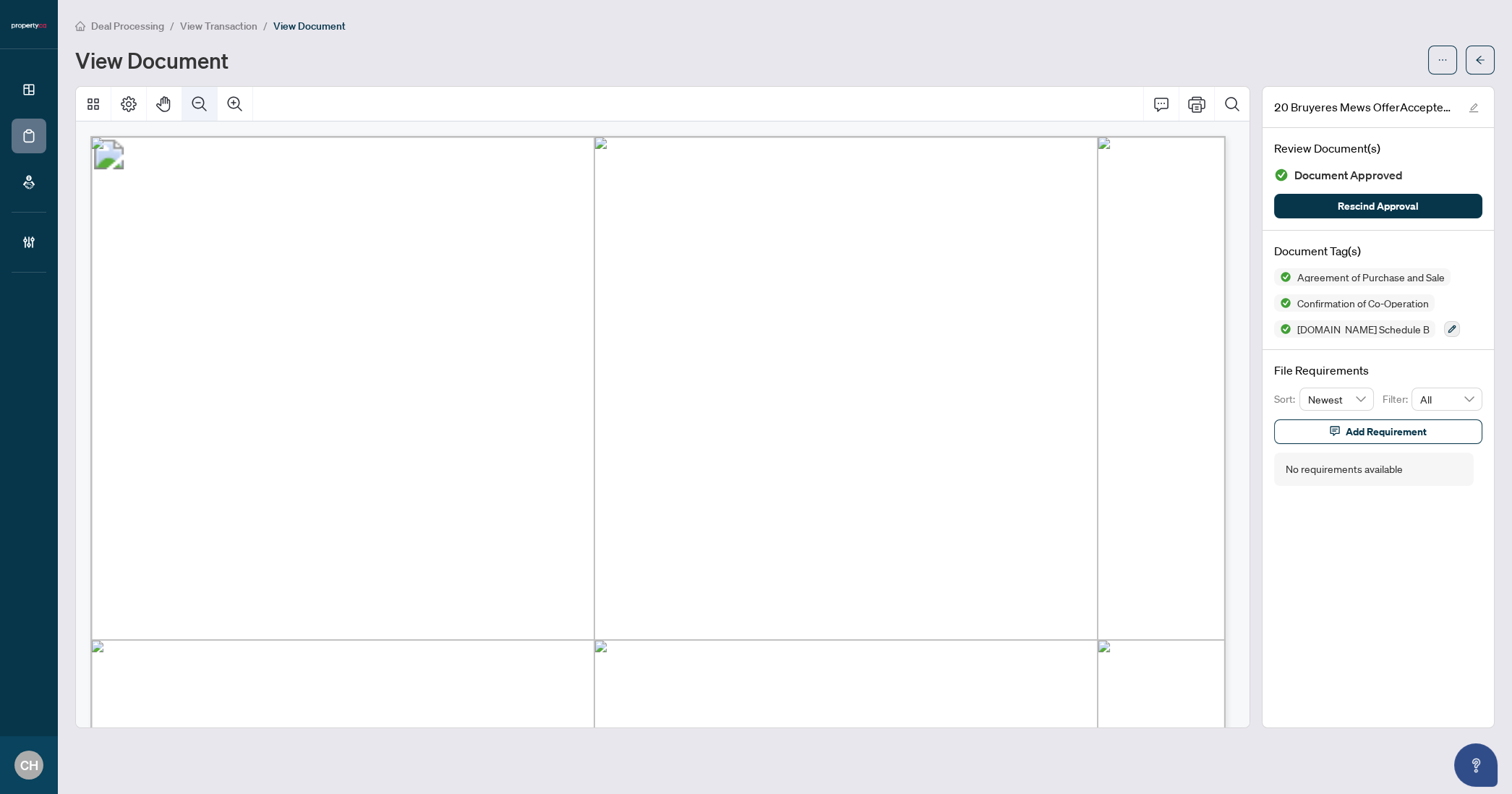
click at [197, 102] on icon "Zoom Out" at bounding box center [200, 104] width 17 height 17
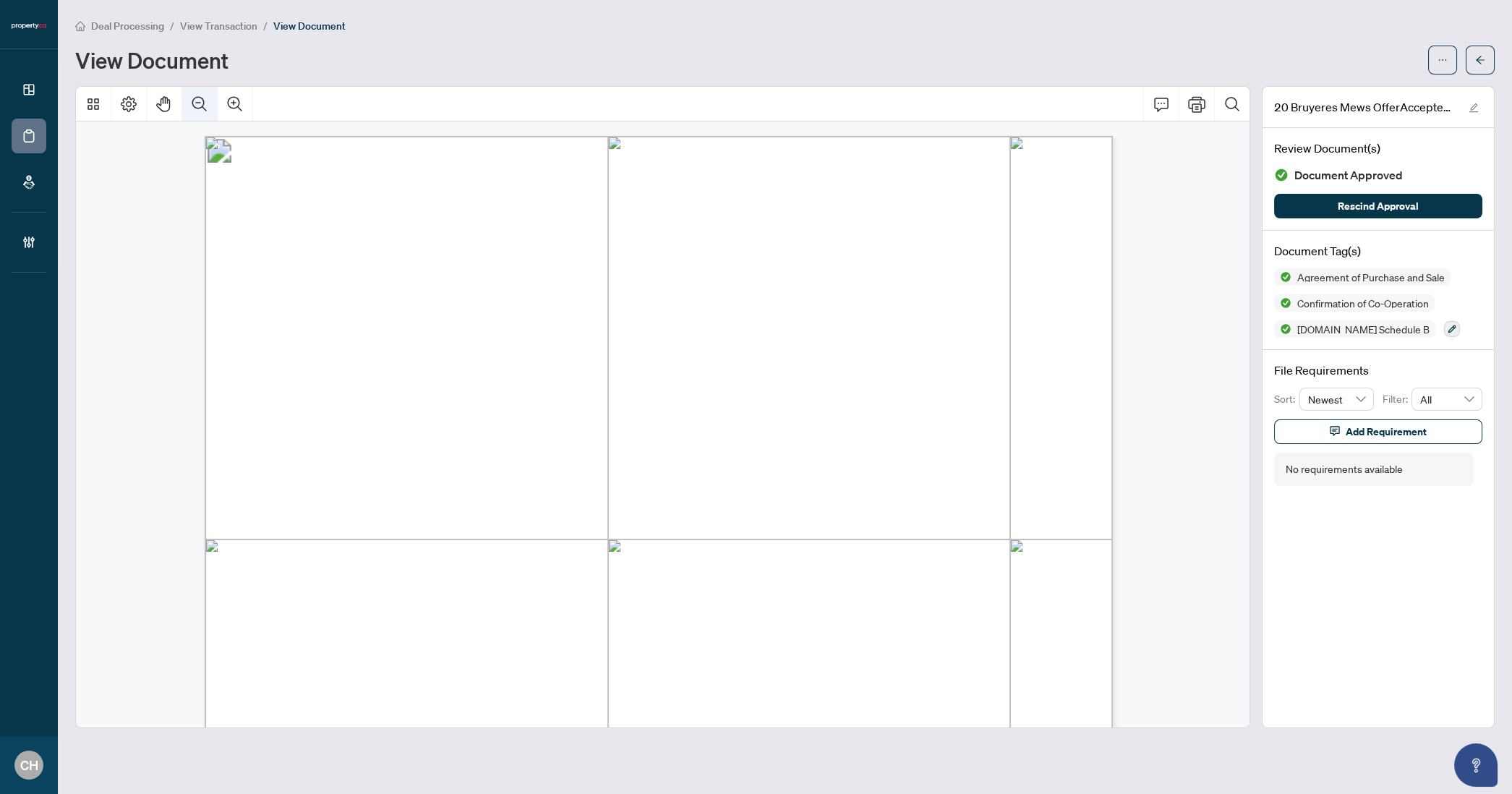
click at [197, 102] on icon "Zoom Out" at bounding box center [200, 104] width 17 height 17
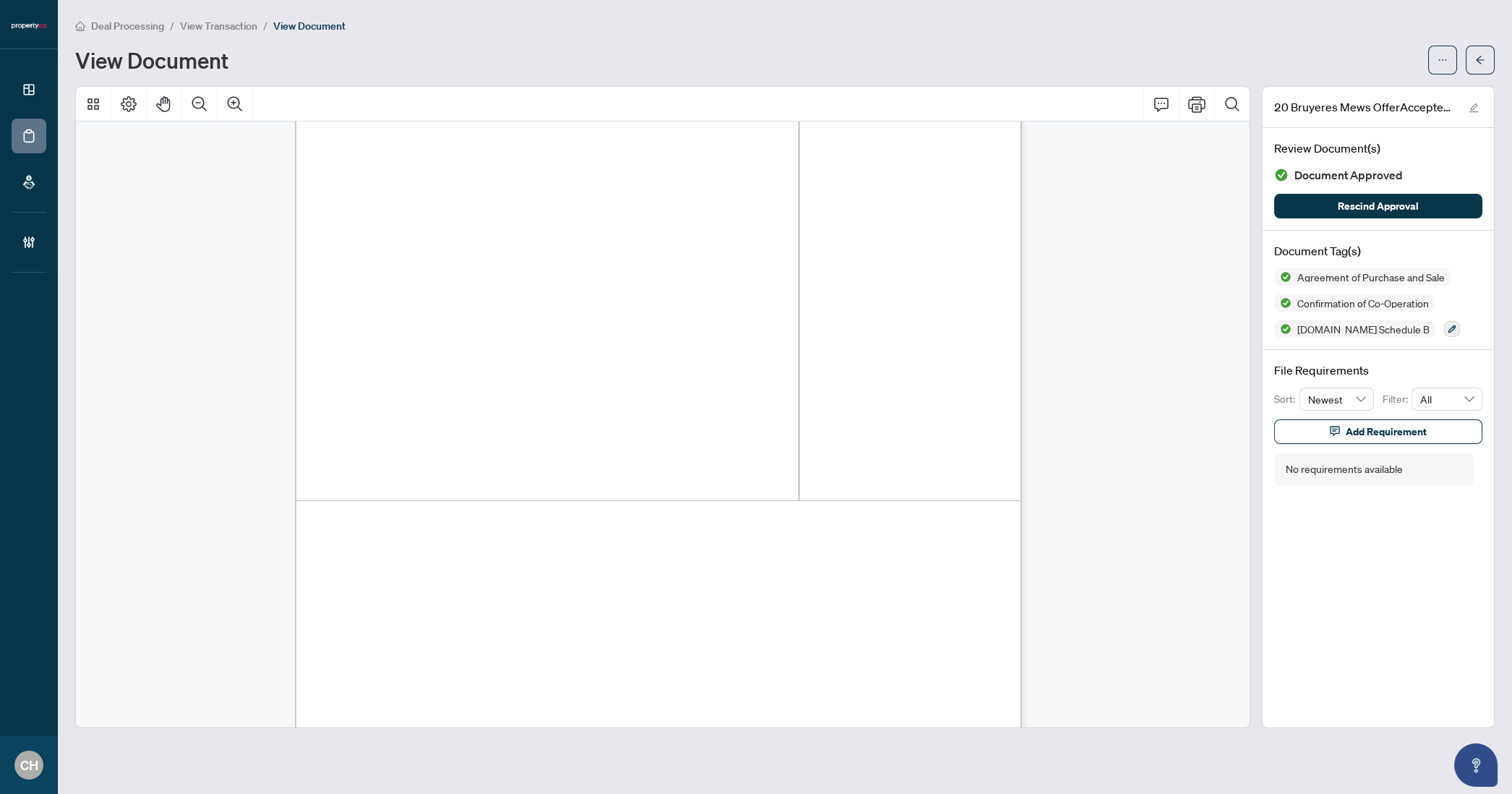
scroll to position [4211, 0]
drag, startPoint x: 472, startPoint y: 256, endPoint x: 544, endPoint y: 259, distance: 72.1
click at [544, 259] on span "[PERSON_NAME]" at bounding box center [510, 259] width 76 height 11
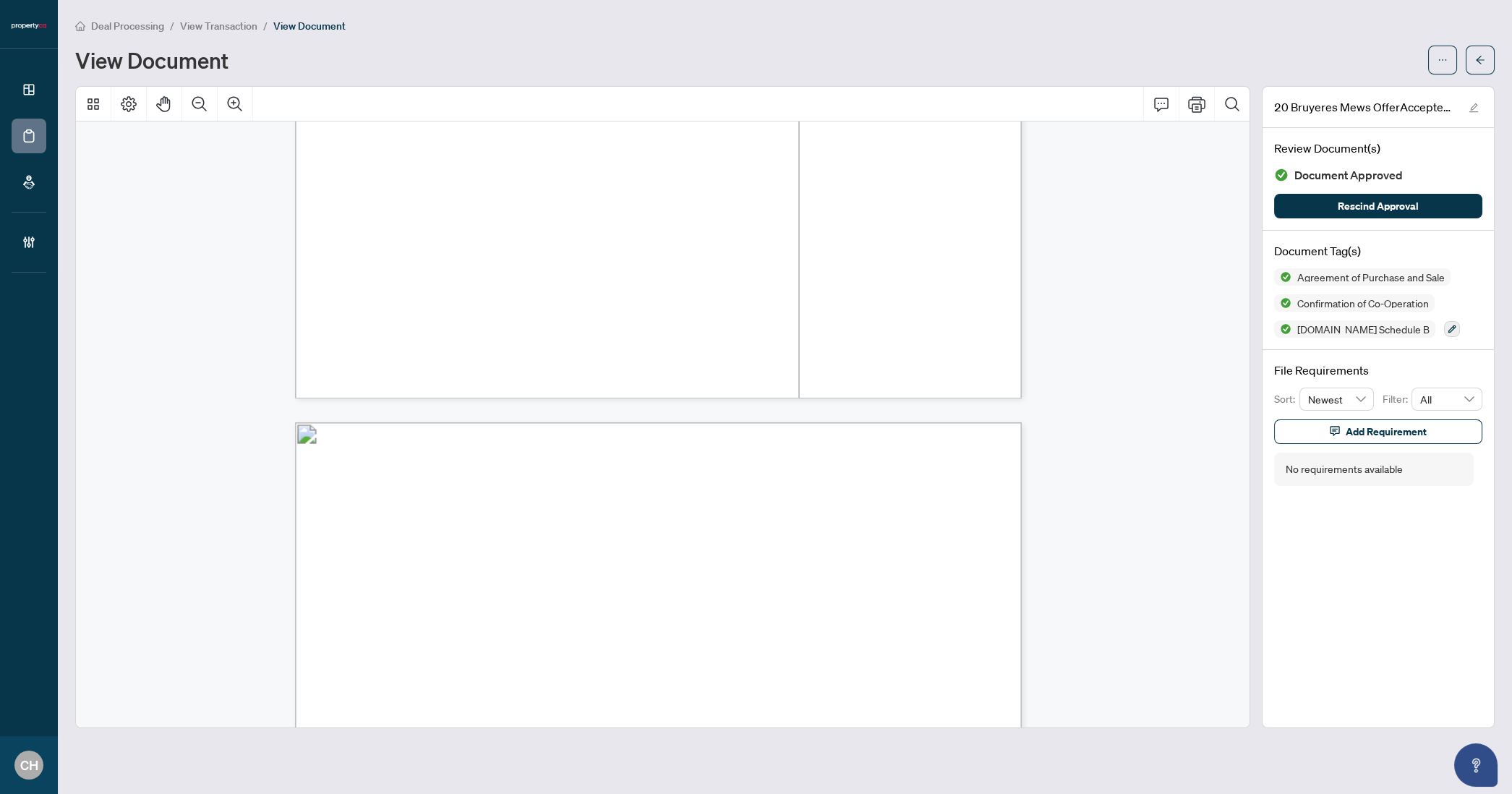
scroll to position [4608, 0]
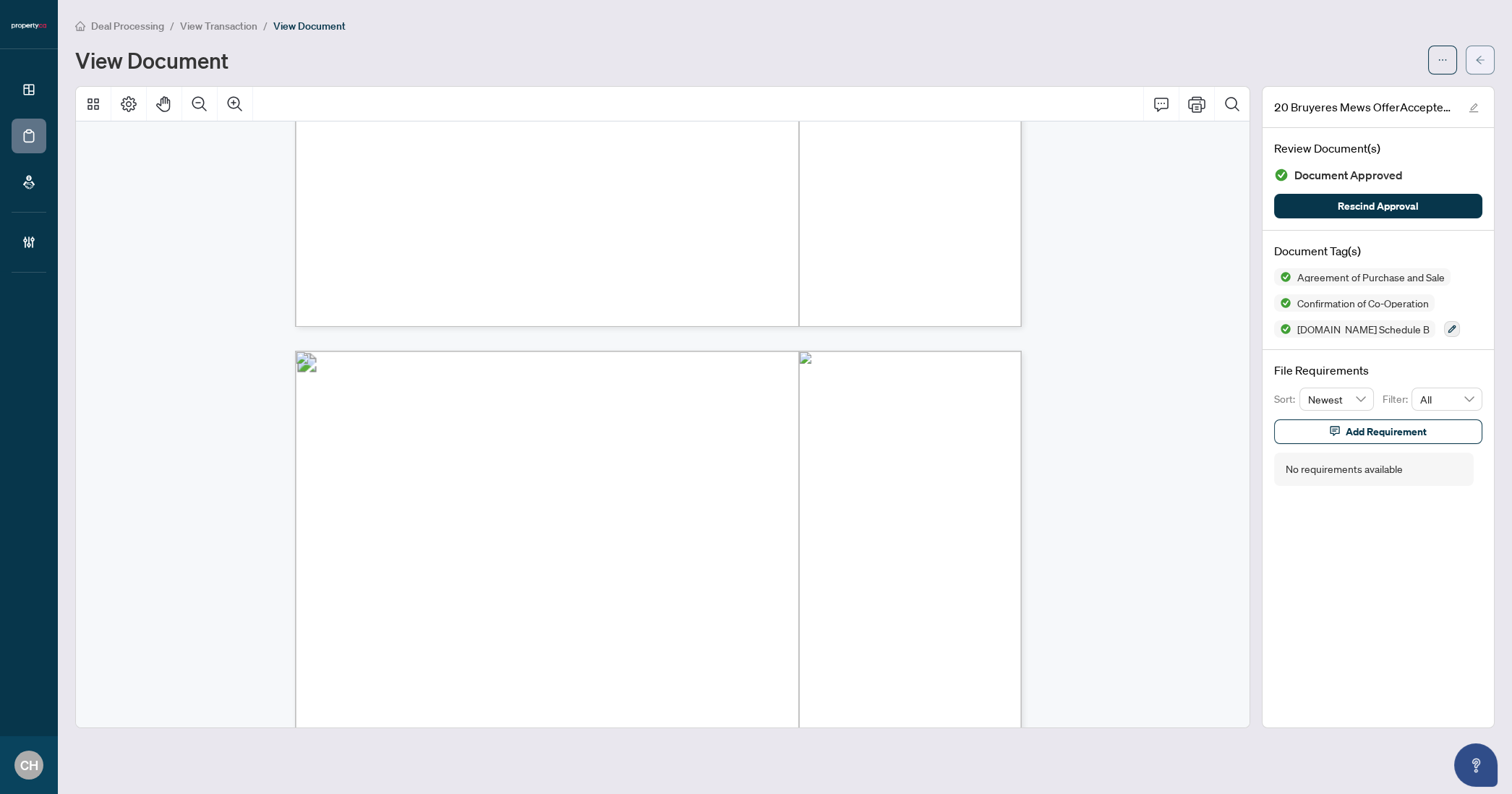
click at [1488, 46] on button "button" at bounding box center [1480, 60] width 29 height 29
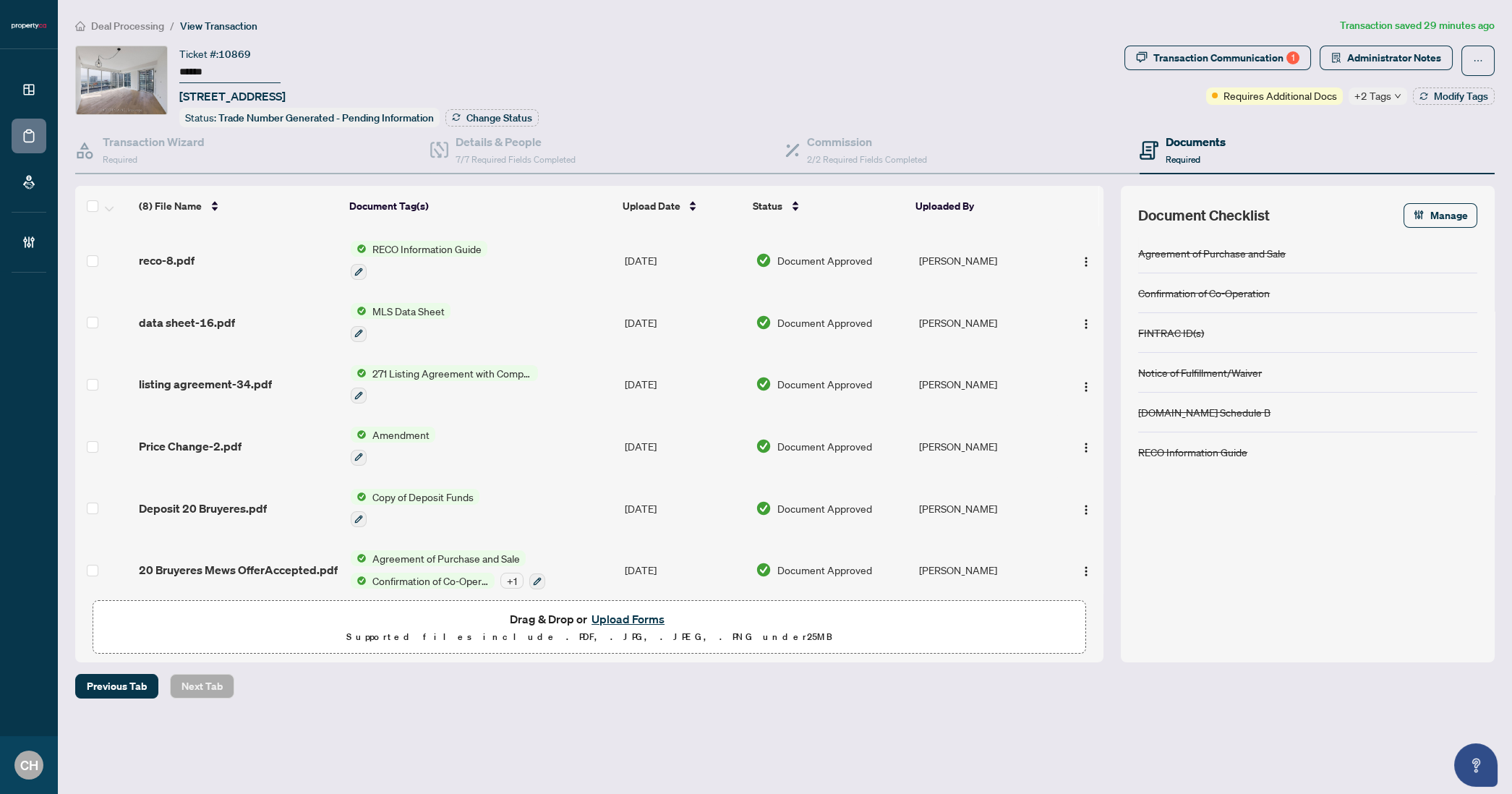
scroll to position [128, 0]
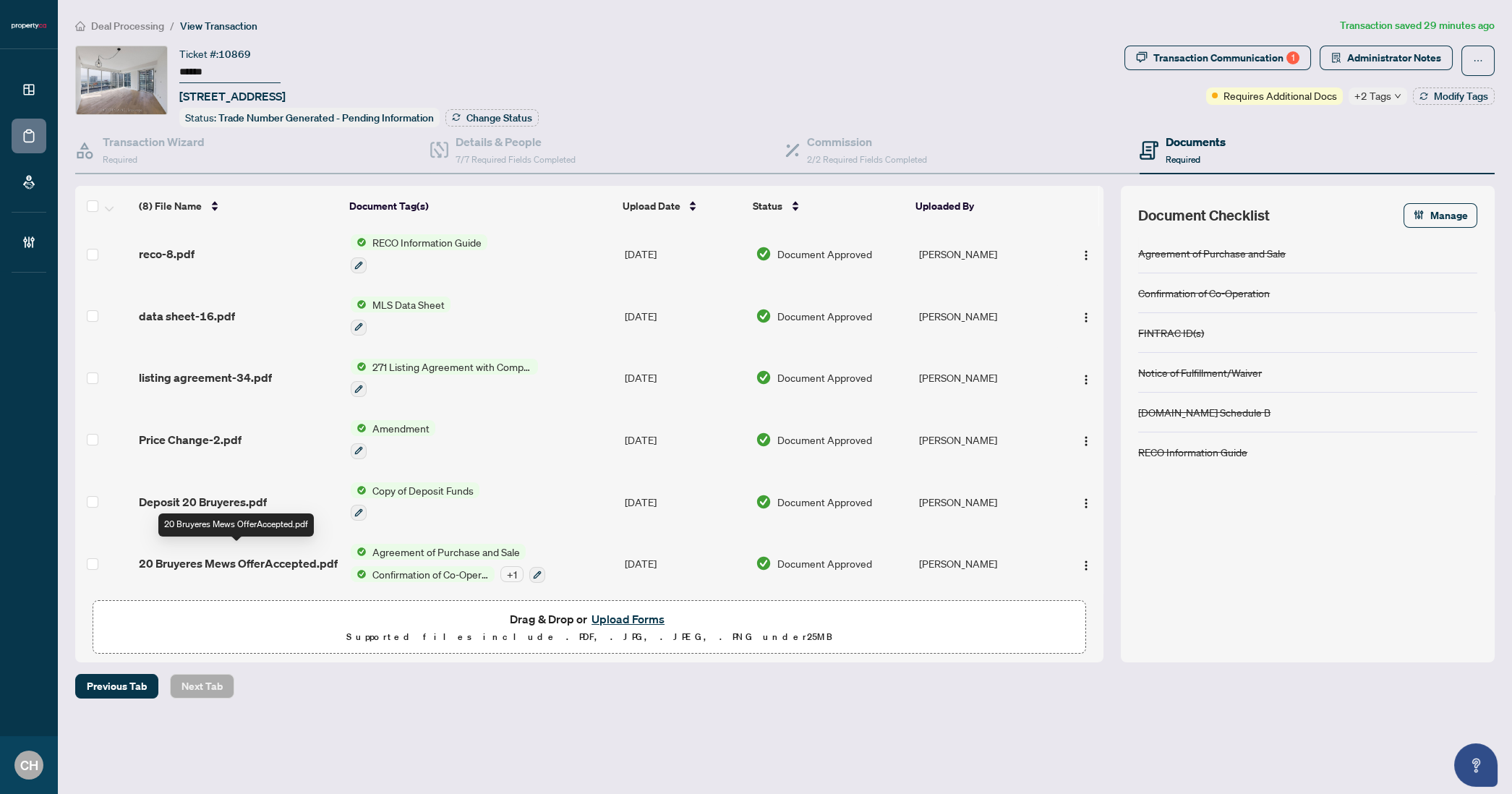
click at [291, 554] on span "20 Bruyeres Mews OfferAccepted.pdf" at bounding box center [238, 563] width 199 height 17
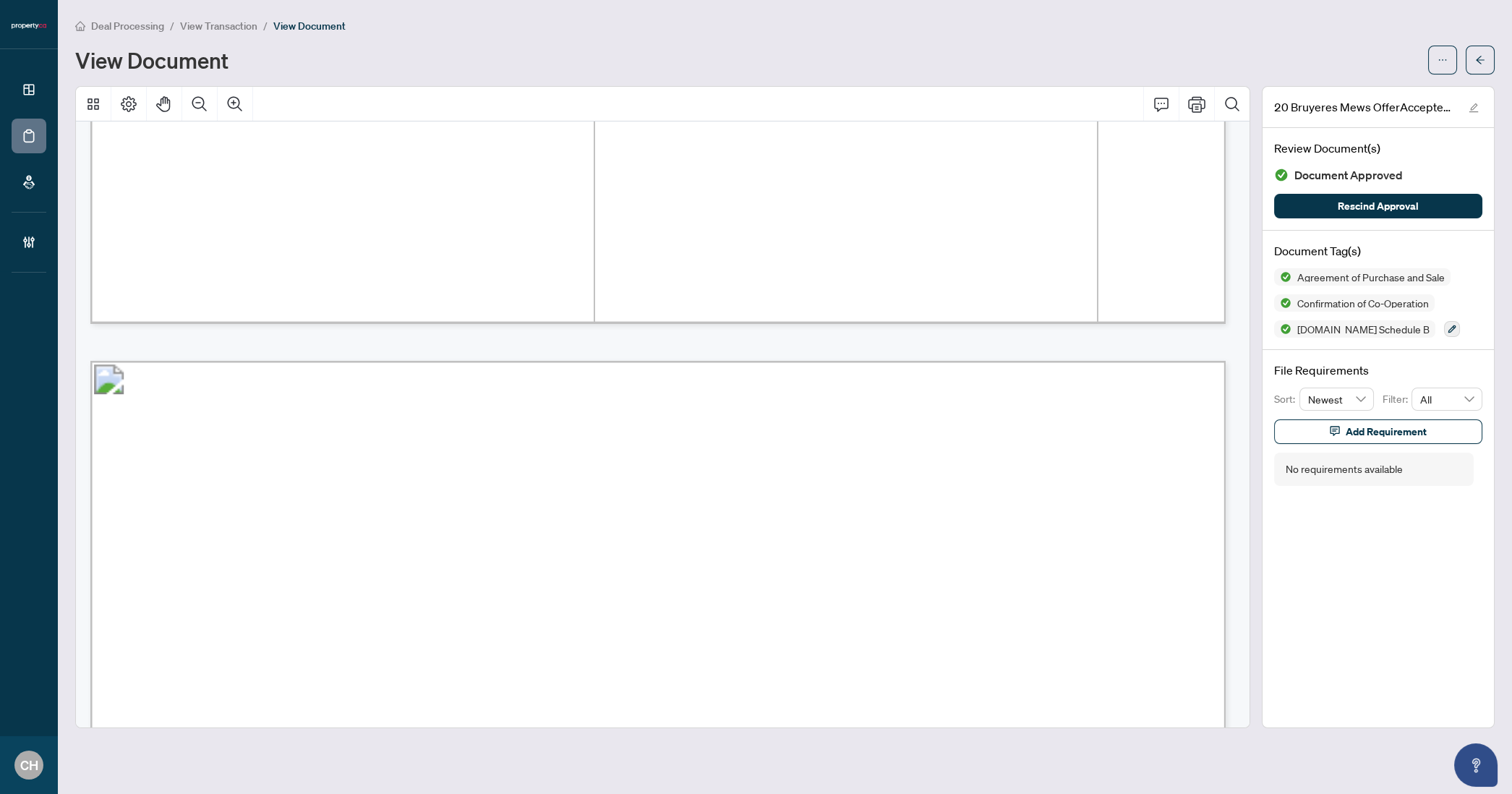
scroll to position [6338, 0]
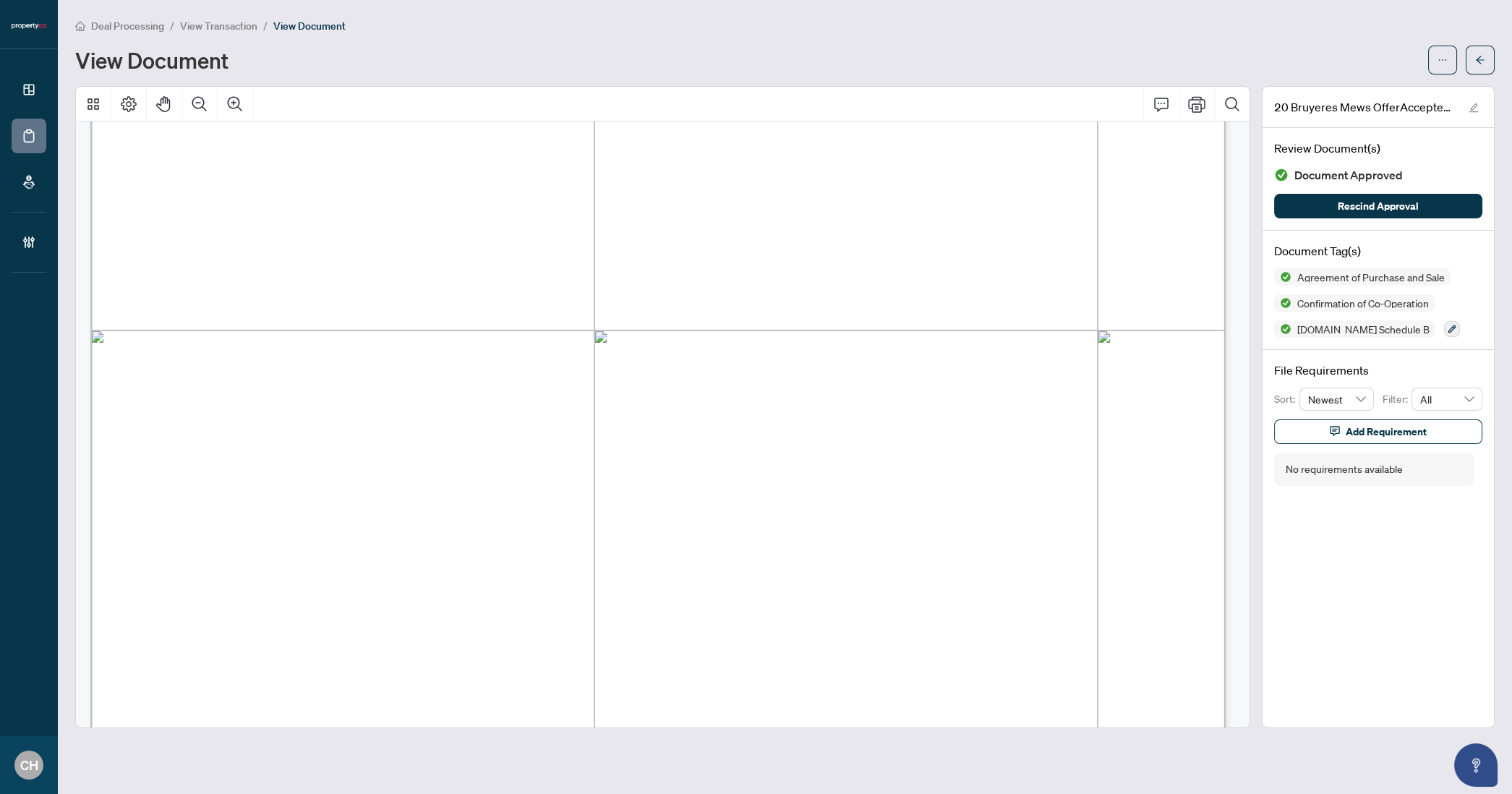
drag, startPoint x: 1485, startPoint y: 50, endPoint x: 1506, endPoint y: 68, distance: 27.7
click at [1485, 50] on button "button" at bounding box center [1480, 60] width 29 height 29
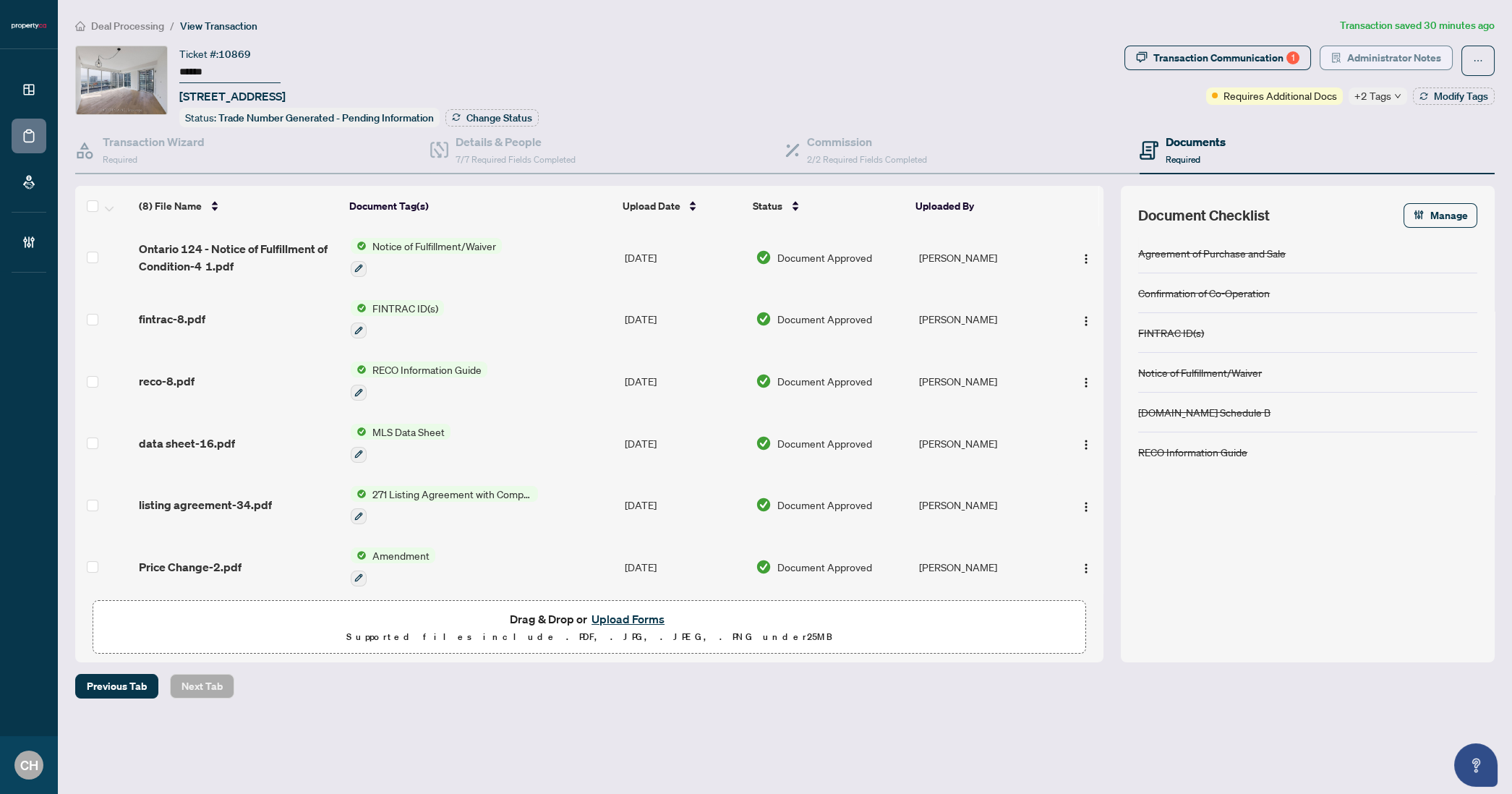
click at [1397, 50] on span "Administrator Notes" at bounding box center [1394, 57] width 94 height 23
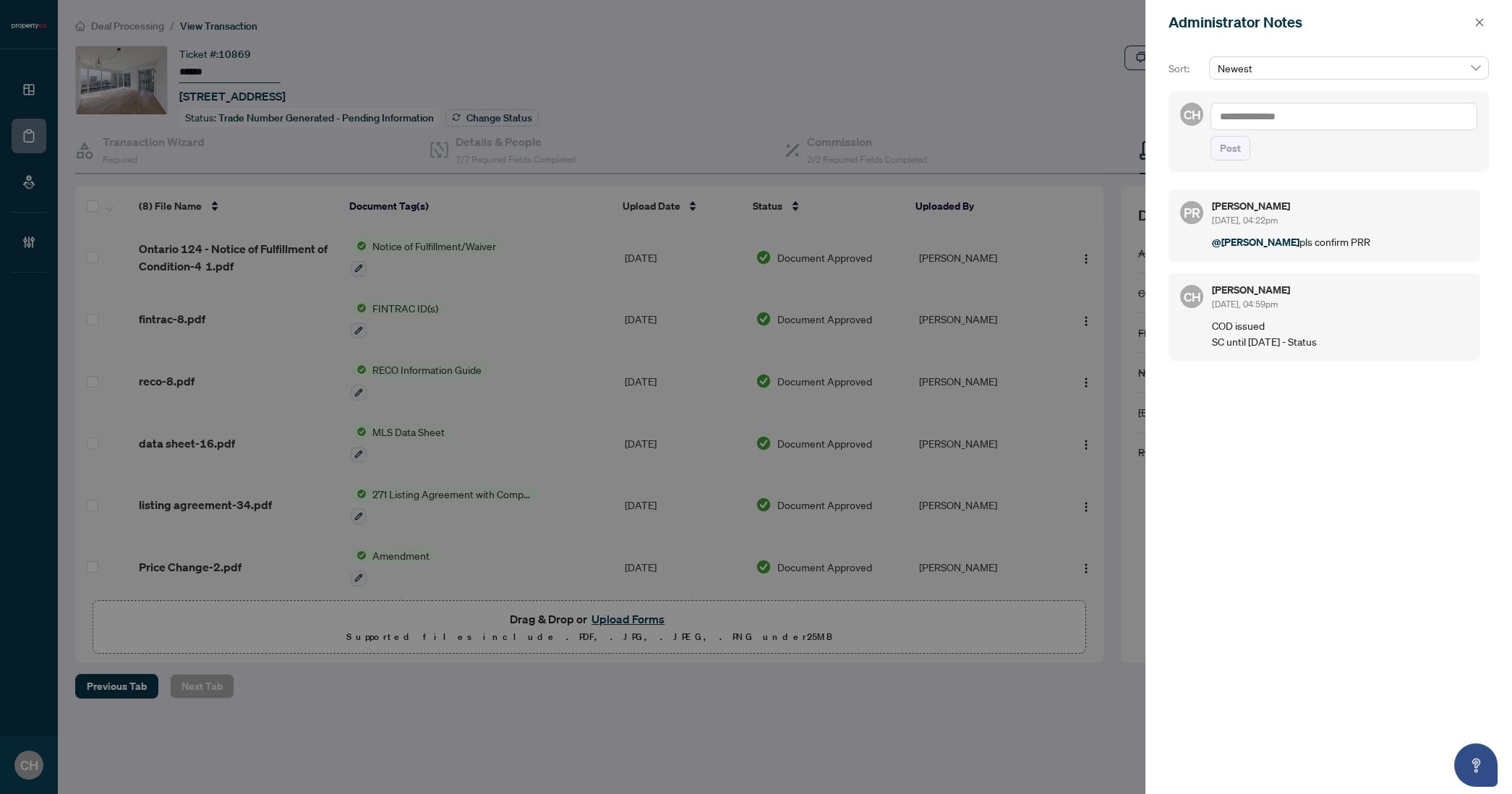
click at [1328, 122] on textarea at bounding box center [1344, 116] width 267 height 28
type textarea "**********"
click at [1210, 136] on button "Post" at bounding box center [1230, 148] width 40 height 24
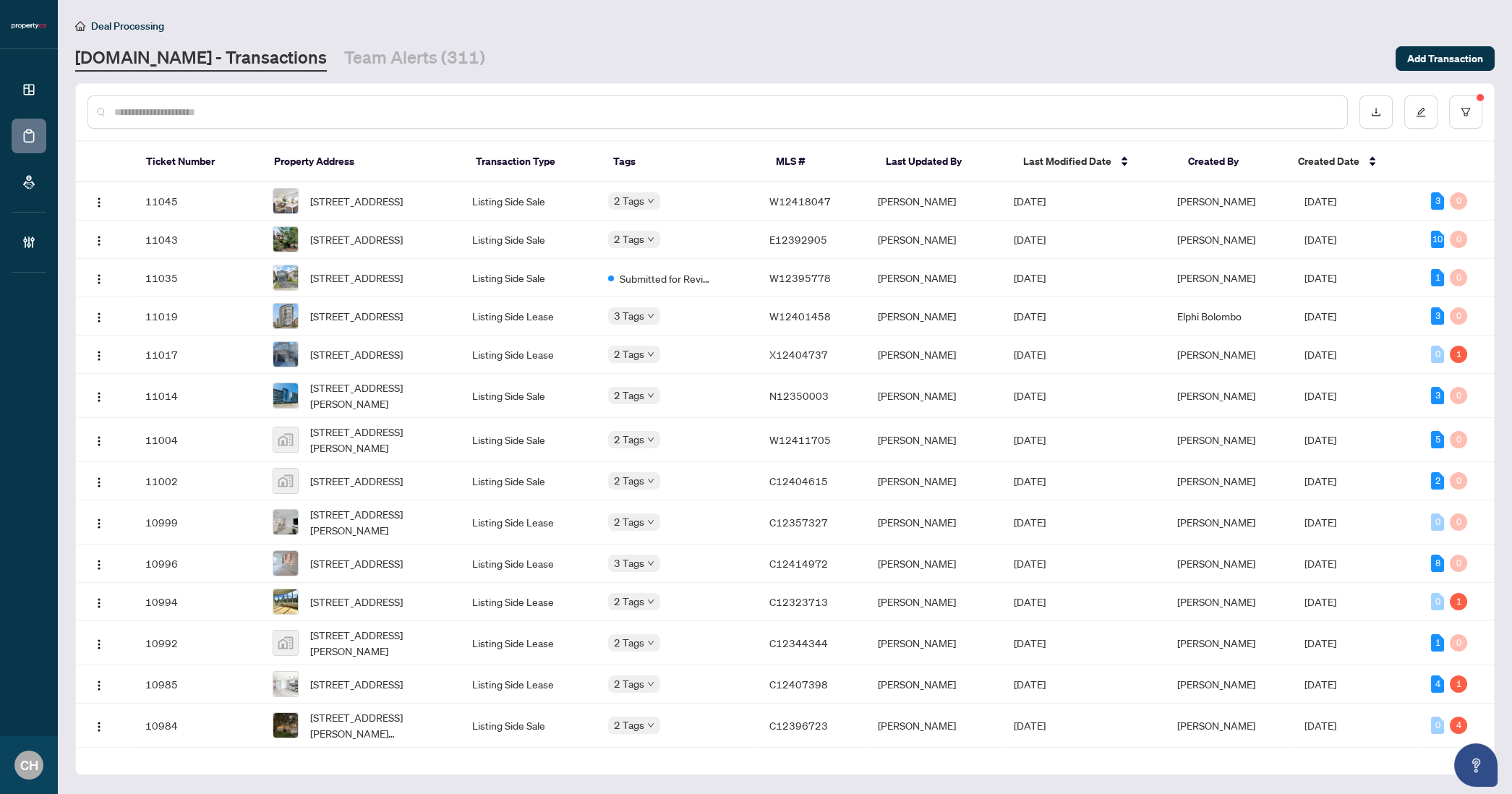
click at [159, 114] on input "text" at bounding box center [725, 112] width 1221 height 16
paste input "*********"
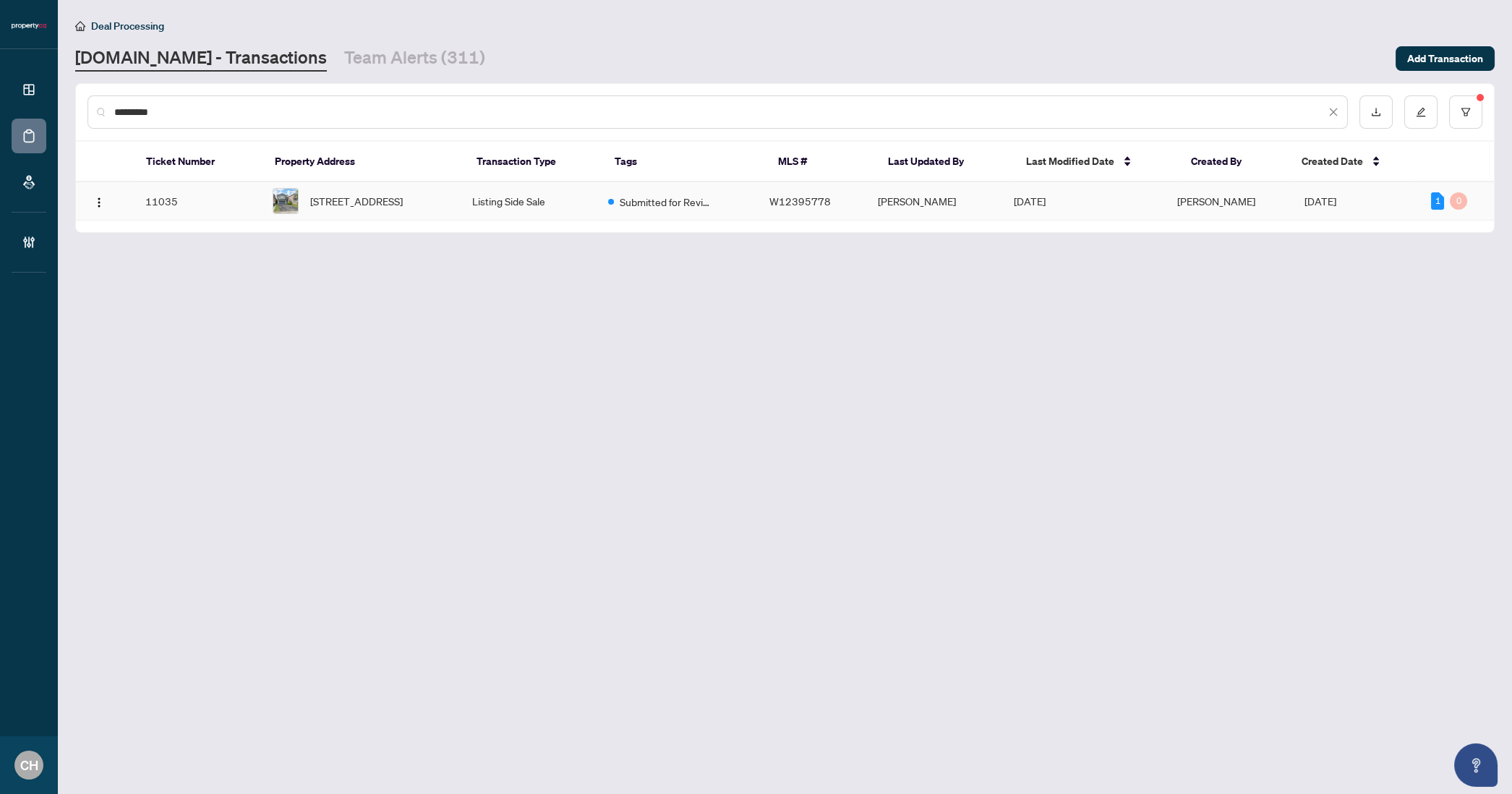
type input "*********"
click at [350, 194] on span "[STREET_ADDRESS]" at bounding box center [357, 201] width 93 height 16
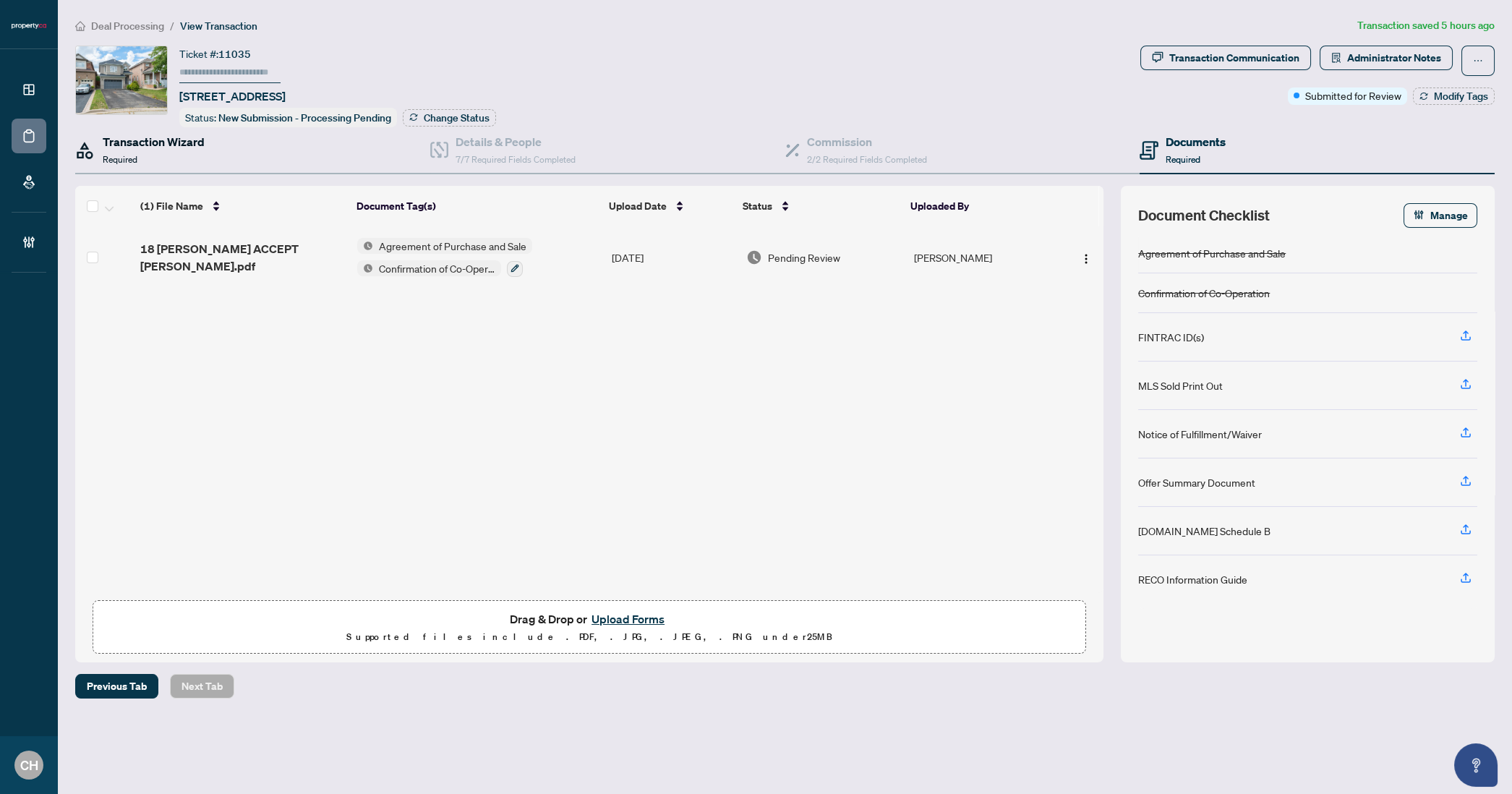
click at [170, 161] on div "Transaction Wizard Required" at bounding box center [154, 149] width 102 height 34
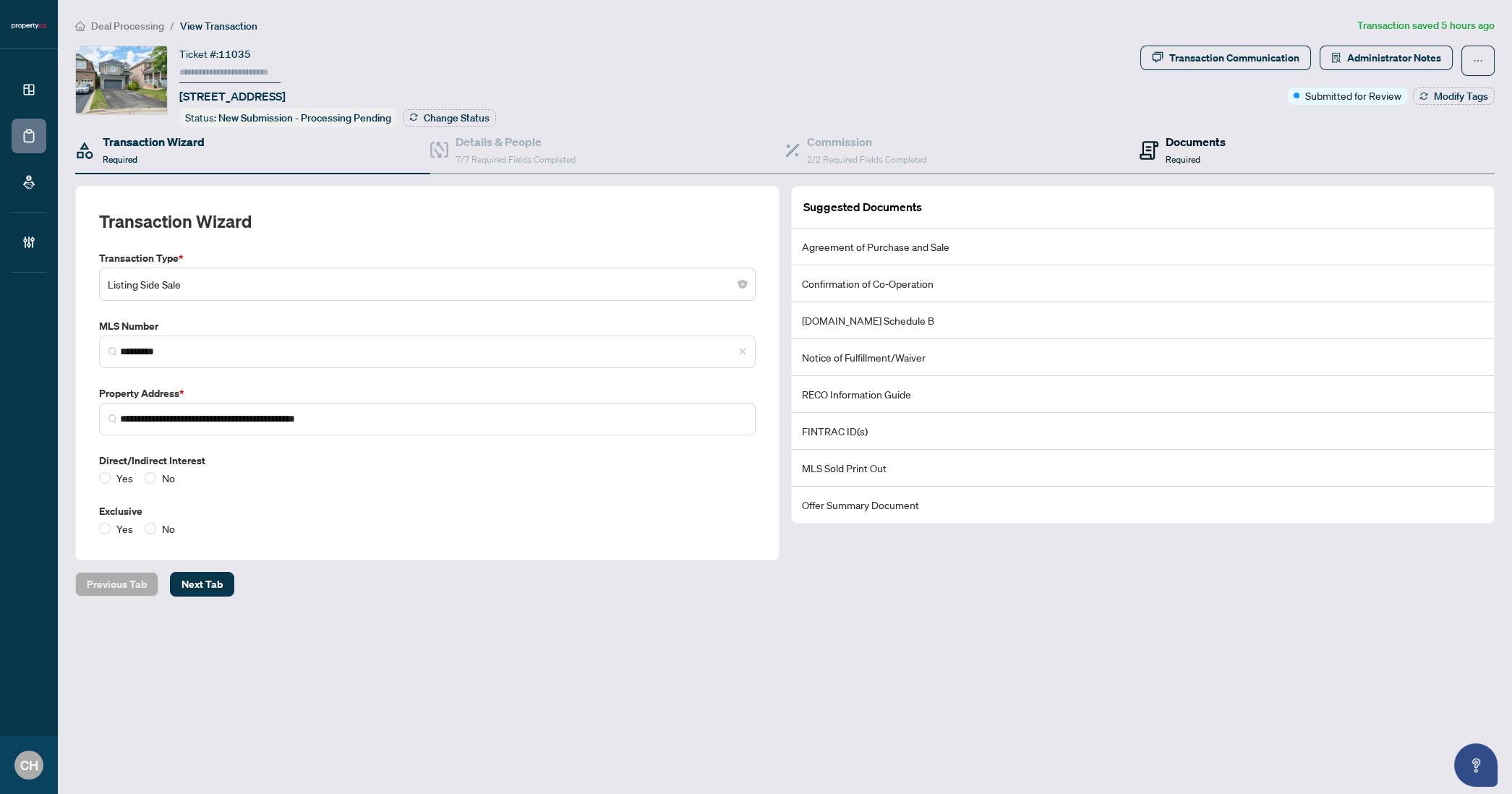
click at [1149, 149] on icon at bounding box center [1149, 151] width 19 height 19
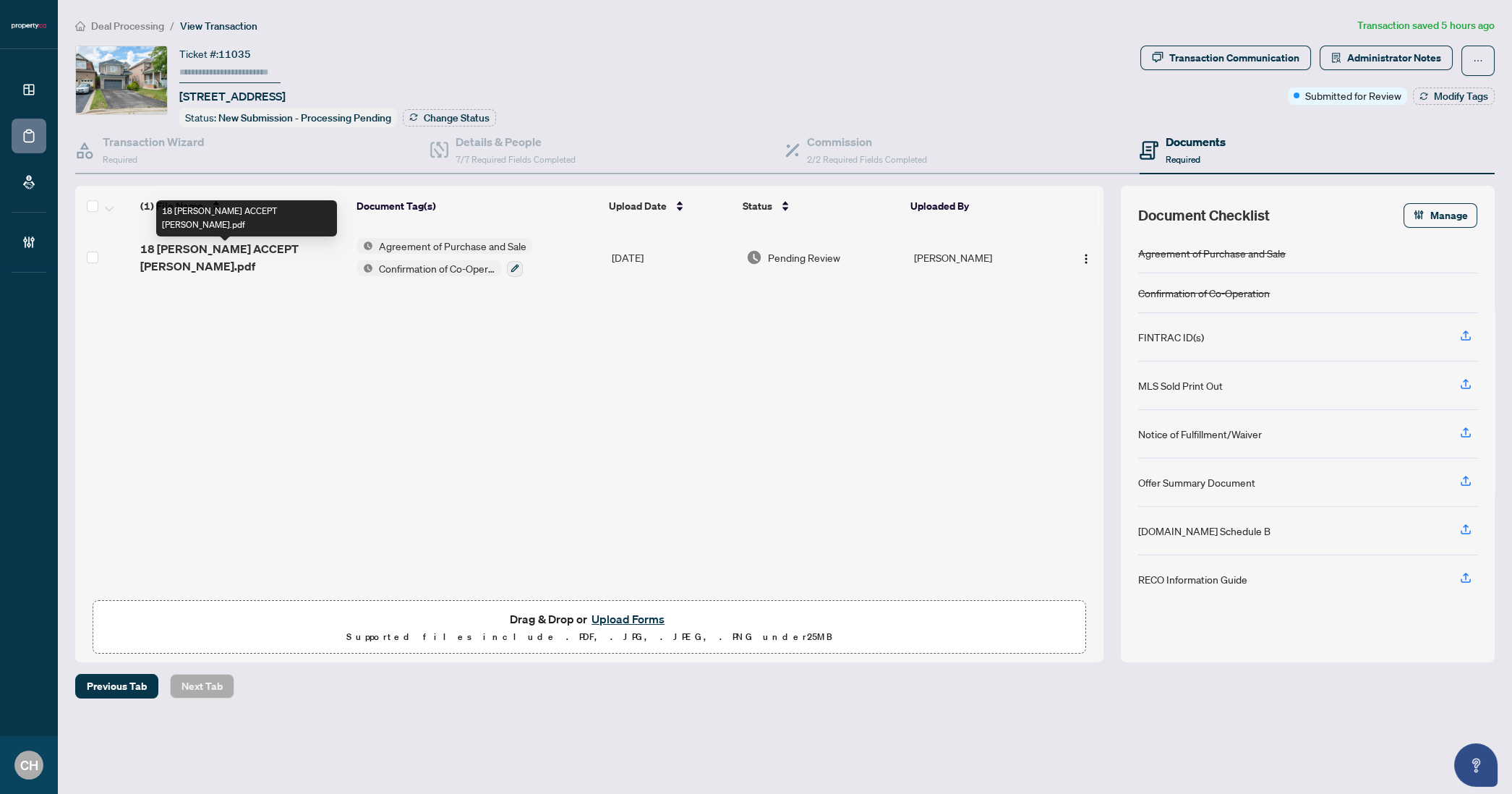
click at [281, 259] on span "18 Cobbler ACCEPT CONDIT.pdf" at bounding box center [243, 258] width 206 height 35
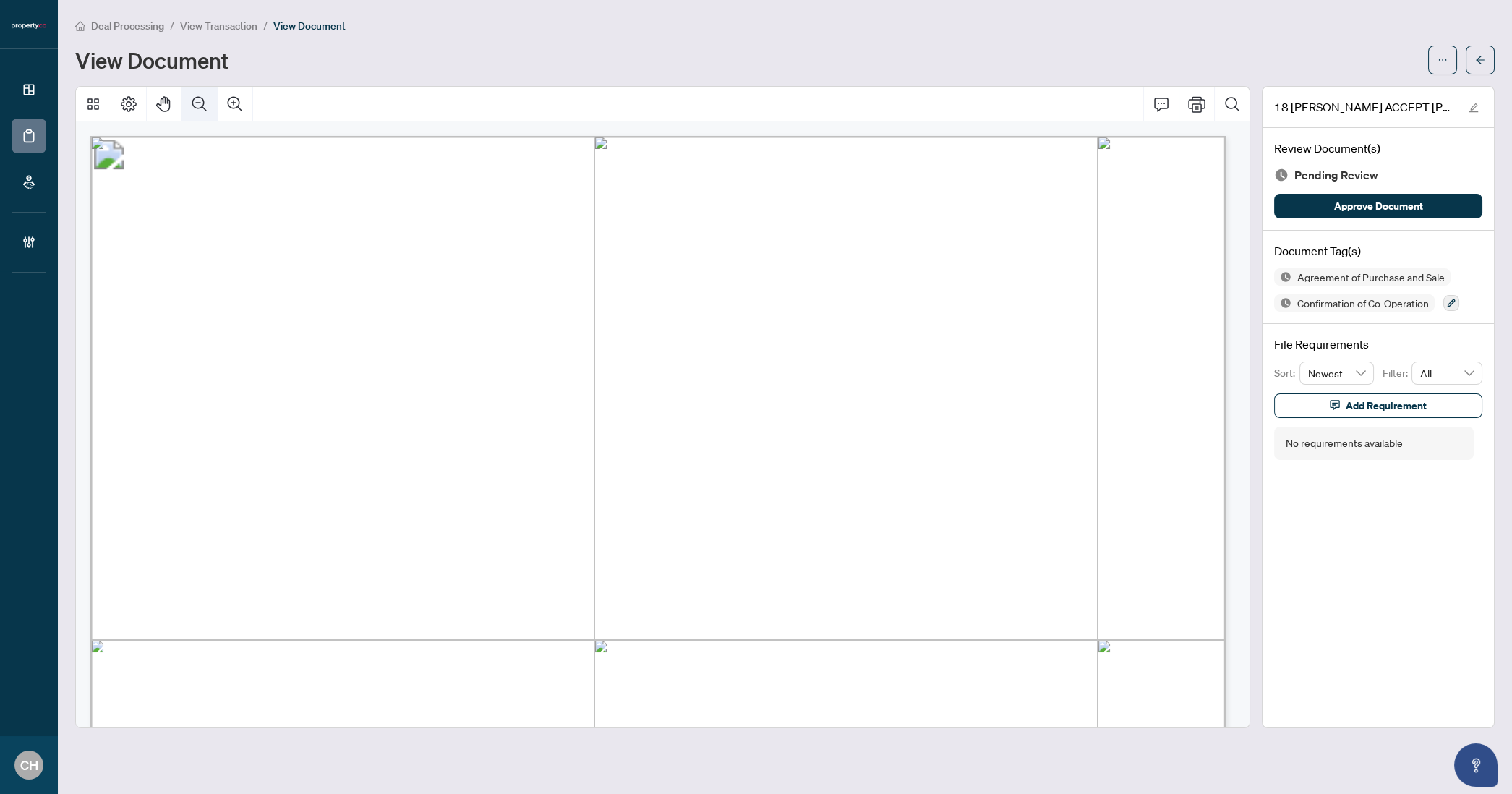
click at [206, 106] on icon "Zoom Out" at bounding box center [200, 104] width 17 height 17
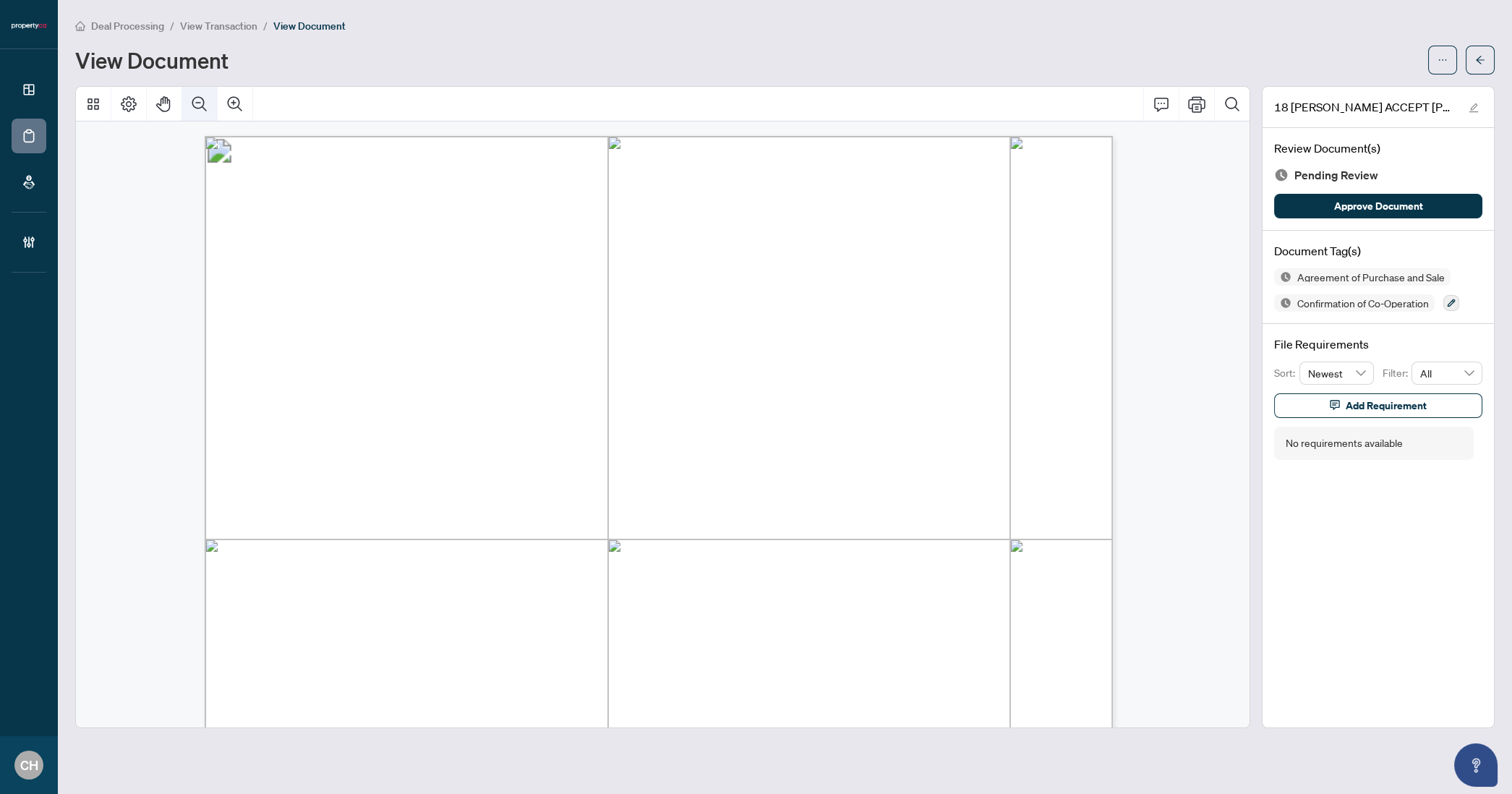
click at [206, 106] on icon "Zoom Out" at bounding box center [200, 104] width 17 height 17
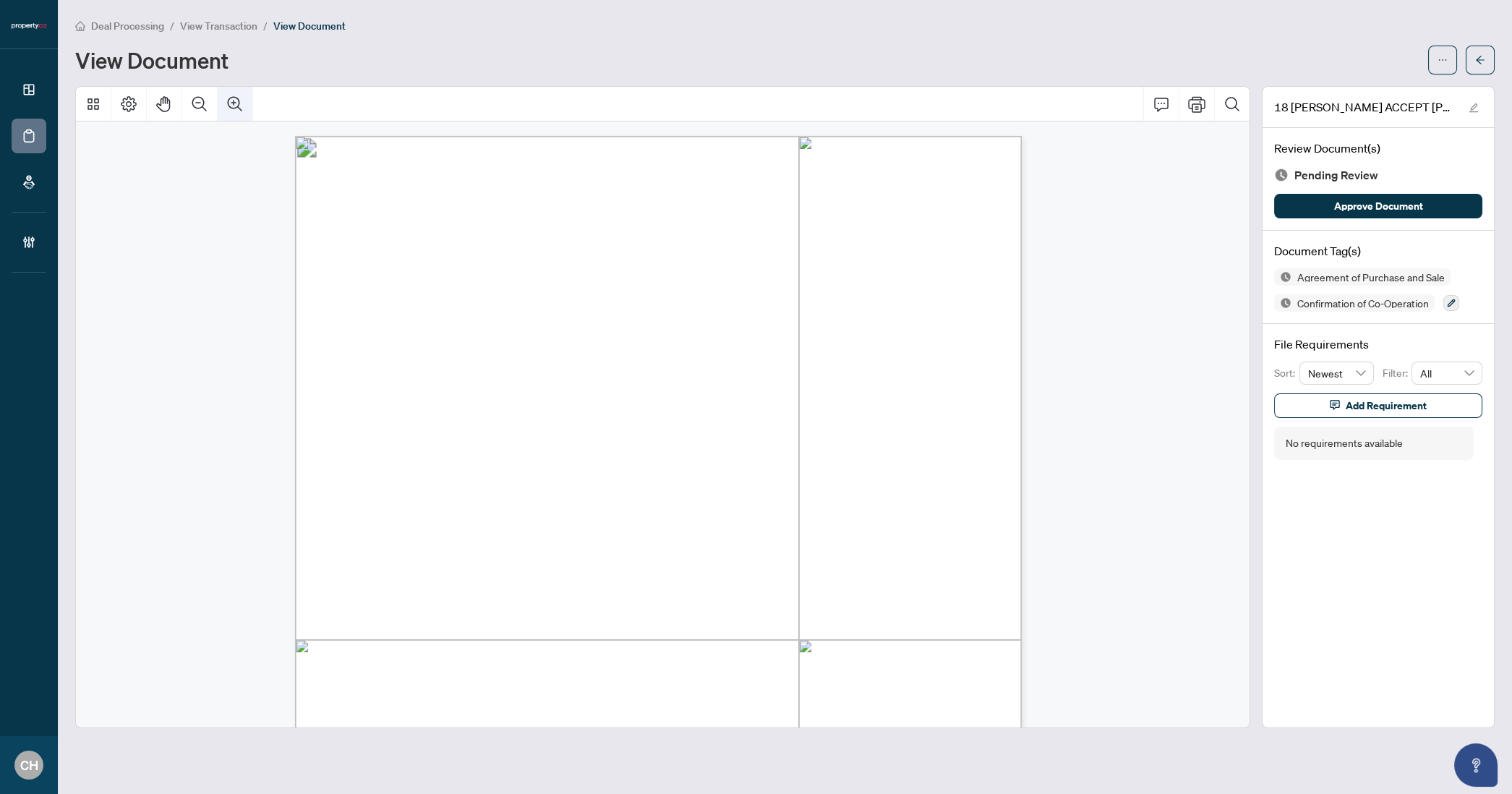
click at [228, 102] on icon "Zoom In" at bounding box center [235, 104] width 17 height 17
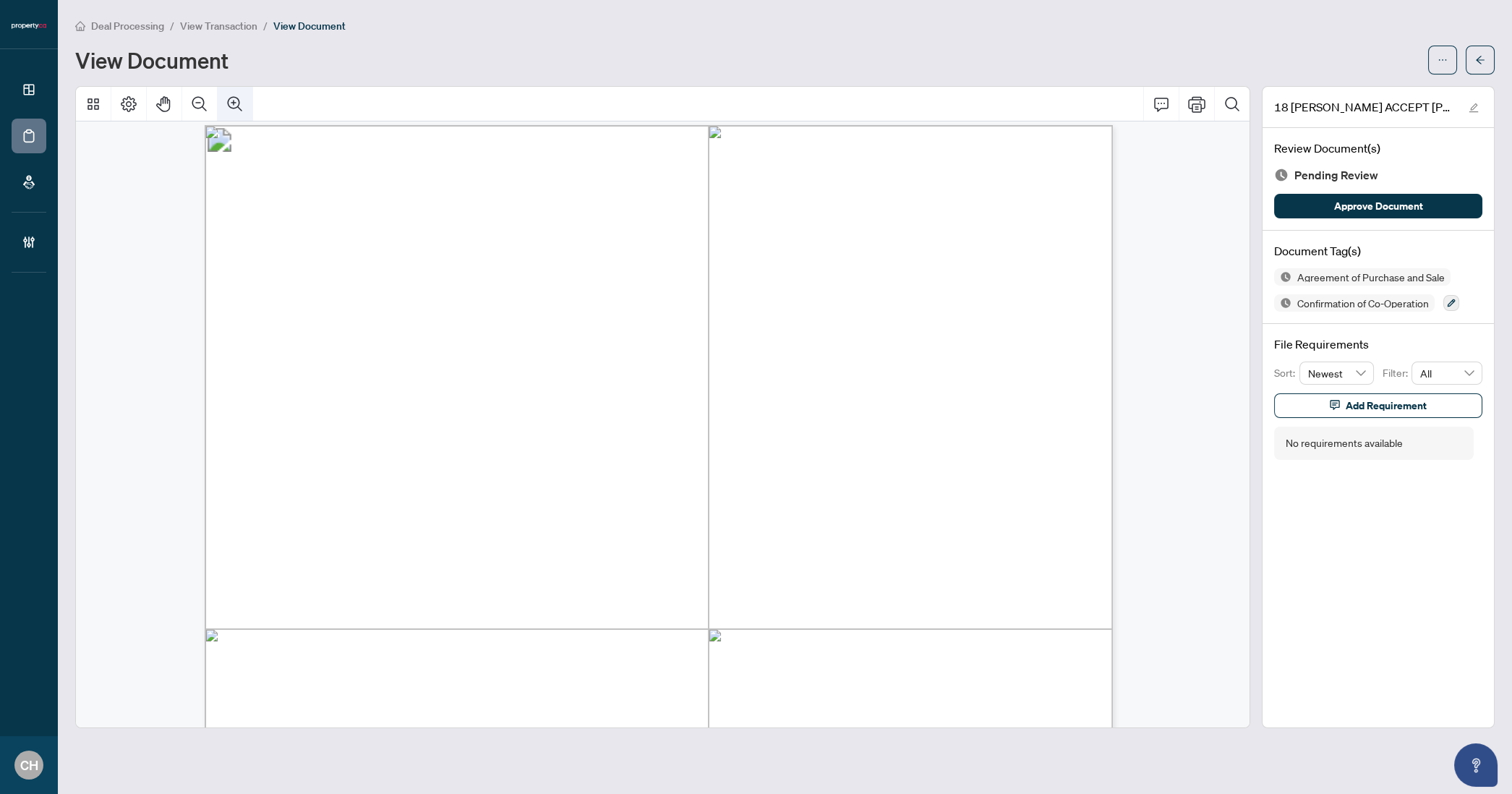
click at [232, 102] on icon "Zoom In" at bounding box center [235, 103] width 15 height 15
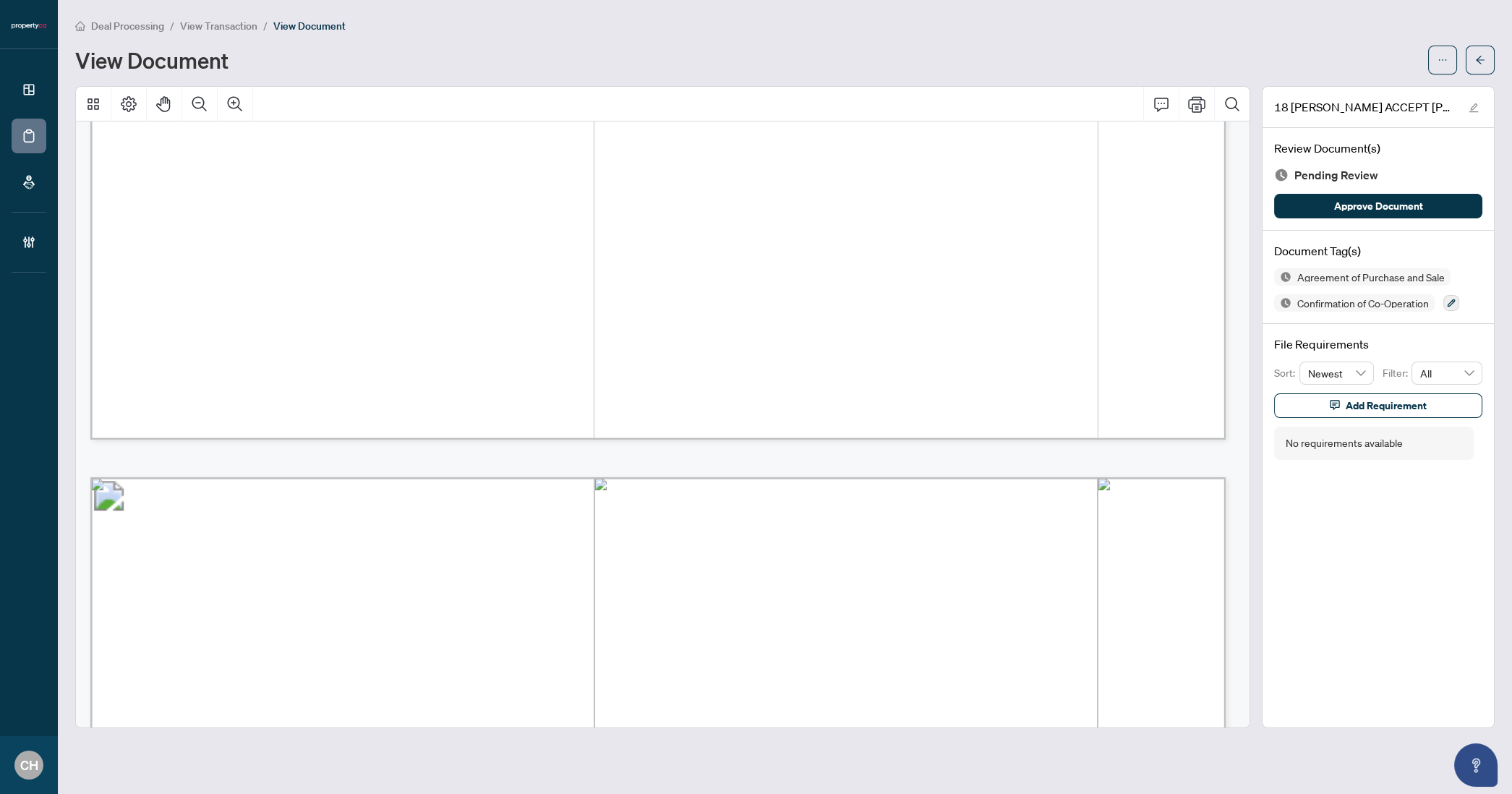
scroll to position [8423, 0]
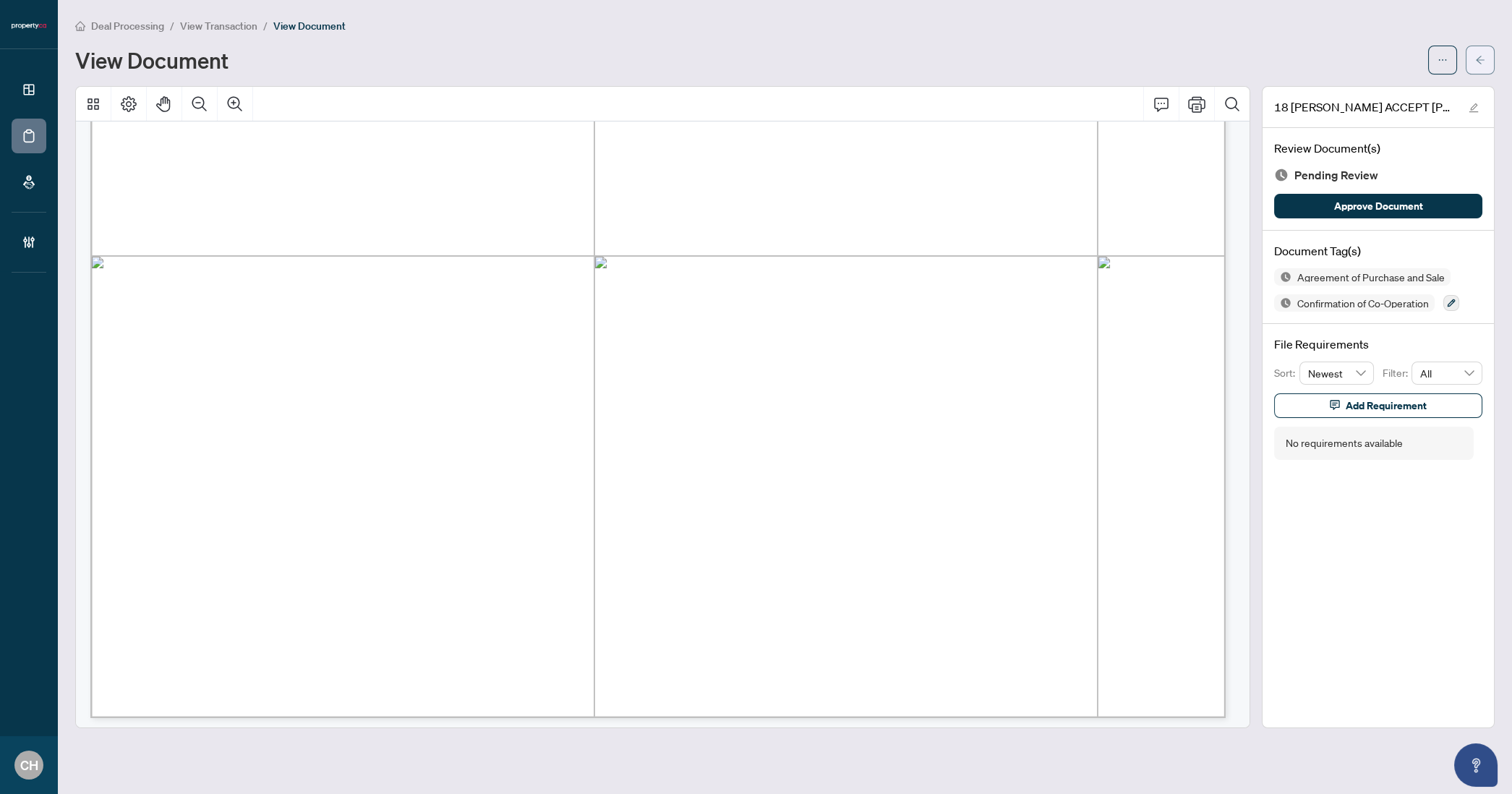
click at [1470, 66] on button "button" at bounding box center [1480, 60] width 29 height 29
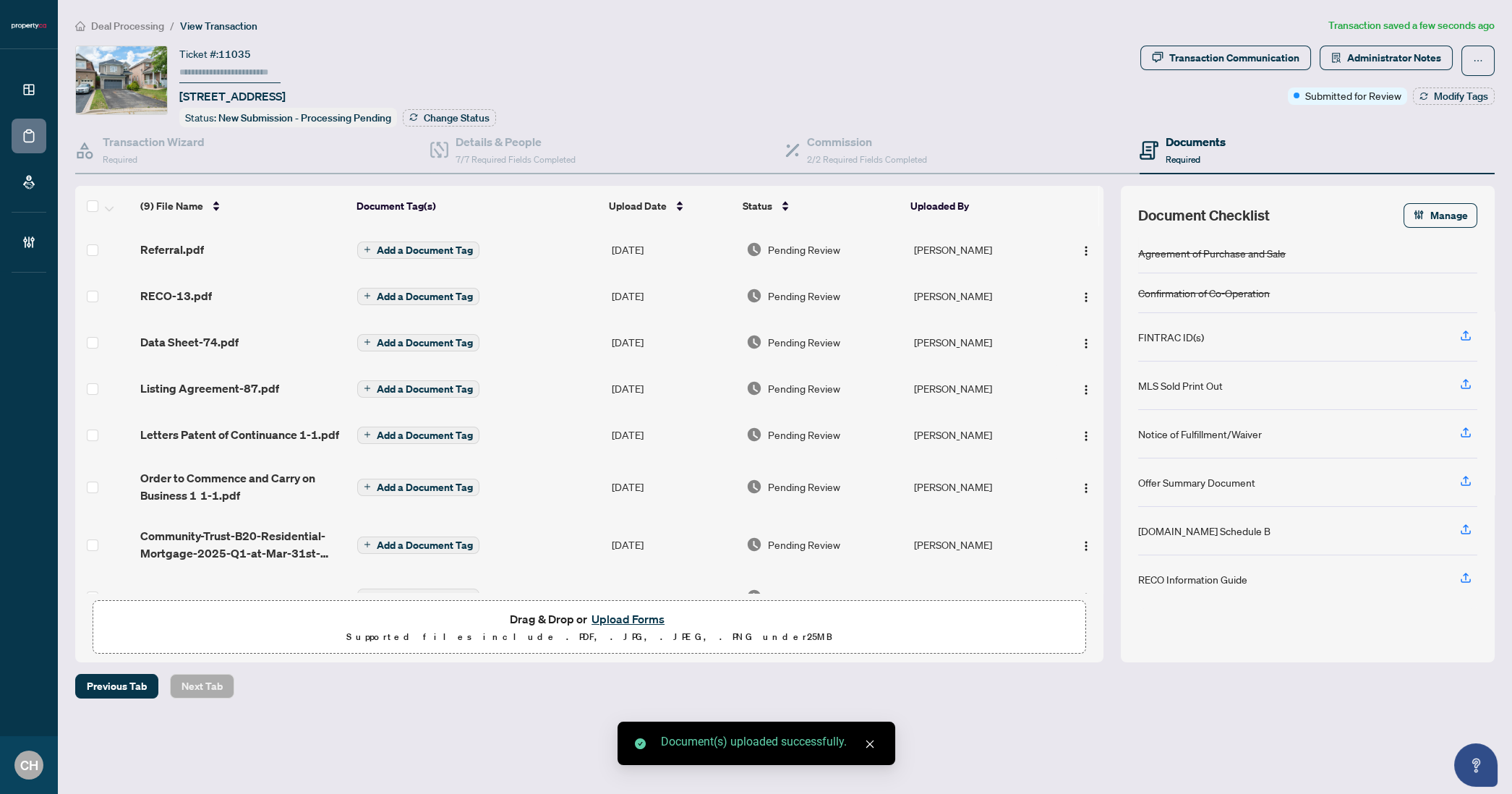
click at [442, 299] on button "Add a Document Tag" at bounding box center [418, 297] width 122 height 17
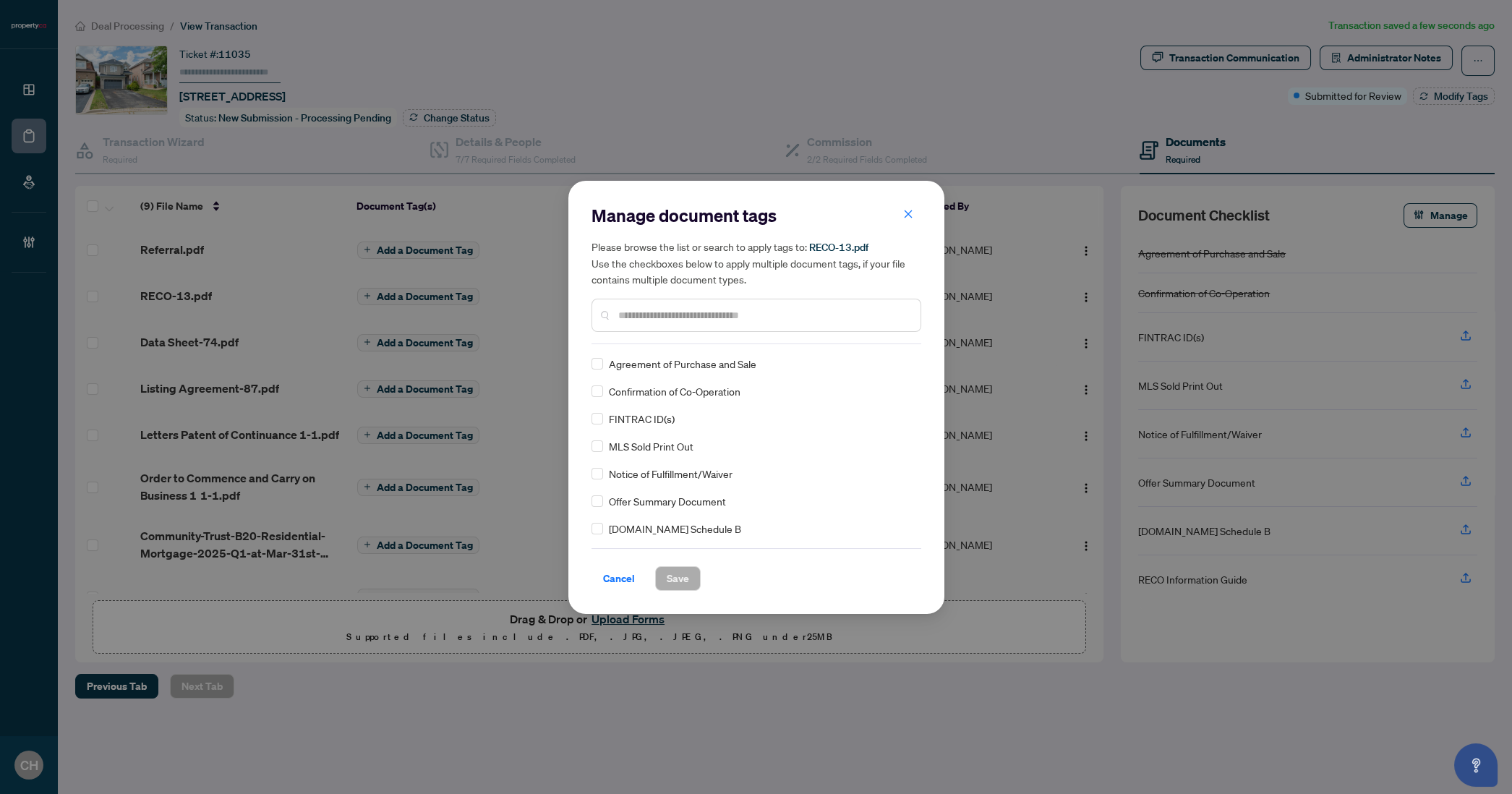
click at [663, 319] on input "text" at bounding box center [763, 315] width 291 height 16
type input "****"
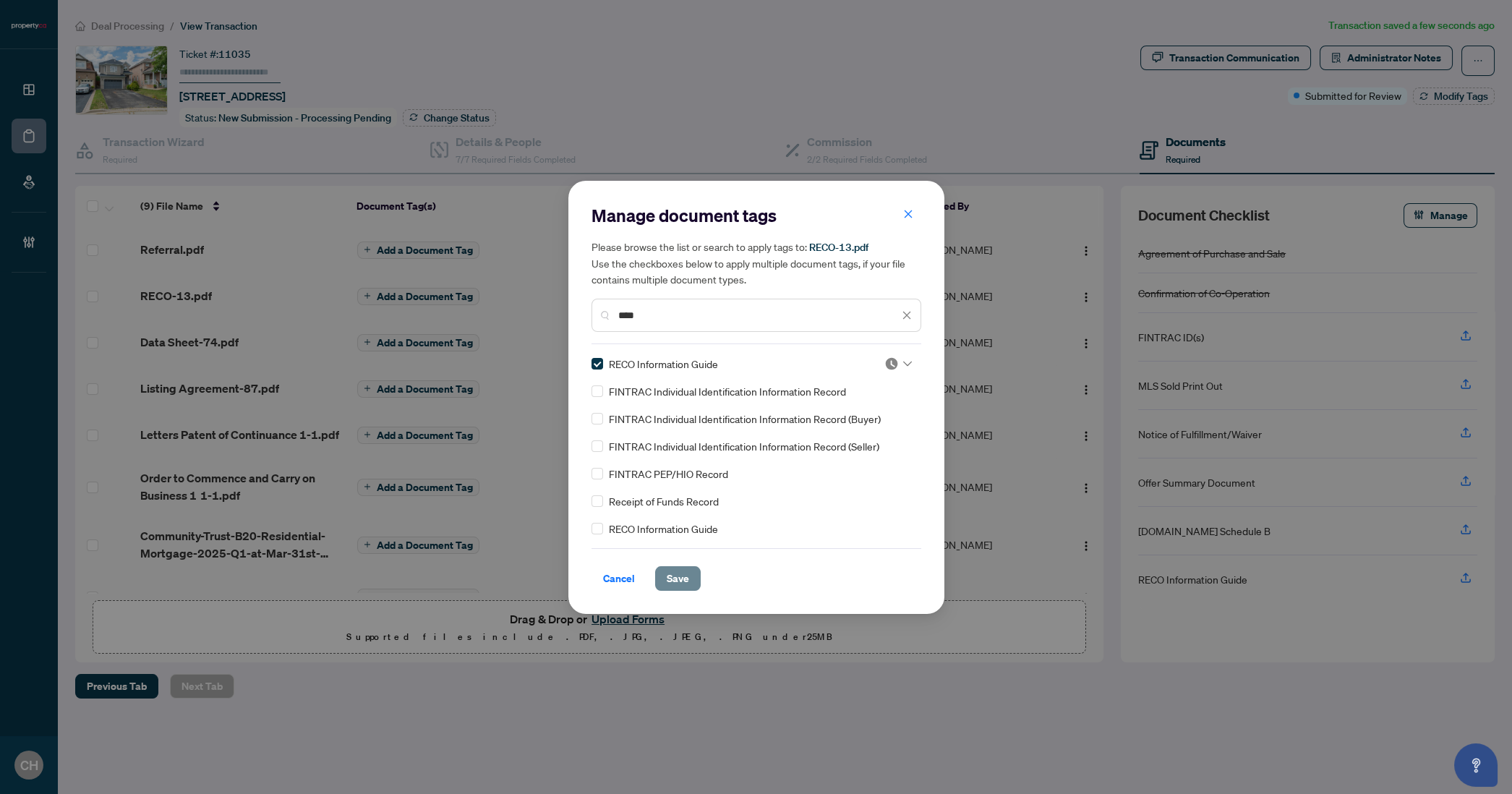
click at [679, 578] on span "Save" at bounding box center [678, 579] width 23 height 23
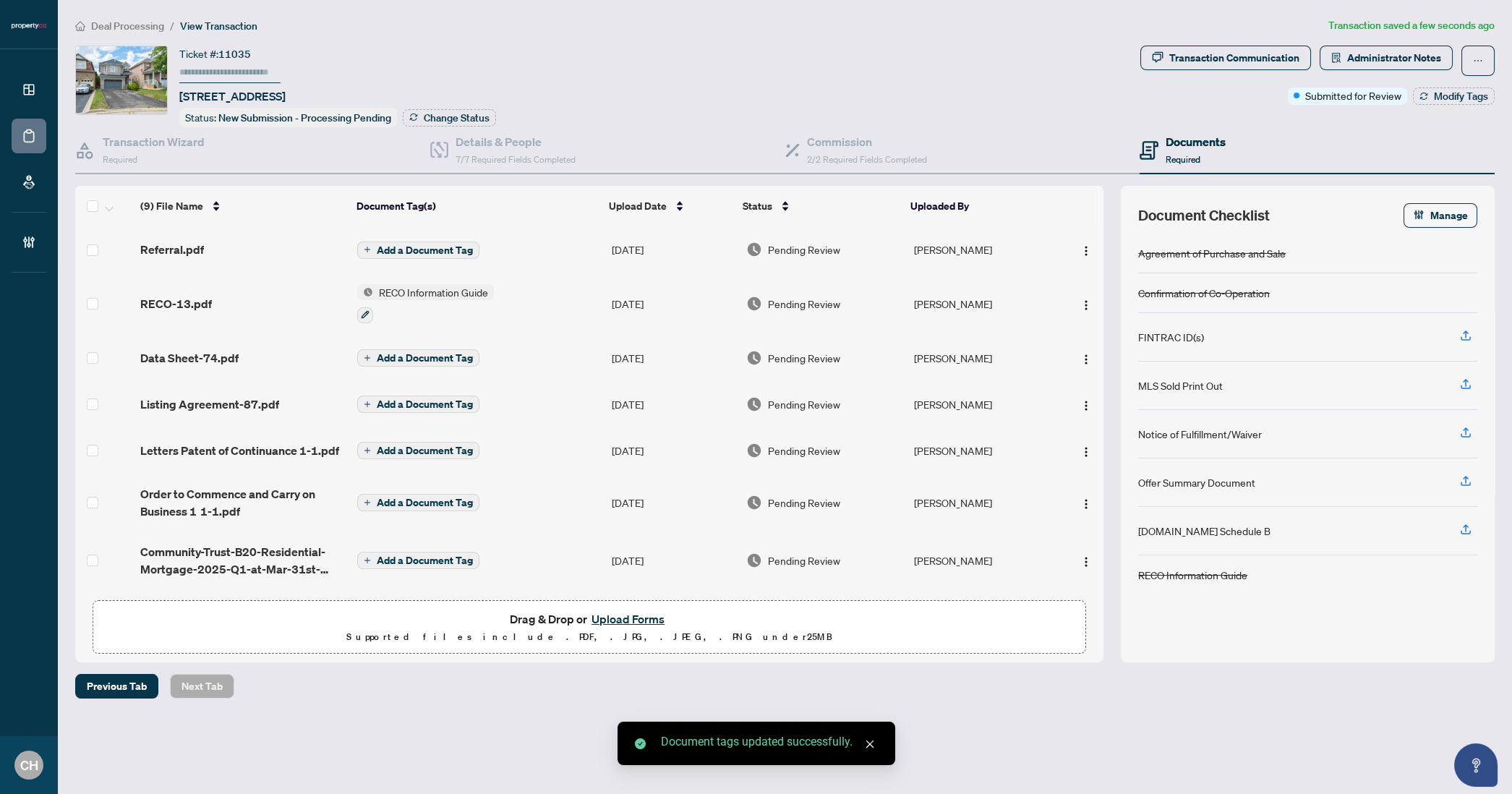
click at [435, 353] on span "Add a Document Tag" at bounding box center [424, 358] width 96 height 10
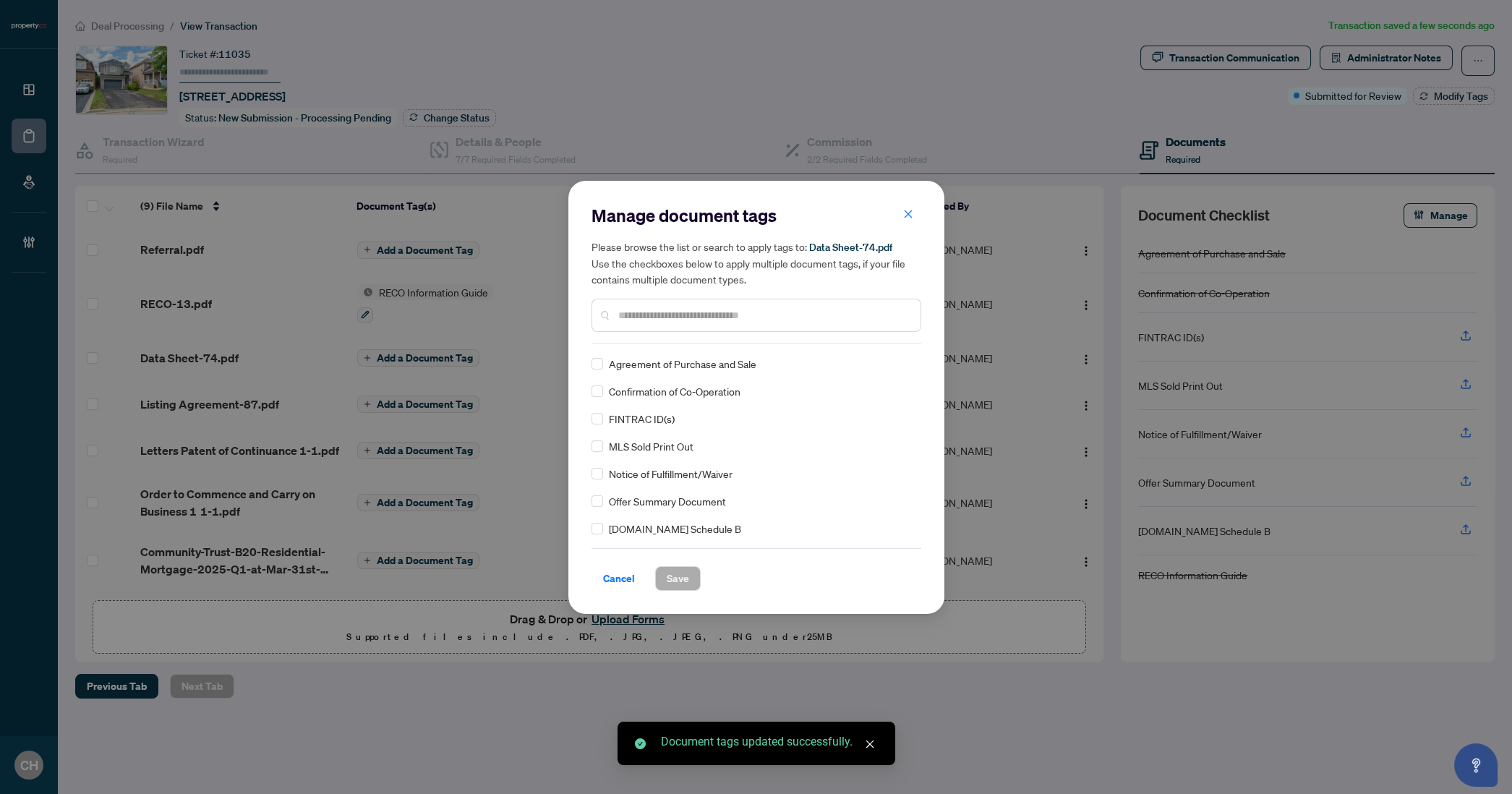
click at [645, 307] on input "text" at bounding box center [763, 315] width 291 height 16
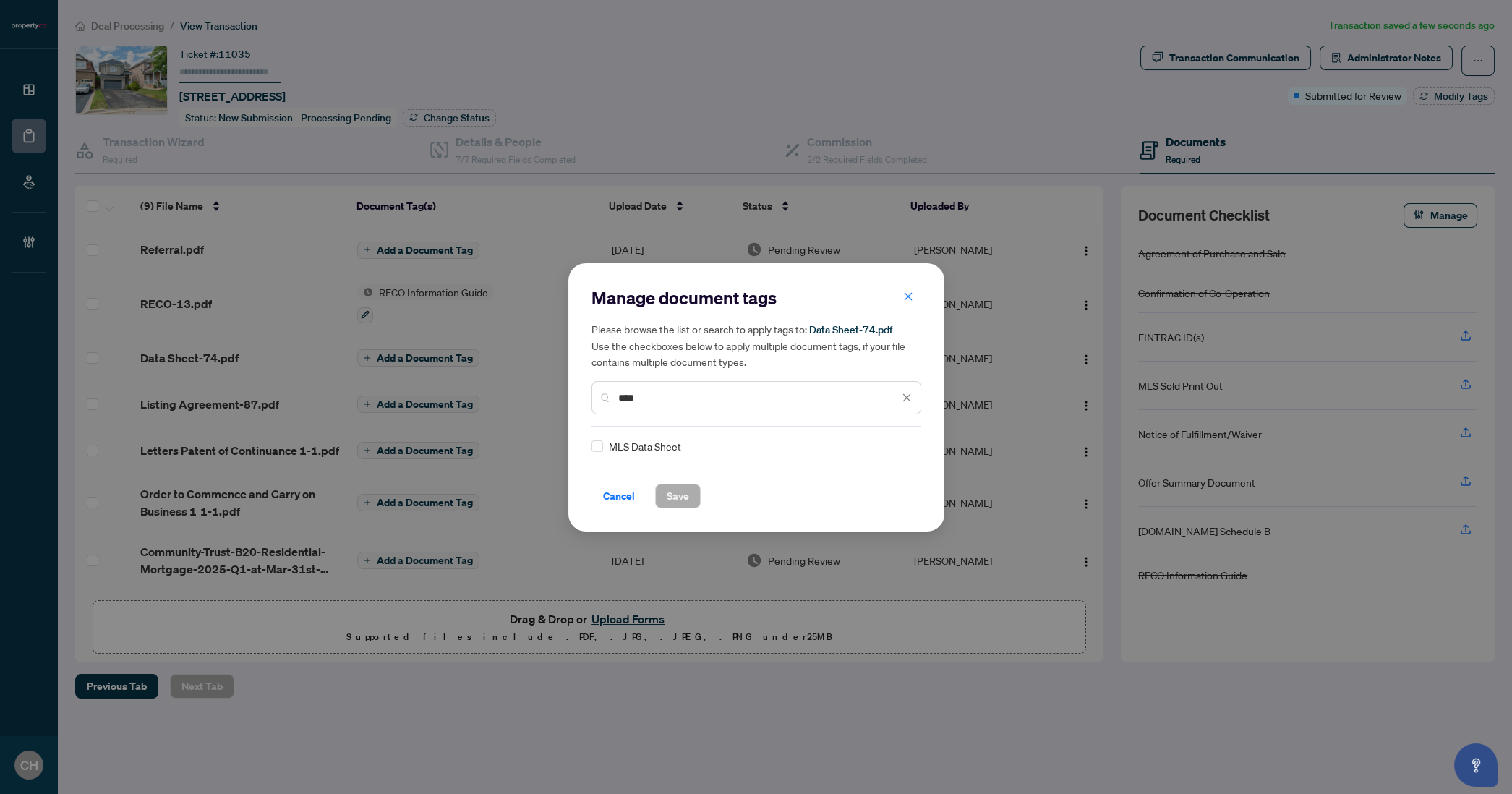
type input "****"
click at [684, 494] on span "Save" at bounding box center [678, 496] width 23 height 23
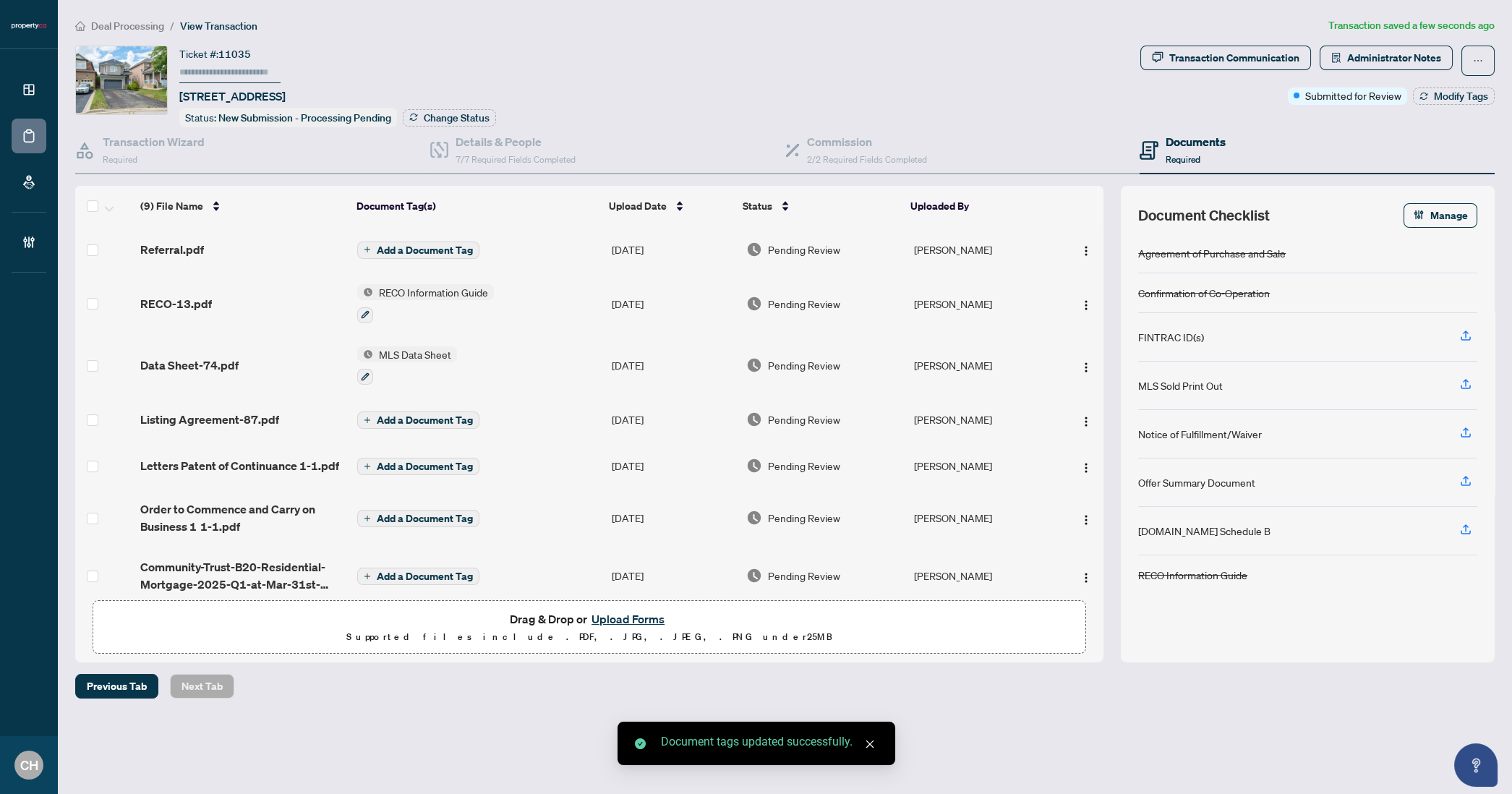
click at [420, 416] on span "Add a Document Tag" at bounding box center [424, 421] width 96 height 10
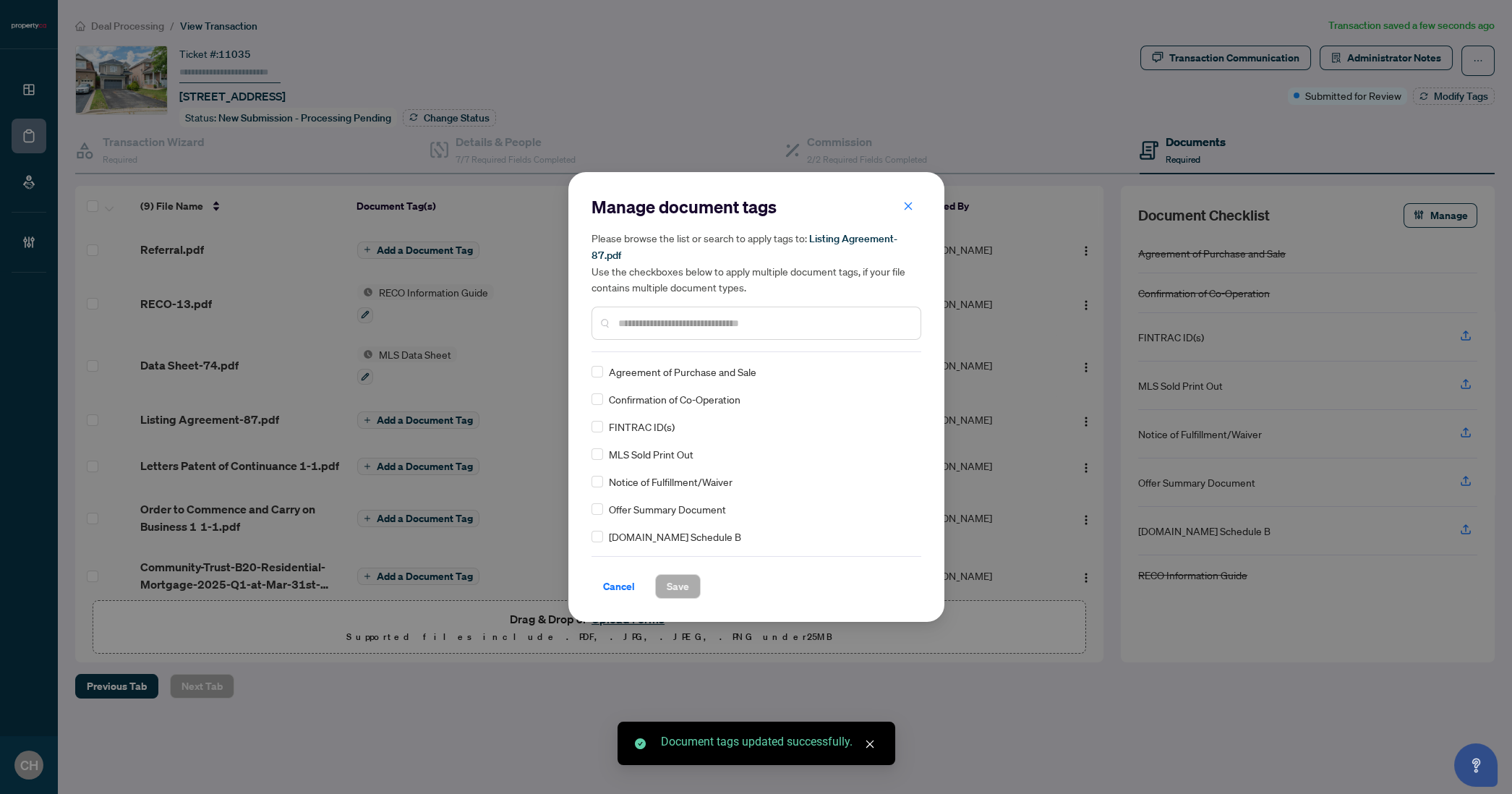
click at [680, 334] on div at bounding box center [756, 323] width 330 height 33
click at [681, 331] on div at bounding box center [756, 323] width 330 height 33
click at [681, 325] on input "text" at bounding box center [763, 323] width 291 height 16
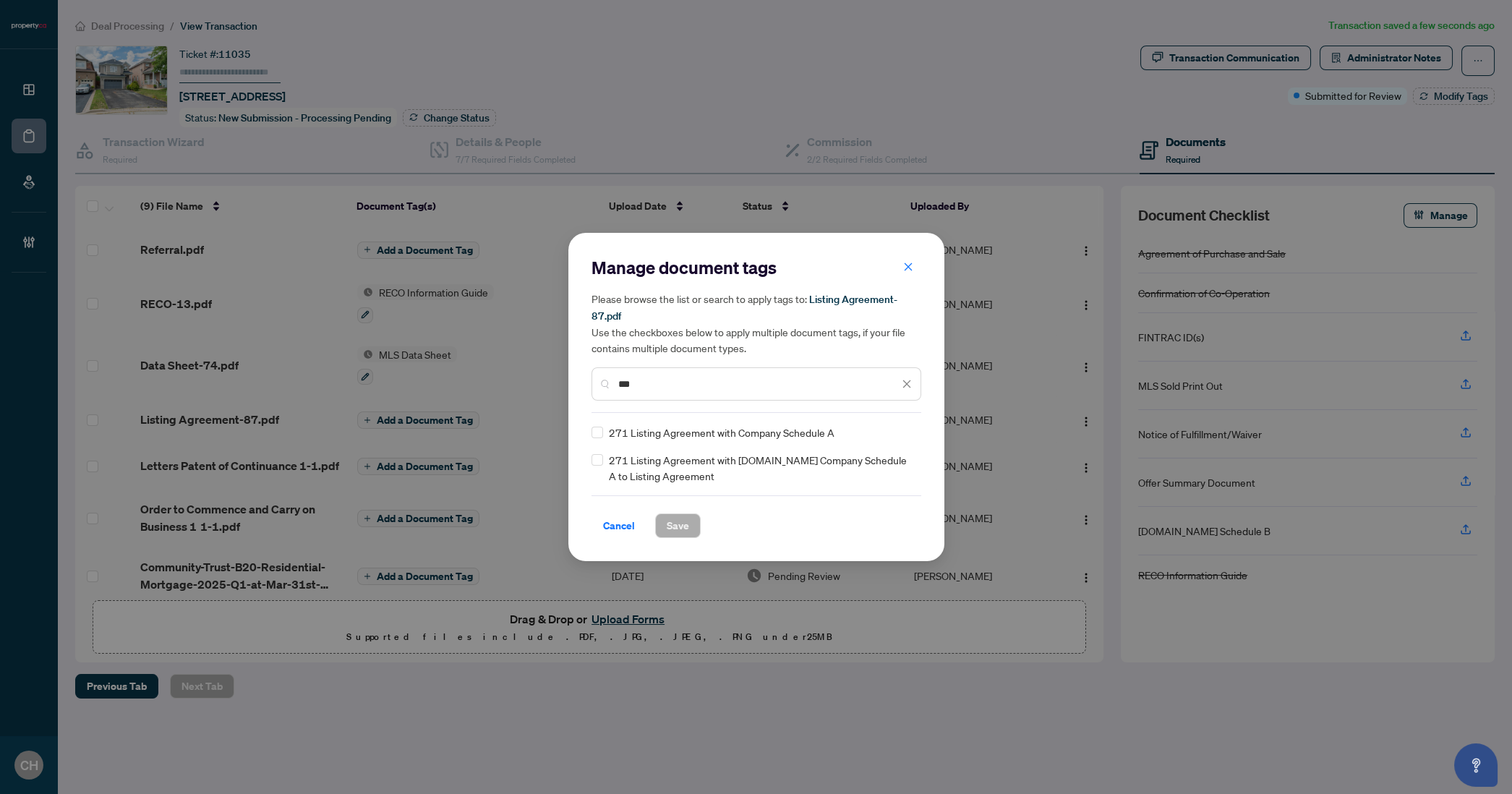
type input "***"
click at [683, 524] on span "Save" at bounding box center [678, 526] width 23 height 23
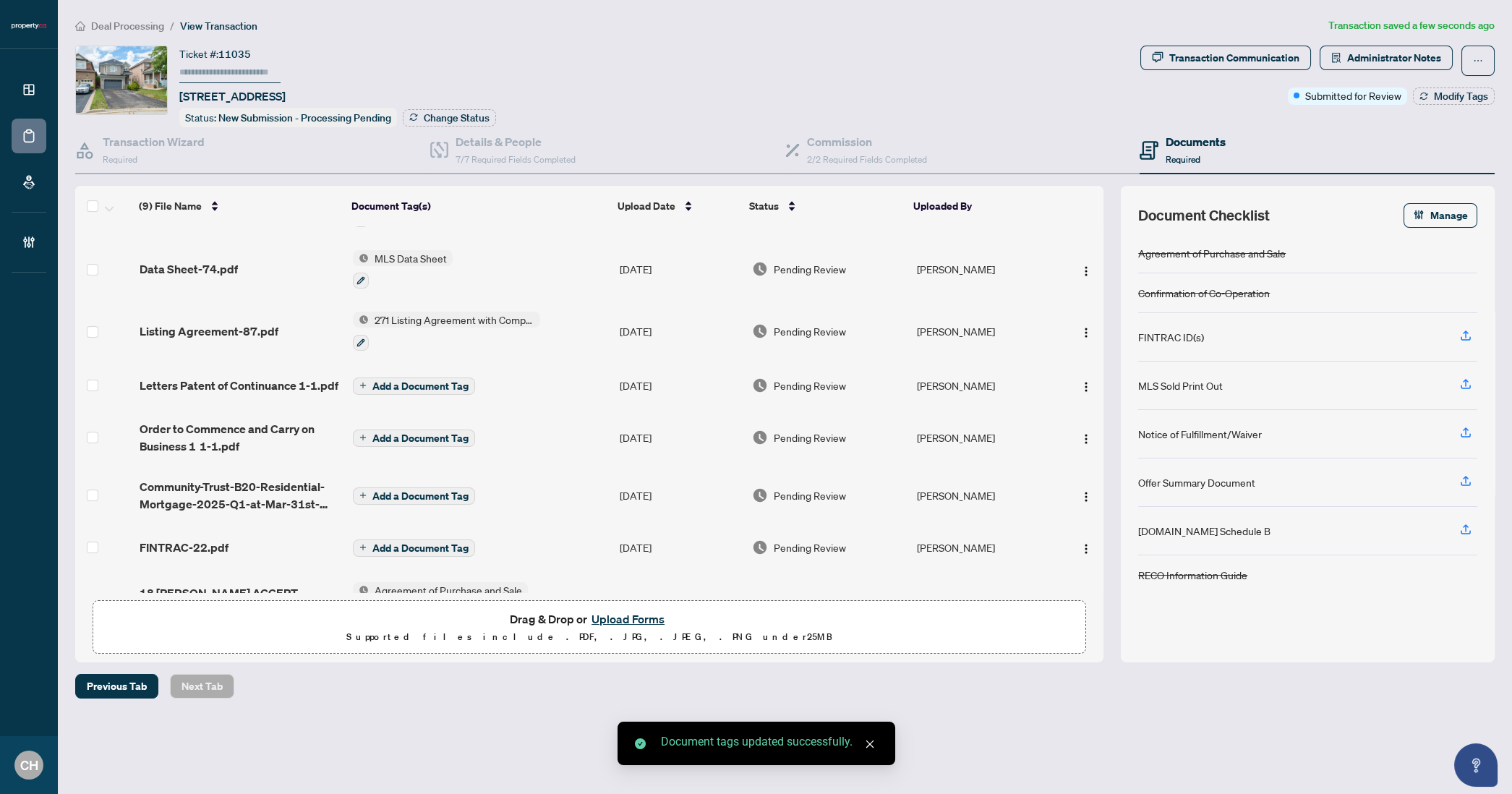
scroll to position [137, 0]
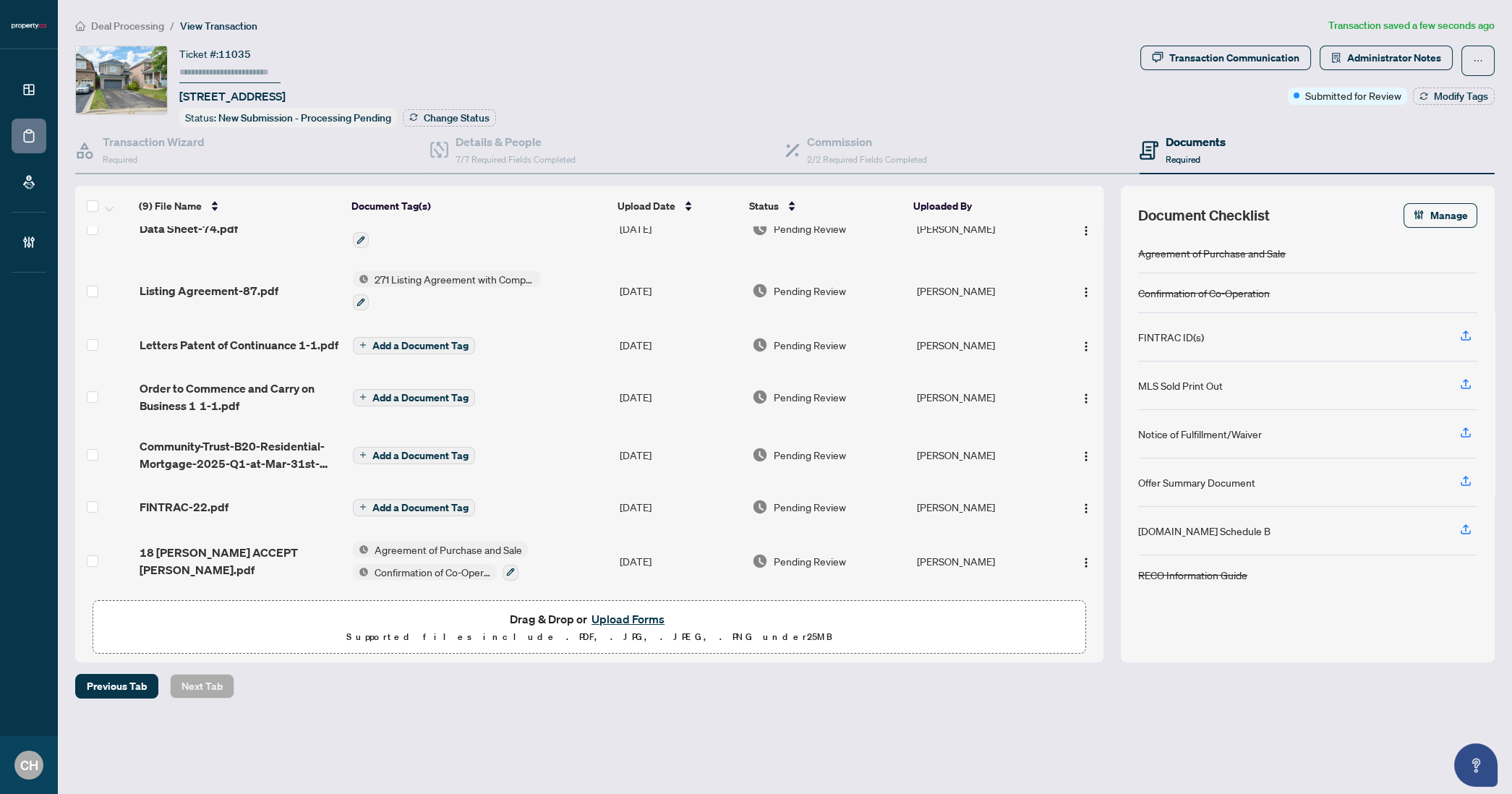
click at [448, 502] on span "Add a Document Tag" at bounding box center [420, 508] width 96 height 10
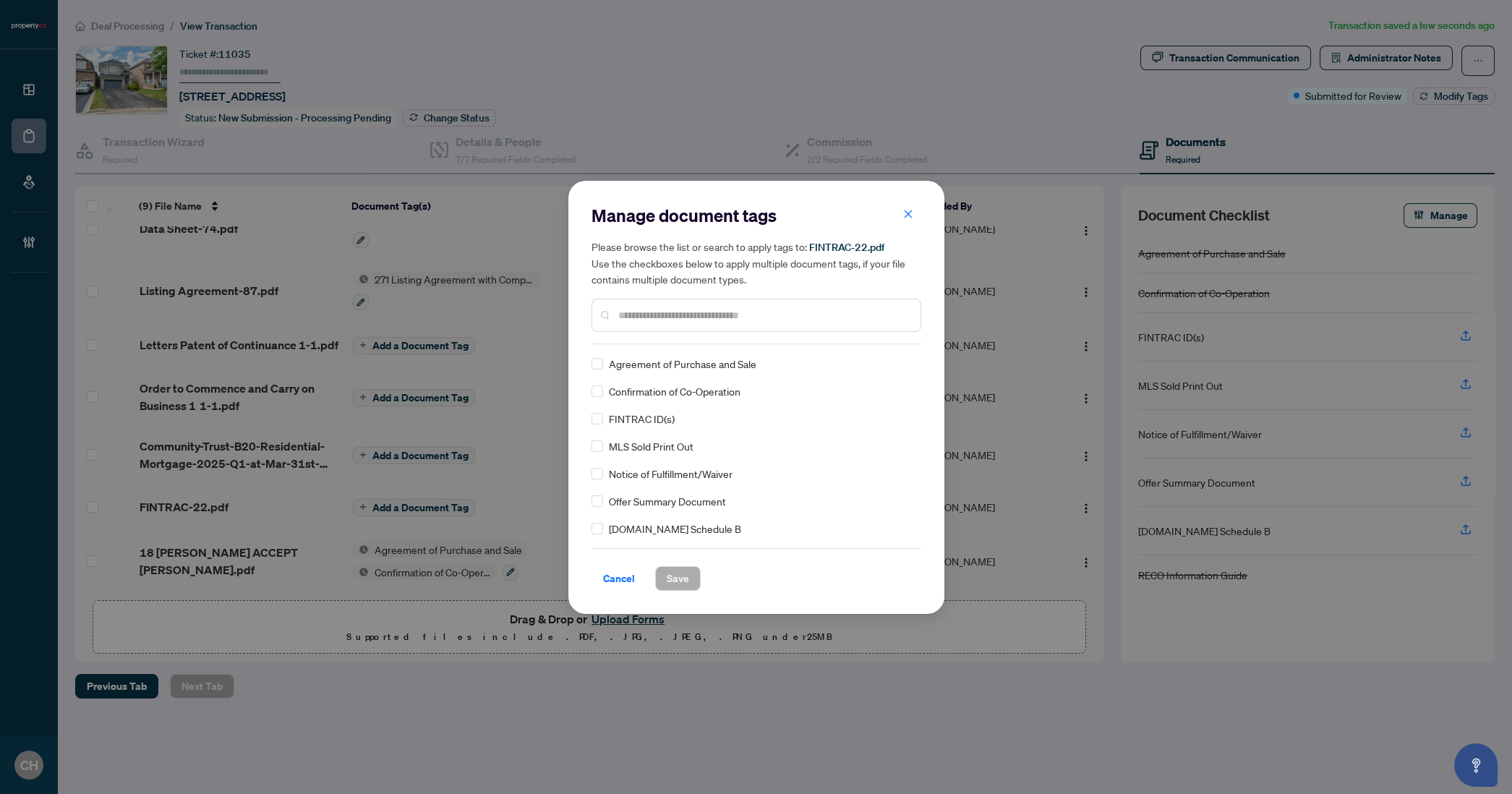
click at [641, 326] on div at bounding box center [756, 315] width 330 height 33
click at [641, 321] on input "text" at bounding box center [763, 315] width 291 height 16
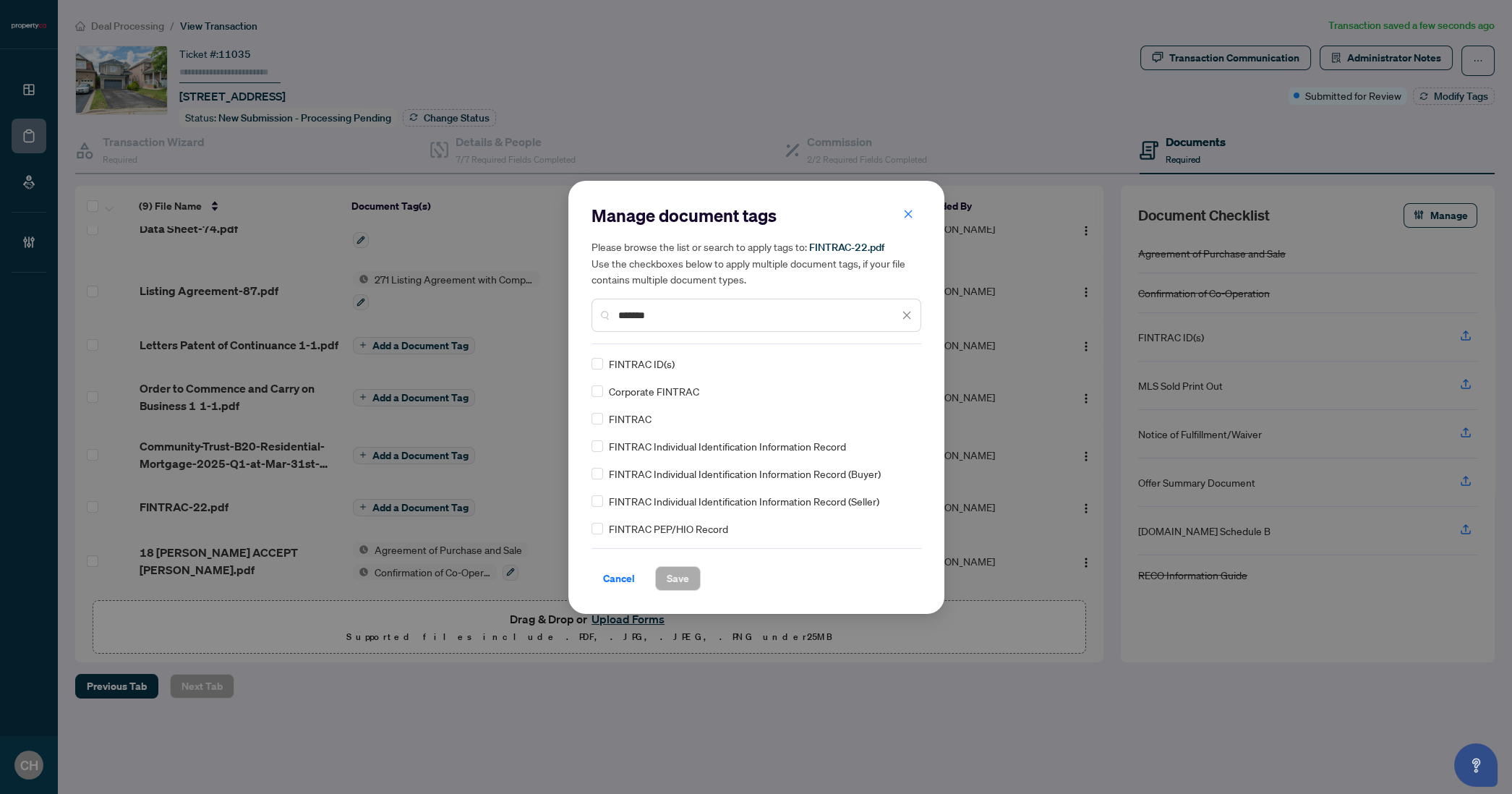
type input "*******"
click at [676, 581] on span "Save" at bounding box center [678, 579] width 23 height 23
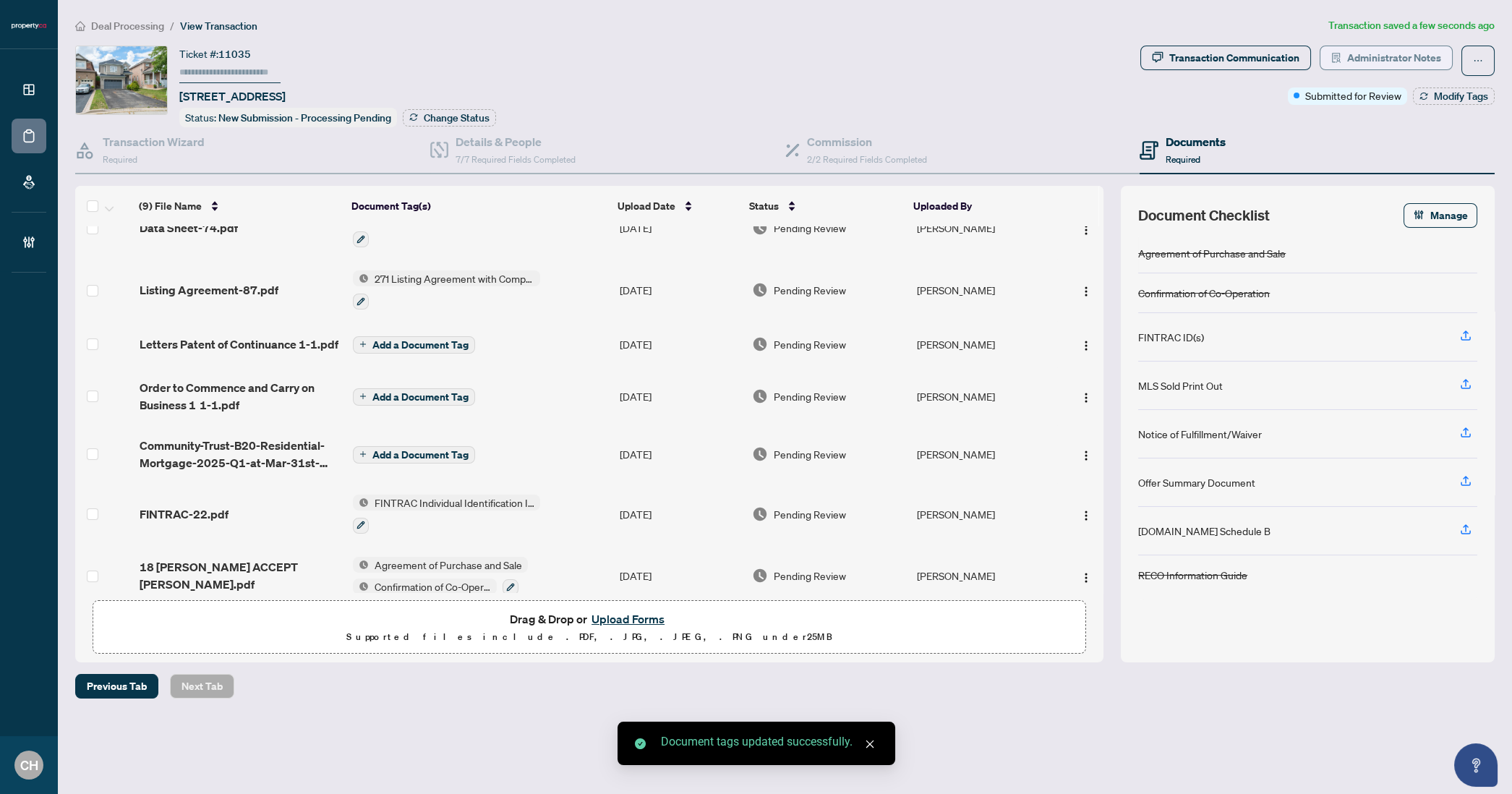
click at [1392, 62] on span "Administrator Notes" at bounding box center [1394, 57] width 94 height 23
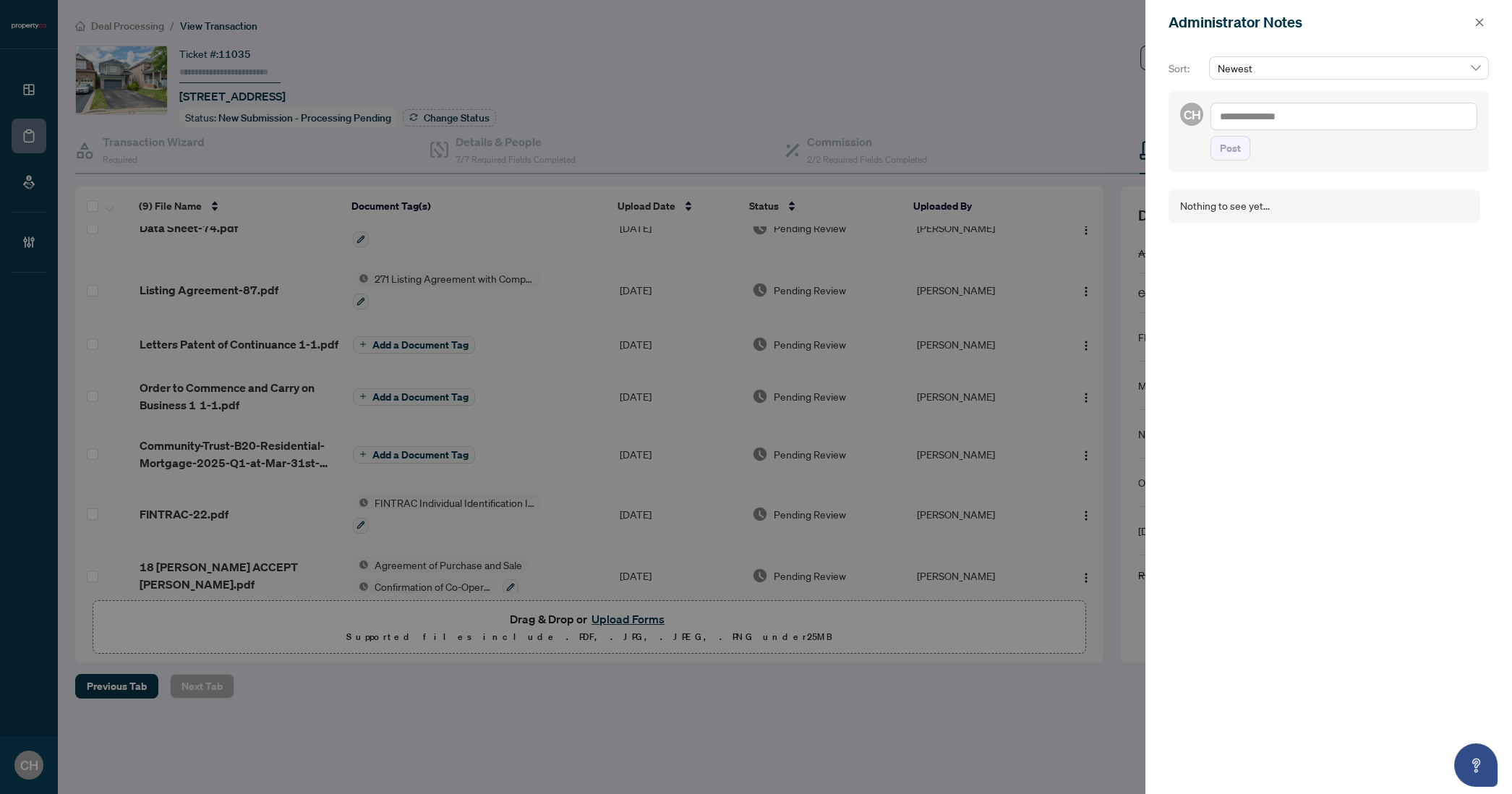
click at [1254, 115] on textarea at bounding box center [1344, 116] width 267 height 28
click at [1263, 115] on textarea "**********" at bounding box center [1344, 116] width 267 height 28
click at [1293, 111] on textarea "**********" at bounding box center [1344, 116] width 267 height 28
type textarea "**********"
click at [1210, 136] on button "Post" at bounding box center [1230, 148] width 40 height 24
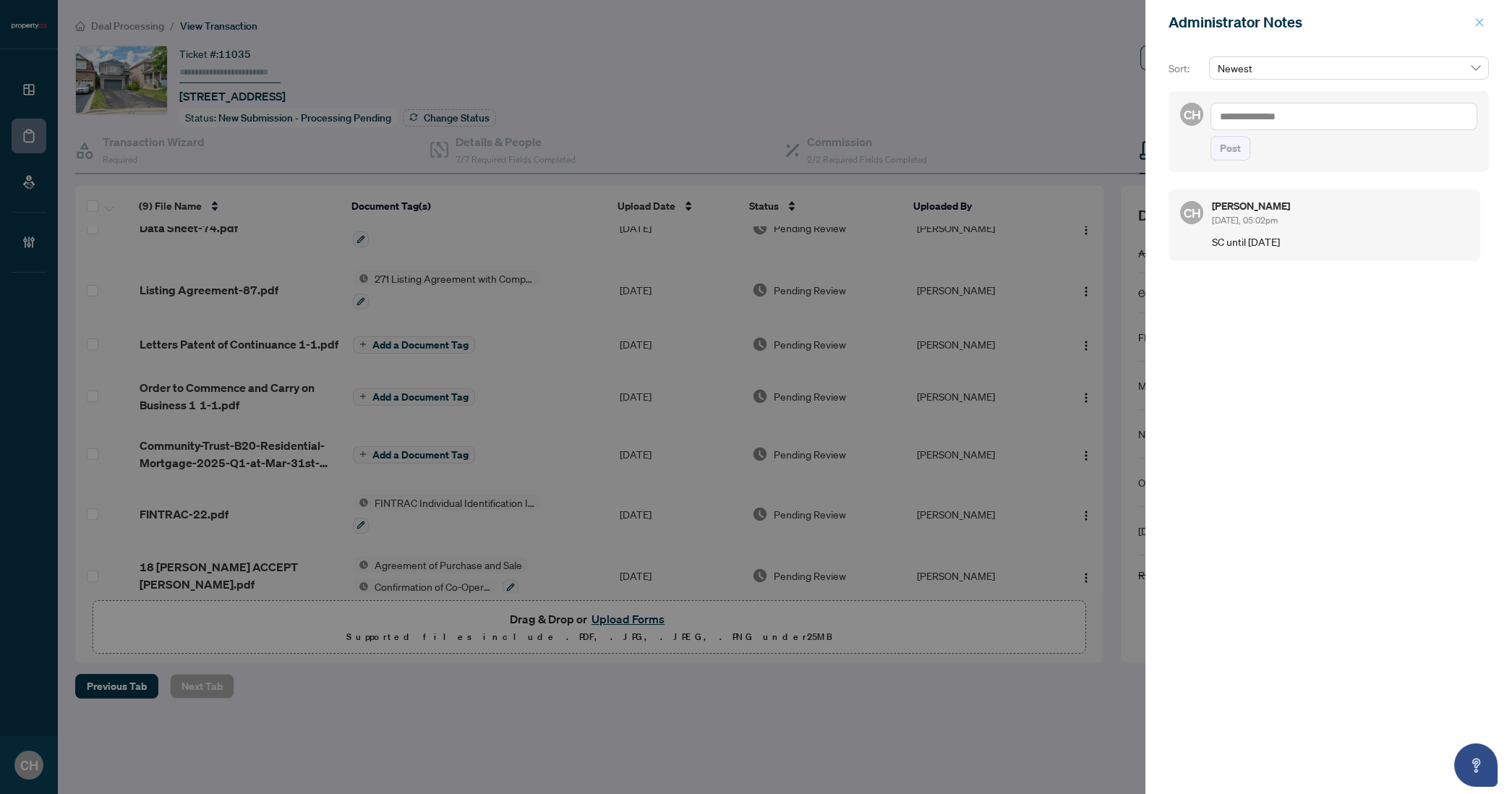
click at [1476, 20] on icon "close" at bounding box center [1480, 23] width 10 height 10
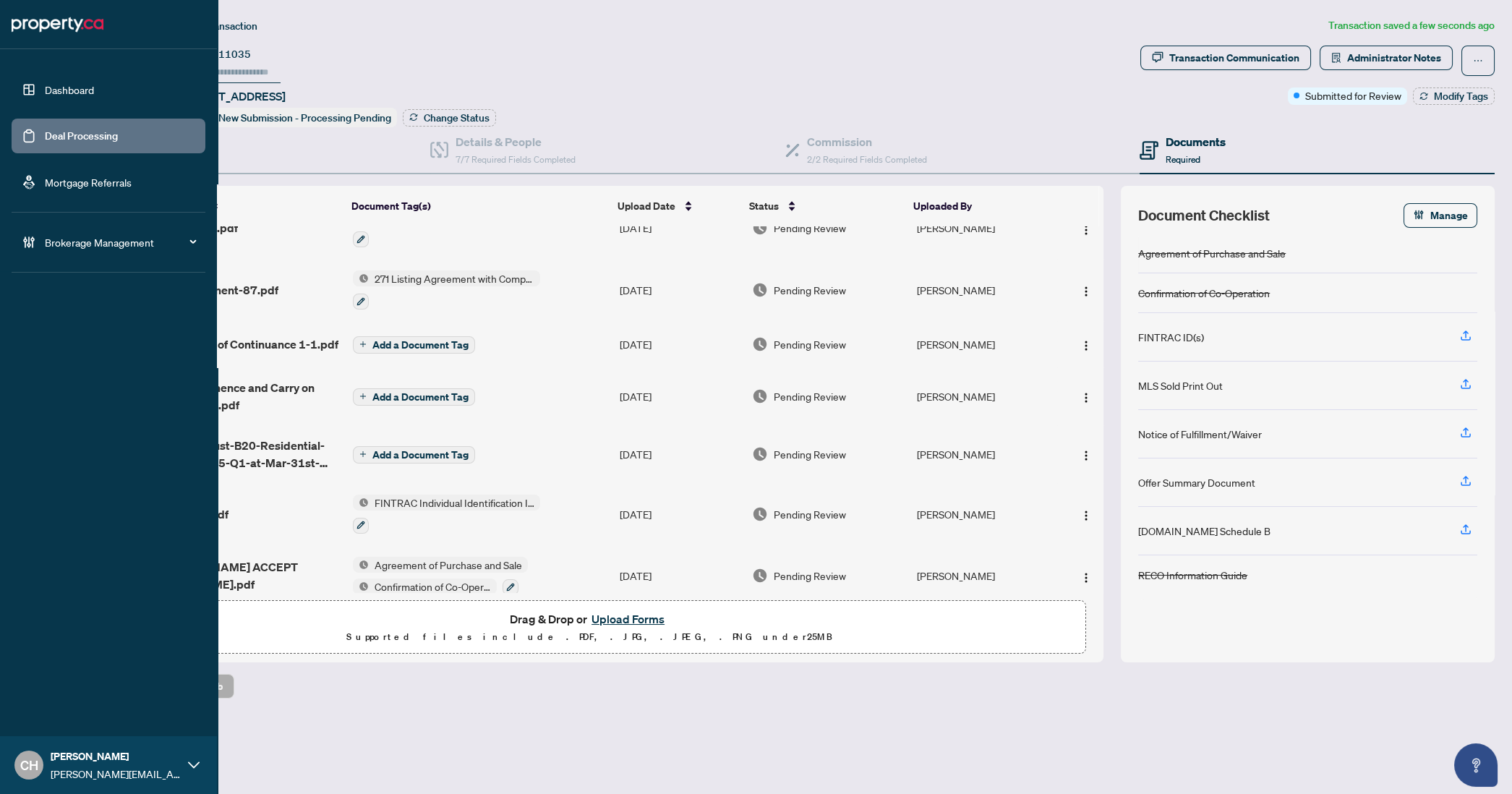
click at [45, 137] on link "Deal Processing" at bounding box center [82, 135] width 73 height 13
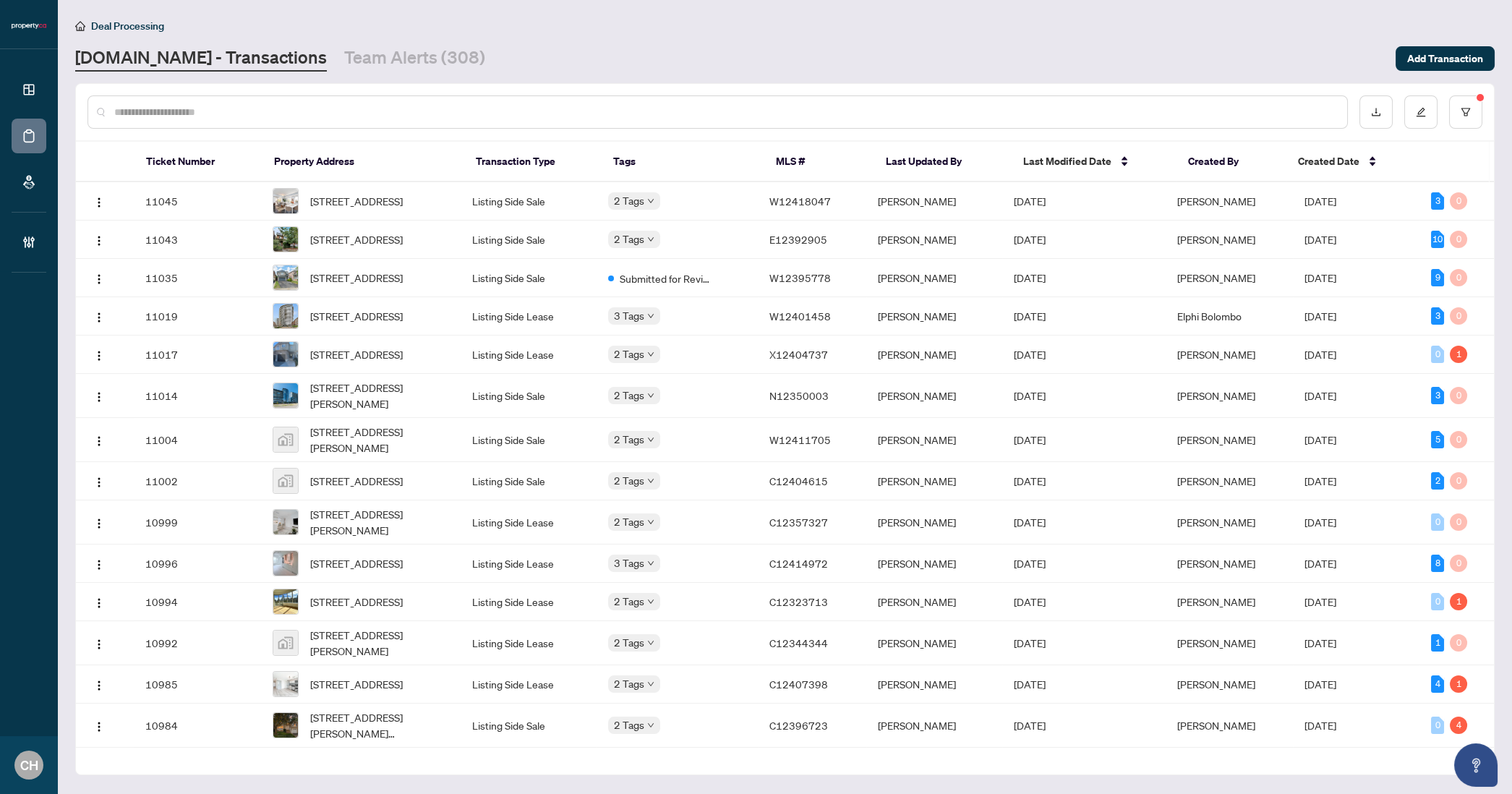
click at [133, 115] on input "text" at bounding box center [725, 112] width 1221 height 16
paste input "*********"
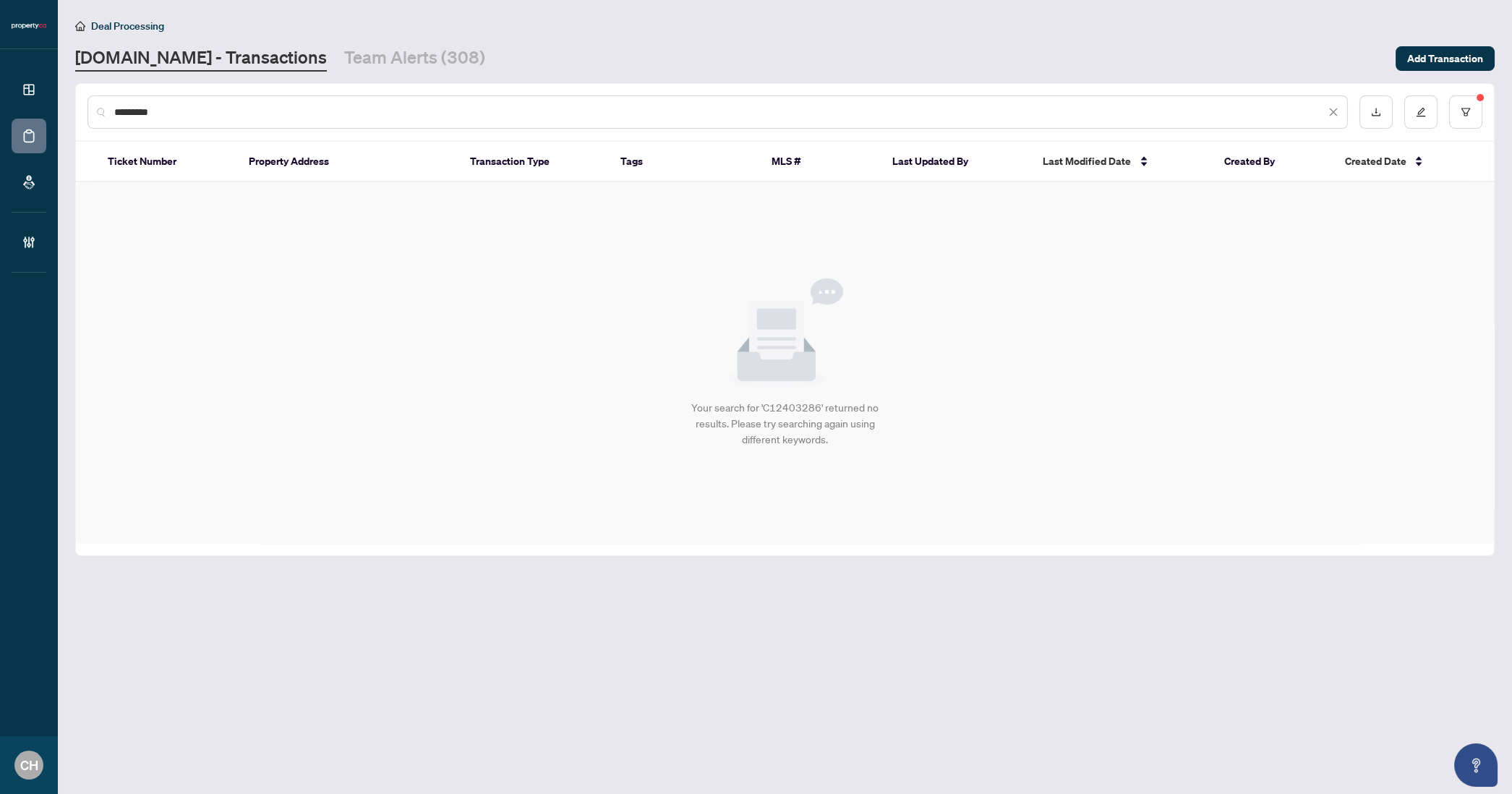
click at [188, 111] on input "*********" at bounding box center [720, 112] width 1211 height 16
paste input "text"
click at [231, 108] on input "*********" at bounding box center [720, 112] width 1211 height 16
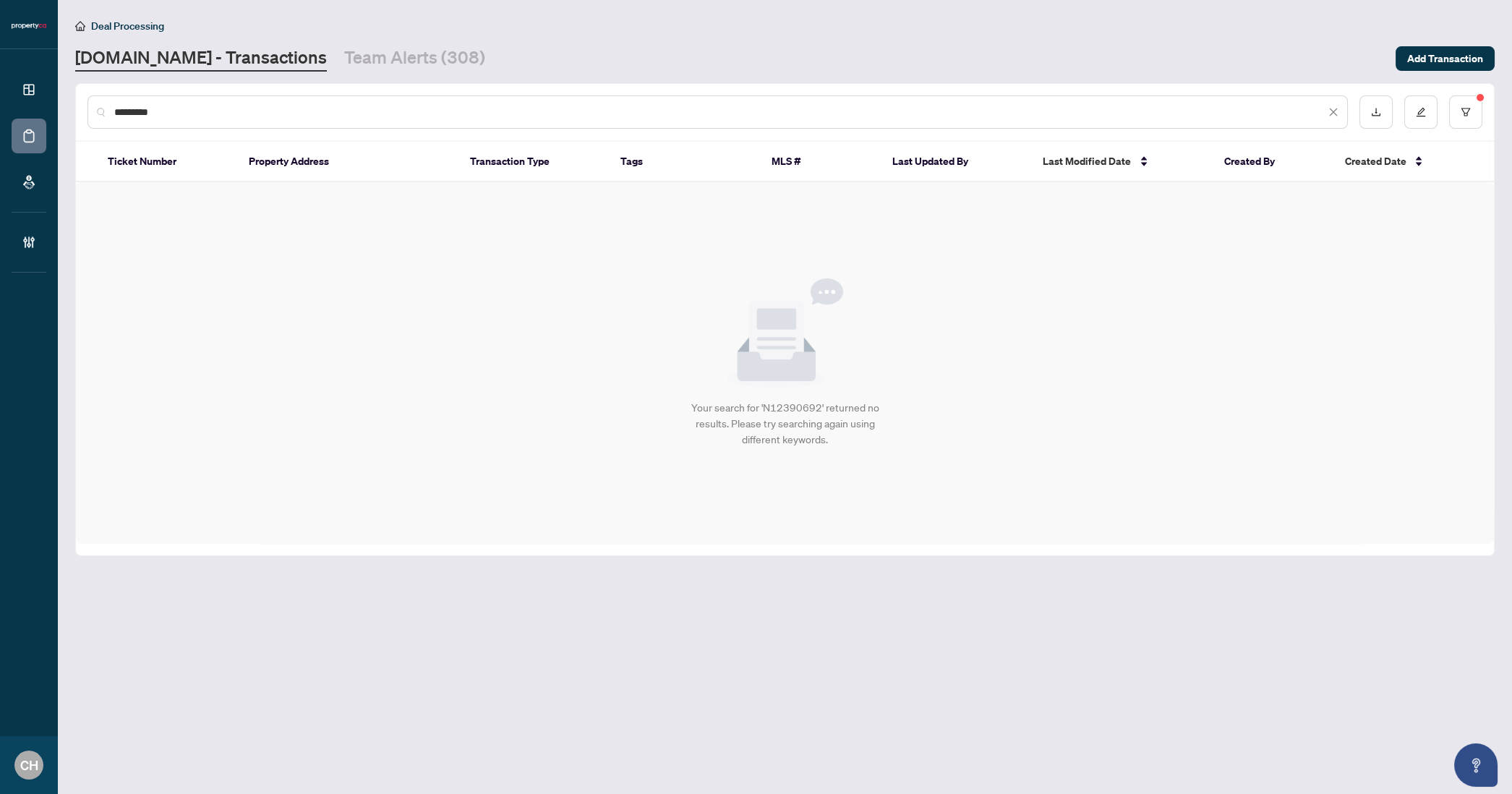
paste input "text"
type input "*********"
click at [317, 111] on input "*********" at bounding box center [720, 112] width 1211 height 16
click at [317, 111] on input "*********" at bounding box center [720, 112] width 1211 height 16
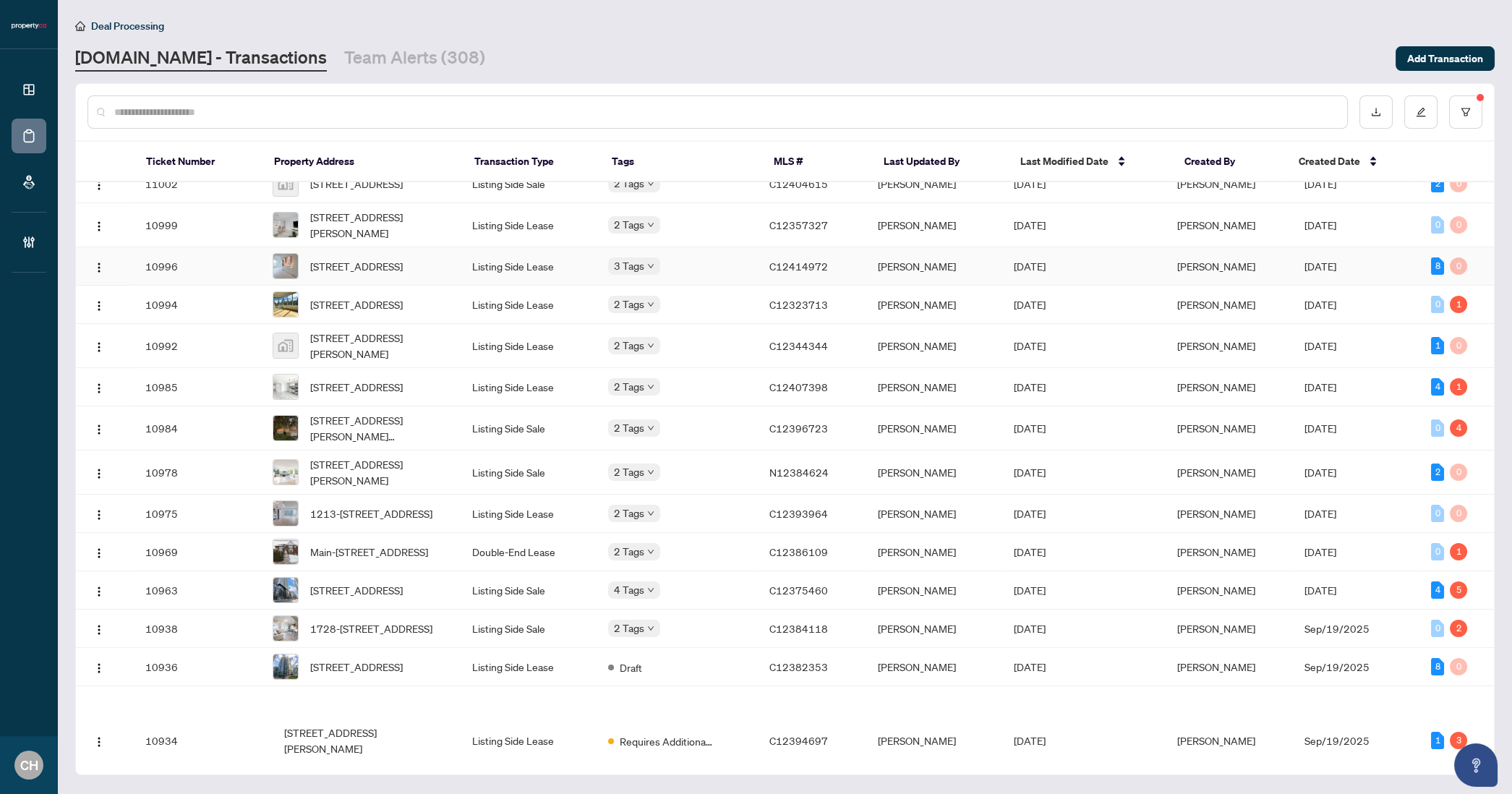
scroll to position [297, 0]
click at [1076, 158] on span "Last Modified Date" at bounding box center [1064, 161] width 88 height 16
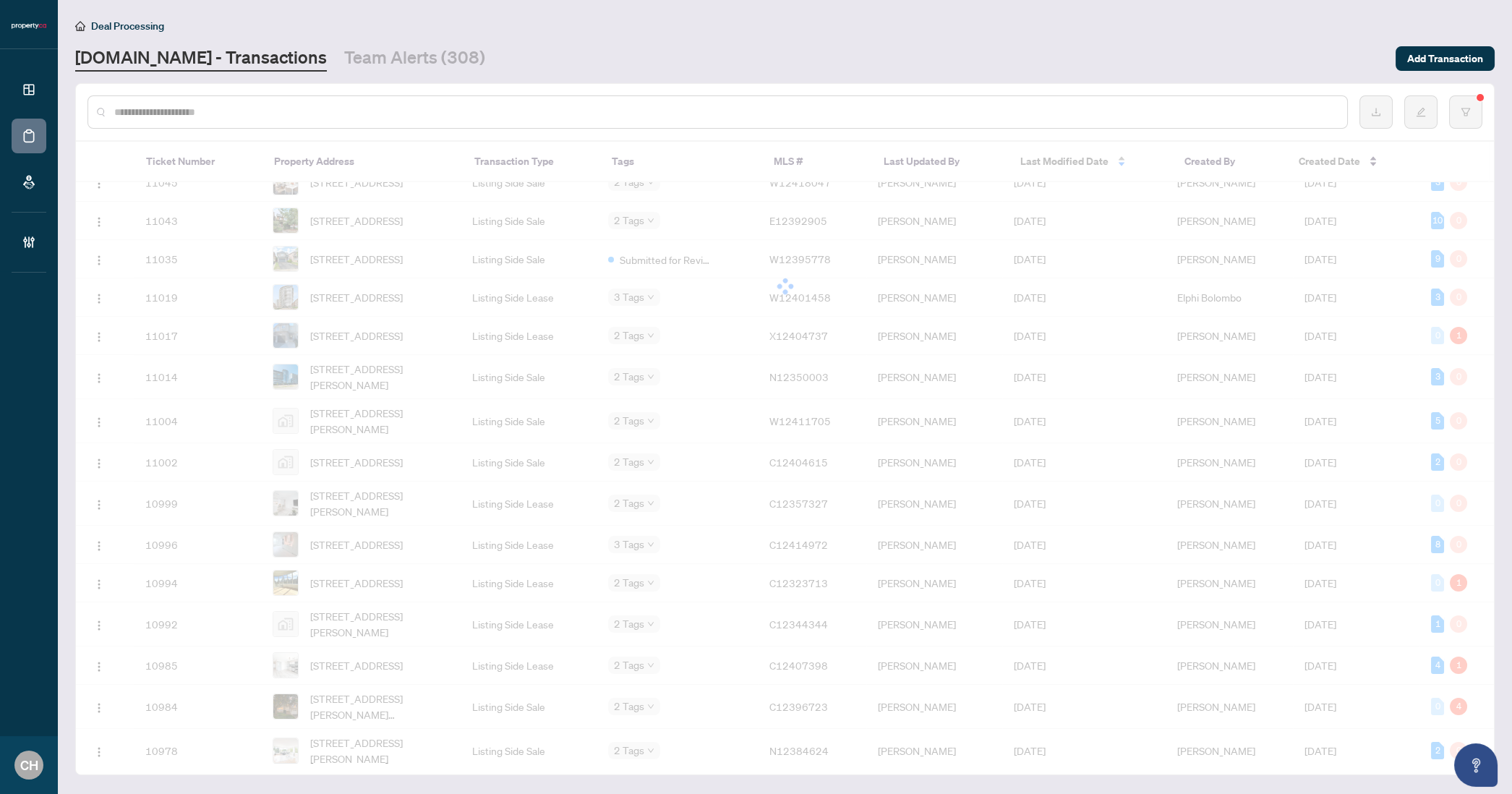
scroll to position [0, 0]
